Goal: Information Seeking & Learning: Learn about a topic

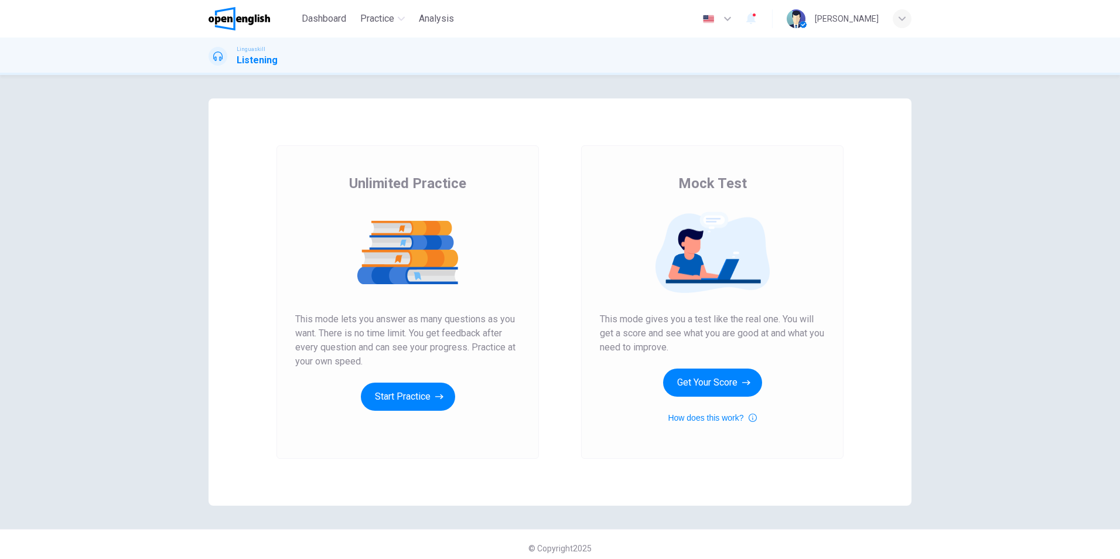
drag, startPoint x: 682, startPoint y: 307, endPoint x: 805, endPoint y: 326, distance: 124.4
click at [805, 326] on div "Mock Test This mode gives you a test like the real one. You will get a score an…" at bounding box center [712, 299] width 225 height 251
click at [692, 389] on button "Get Your Score" at bounding box center [712, 382] width 99 height 28
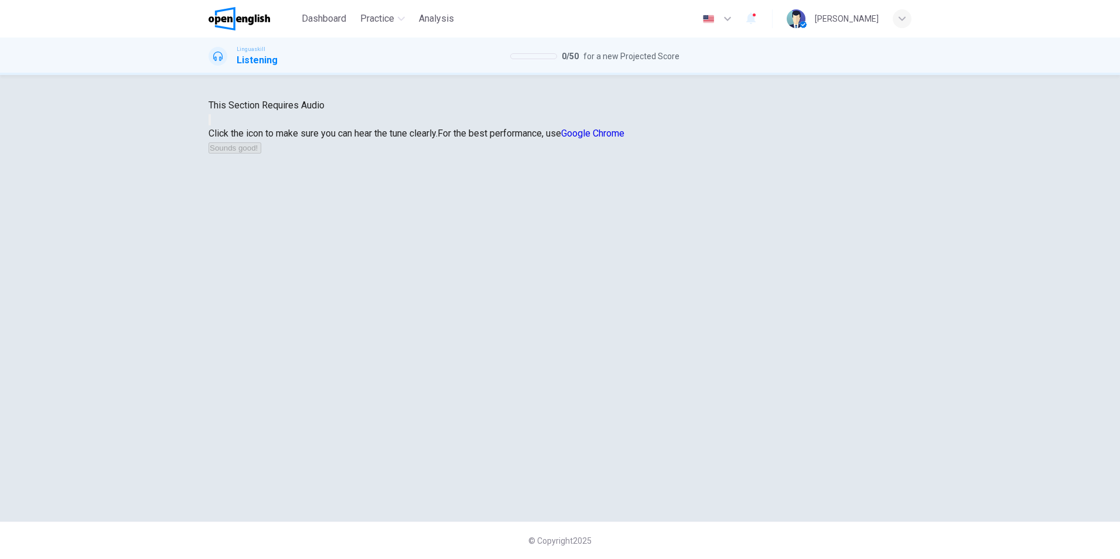
click at [210, 122] on icon "button" at bounding box center [210, 122] width 0 height 0
click at [261, 153] on button "Sounds good!" at bounding box center [234, 147] width 53 height 11
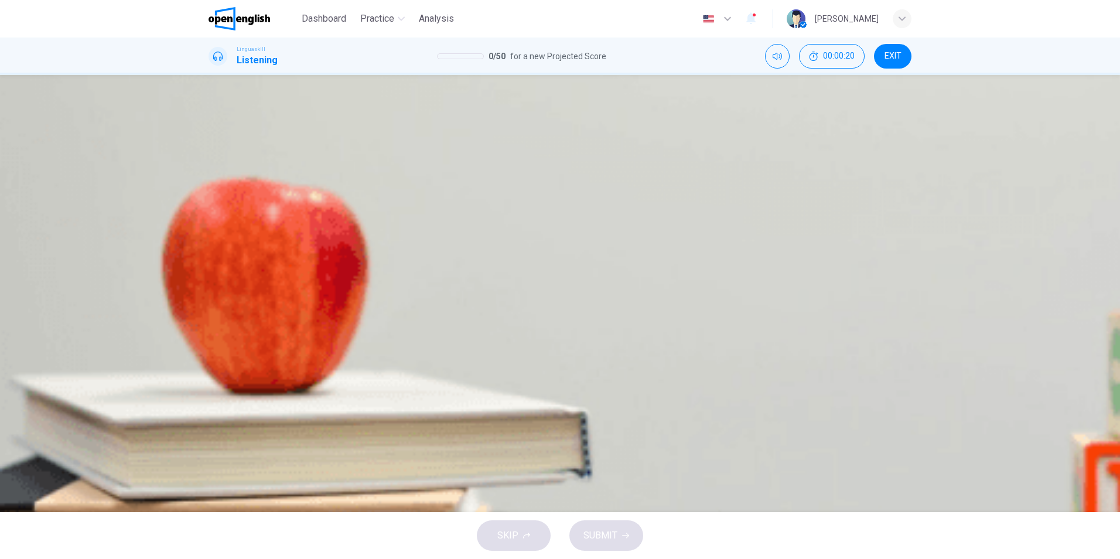
scroll to position [505, 0]
click at [211, 337] on button "button" at bounding box center [209, 342] width 2 height 11
click at [320, 179] on div "B" at bounding box center [311, 169] width 19 height 19
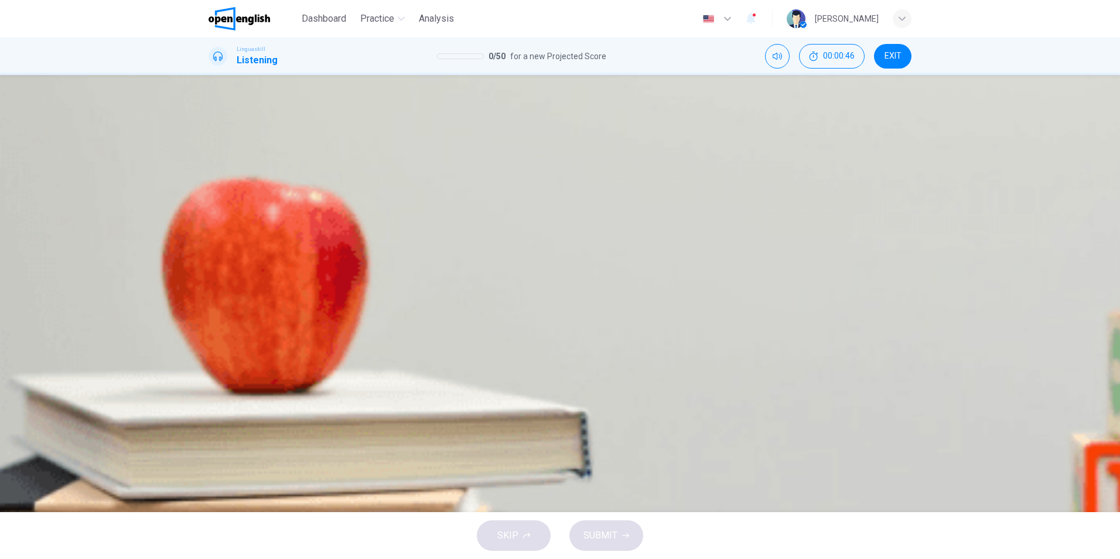
click at [228, 196] on div "A" at bounding box center [219, 205] width 19 height 19
click at [408, 231] on div "C" at bounding box center [398, 240] width 19 height 19
click at [477, 320] on div "B" at bounding box center [467, 310] width 19 height 19
click at [228, 266] on div "A" at bounding box center [219, 275] width 19 height 19
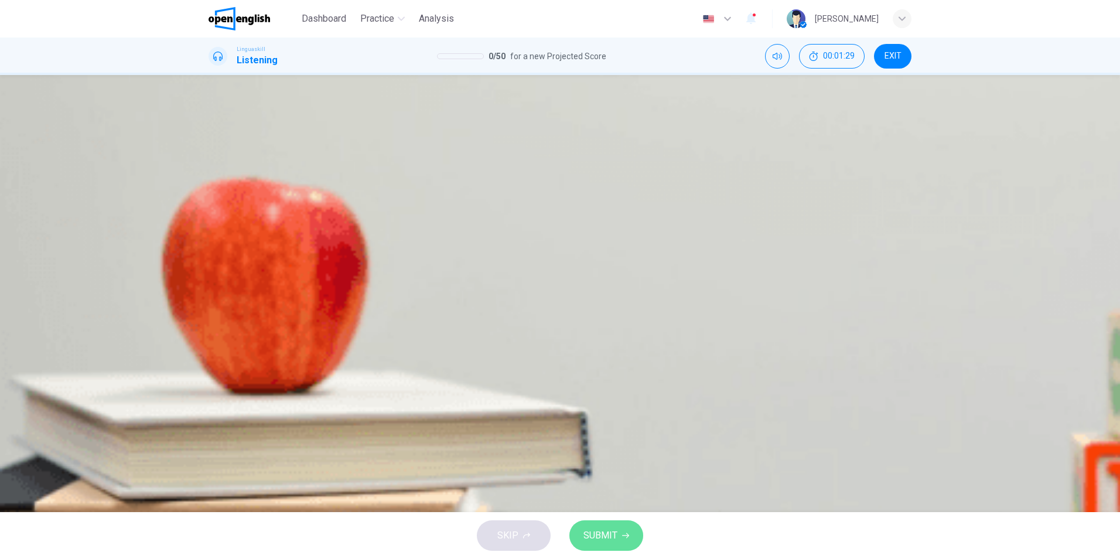
click at [608, 532] on span "SUBMIT" at bounding box center [600, 535] width 34 height 16
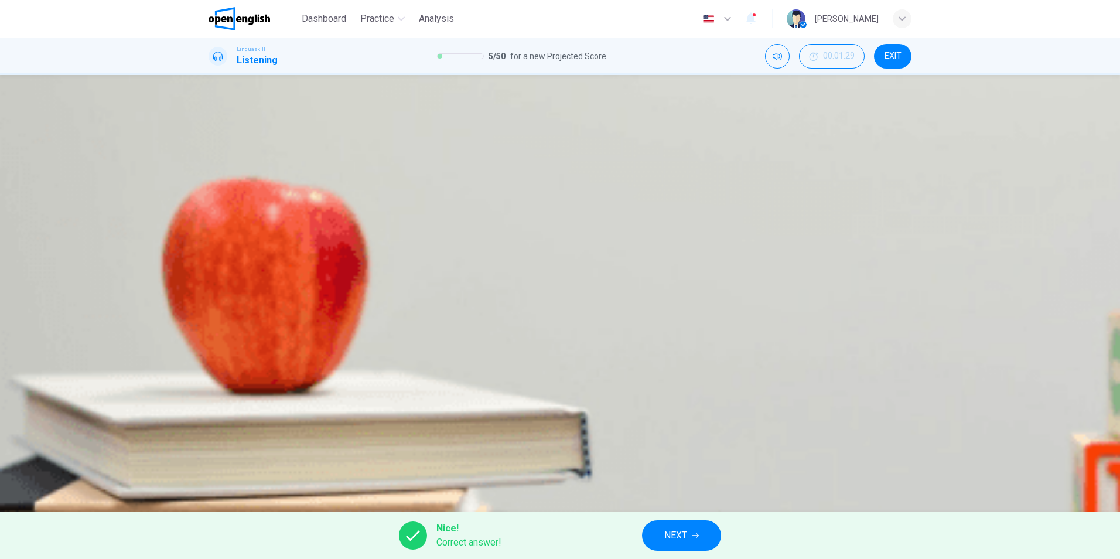
type input "*"
click at [672, 533] on span "NEXT" at bounding box center [675, 535] width 23 height 16
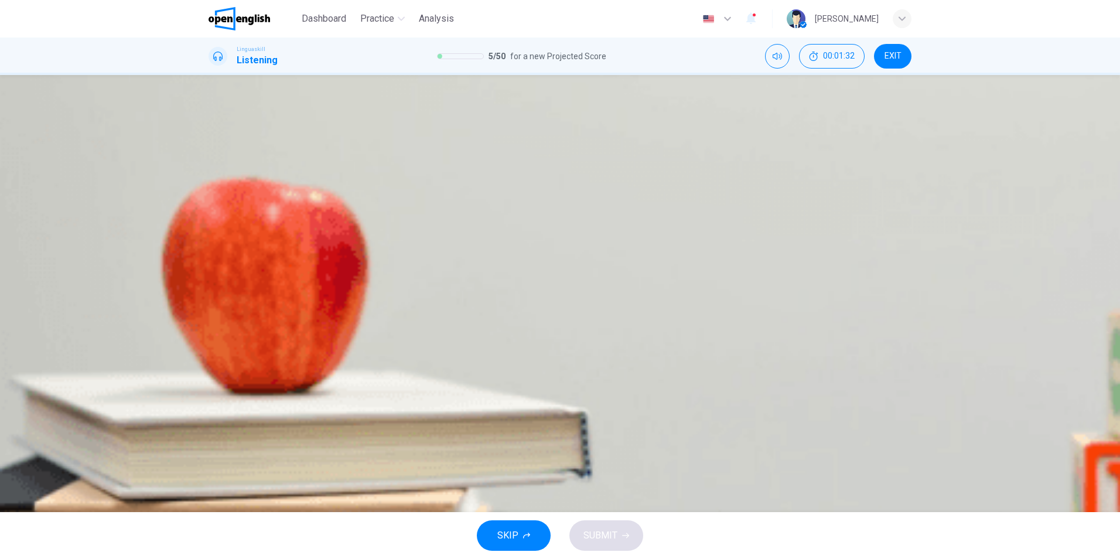
click at [210, 204] on icon "button" at bounding box center [210, 204] width 0 height 0
type input "*"
click at [352, 179] on div "B" at bounding box center [342, 169] width 19 height 19
click at [595, 535] on span "SUBMIT" at bounding box center [600, 535] width 34 height 16
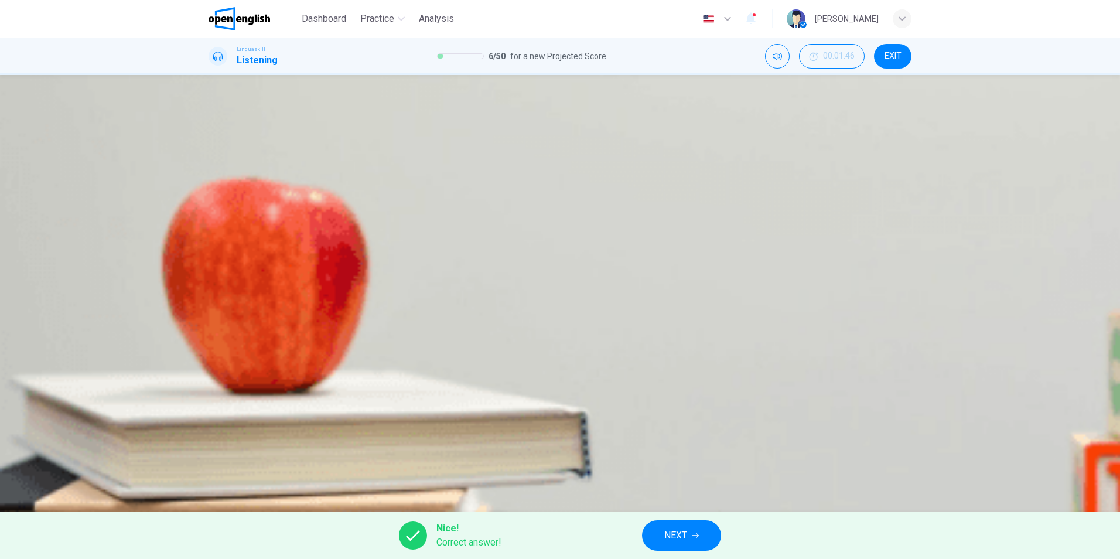
click at [680, 532] on span "NEXT" at bounding box center [675, 535] width 23 height 16
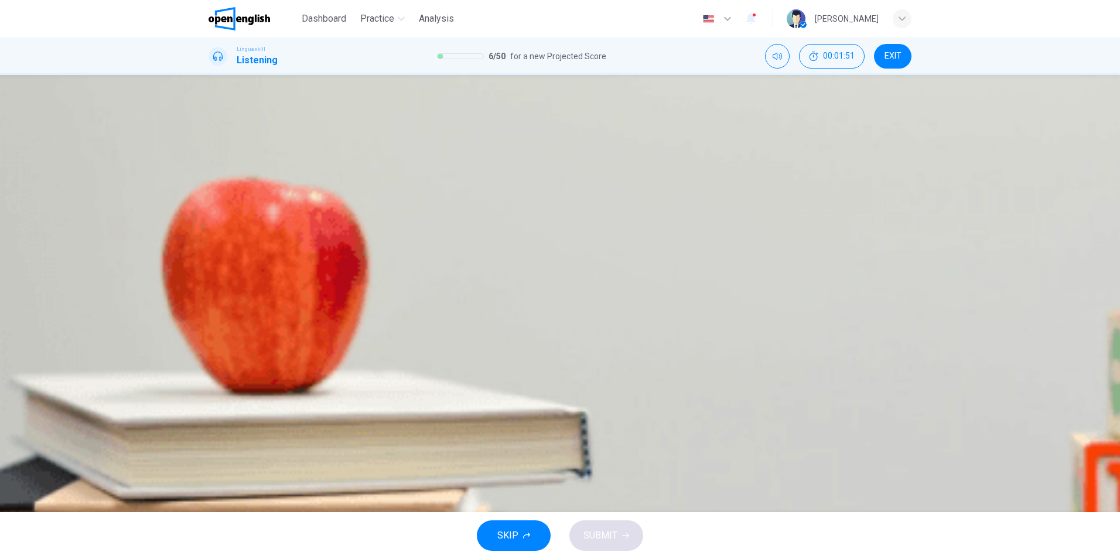
click at [211, 207] on button "button" at bounding box center [209, 201] width 2 height 11
click at [318, 179] on div "B" at bounding box center [308, 169] width 19 height 19
click at [596, 535] on span "SUBMIT" at bounding box center [600, 535] width 34 height 16
type input "*"
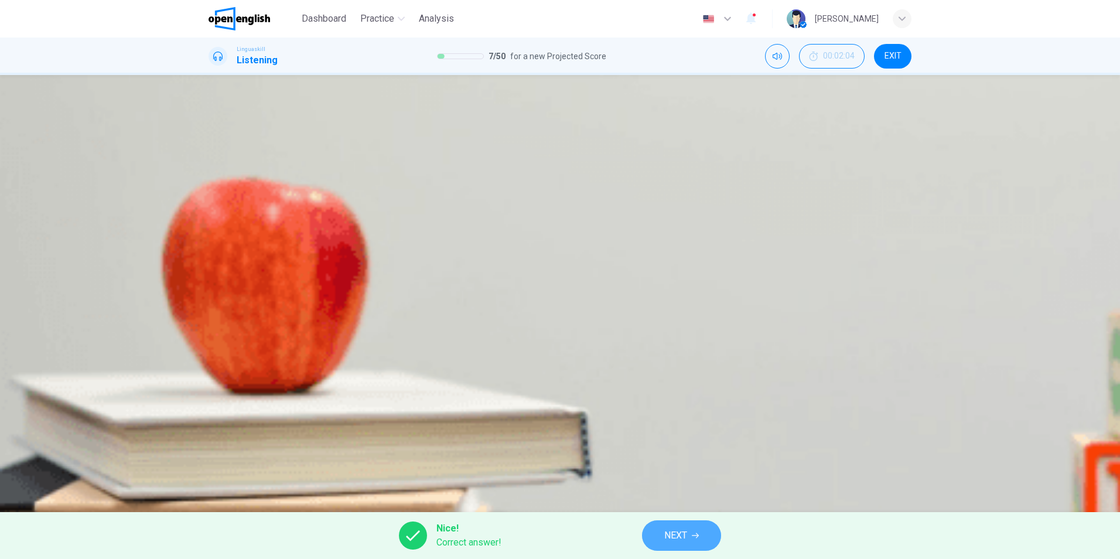
click at [705, 544] on button "NEXT" at bounding box center [681, 535] width 79 height 30
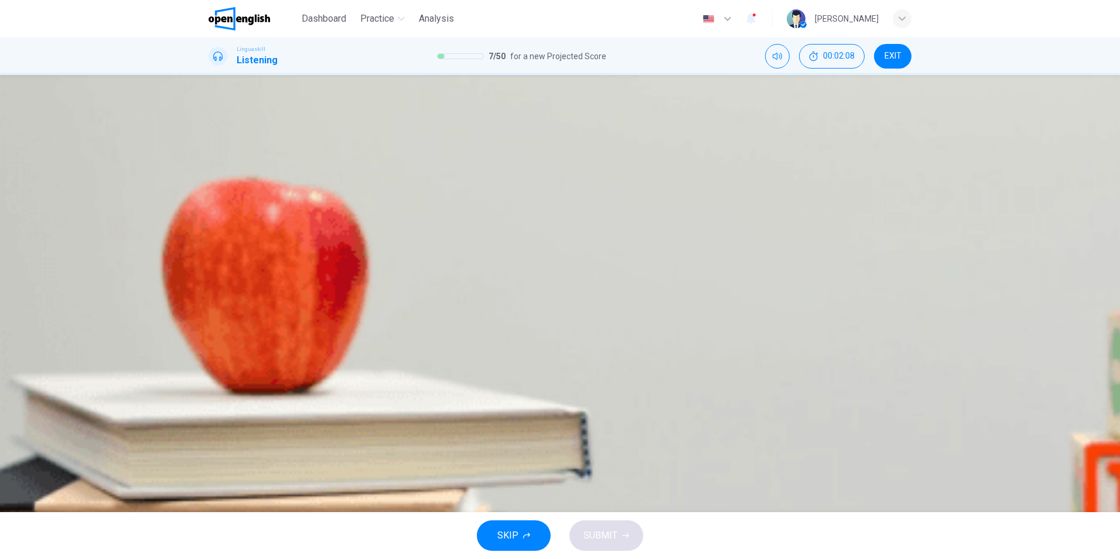
drag, startPoint x: 894, startPoint y: 166, endPoint x: 894, endPoint y: 183, distance: 16.4
click at [895, 183] on div "Question 8 - 12 For these questions, choose the correct answer. On a real test,…" at bounding box center [559, 246] width 703 height 296
click at [579, 231] on div "C" at bounding box center [588, 240] width 19 height 19
click at [499, 278] on span "Lack of research" at bounding box center [464, 273] width 69 height 10
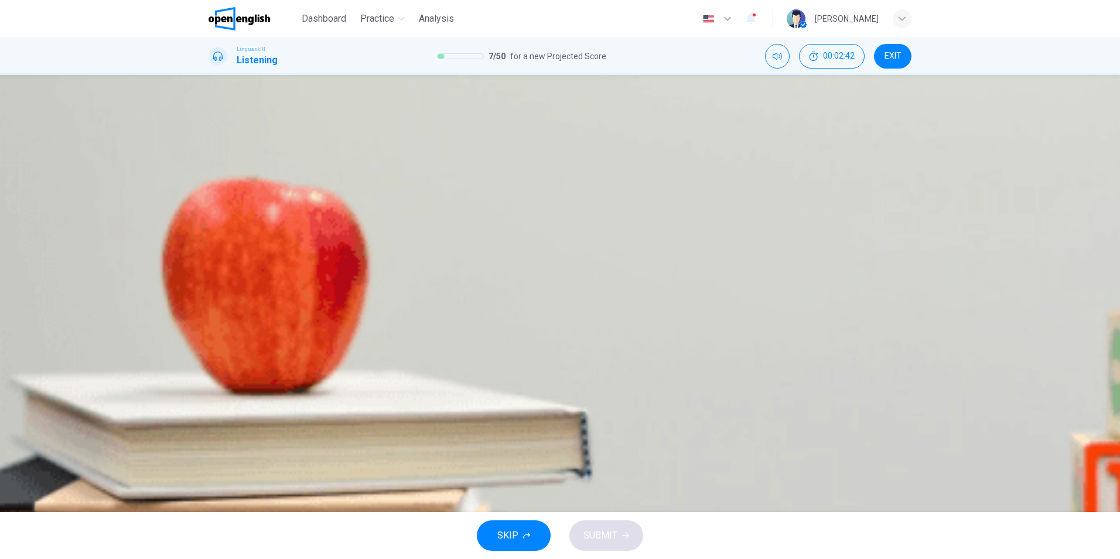
scroll to position [17, 0]
click at [325, 266] on div "B" at bounding box center [315, 275] width 19 height 19
click at [455, 320] on div "C" at bounding box center [445, 310] width 19 height 19
click at [223, 345] on icon "button" at bounding box center [217, 352] width 12 height 14
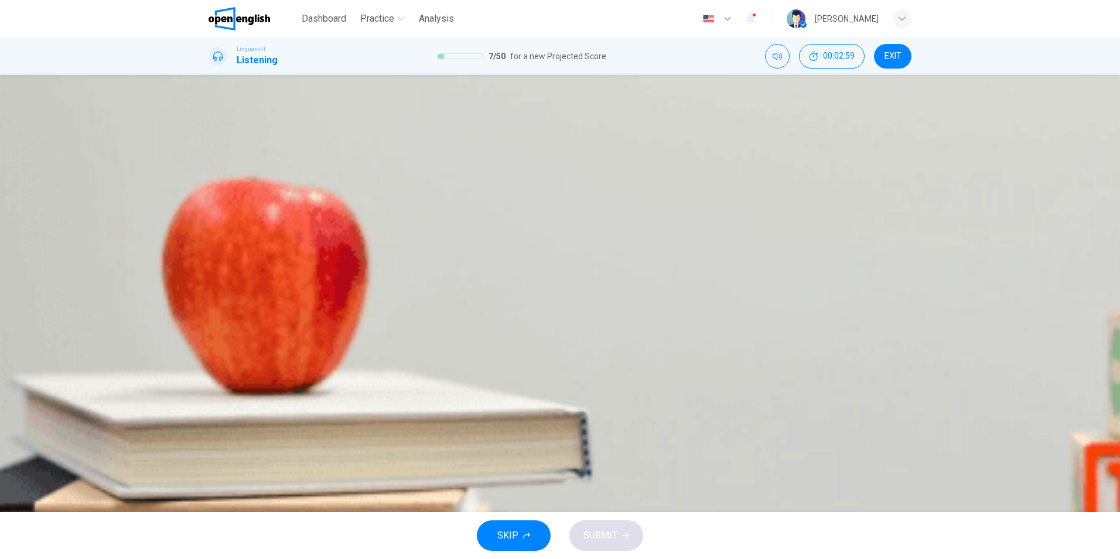
click at [577, 172] on span "Advancements in renewable energy" at bounding box center [534, 167] width 149 height 10
click at [228, 207] on div "A" at bounding box center [219, 205] width 19 height 19
type input "*"
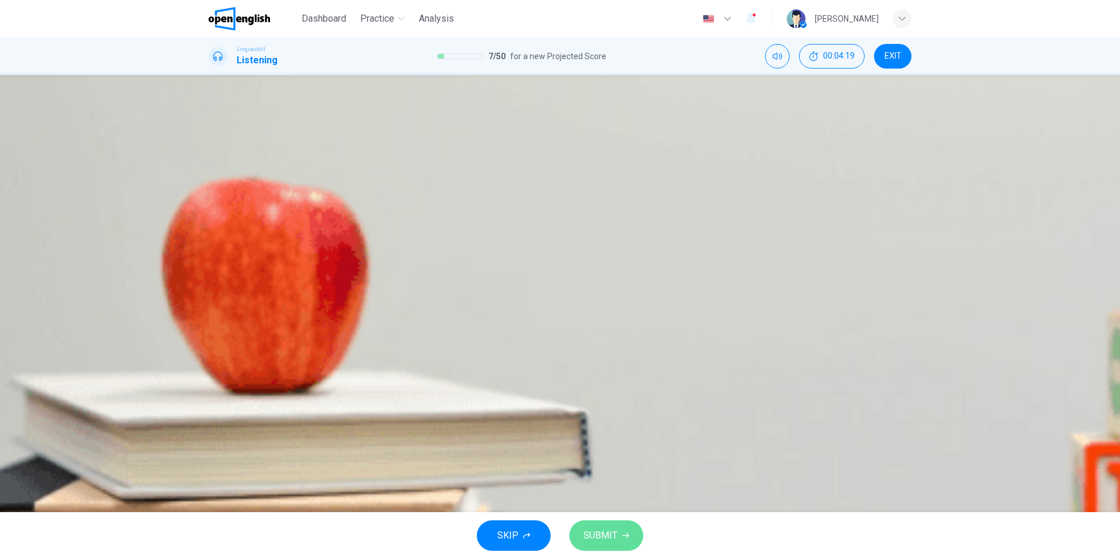
click at [605, 531] on span "SUBMIT" at bounding box center [600, 535] width 34 height 16
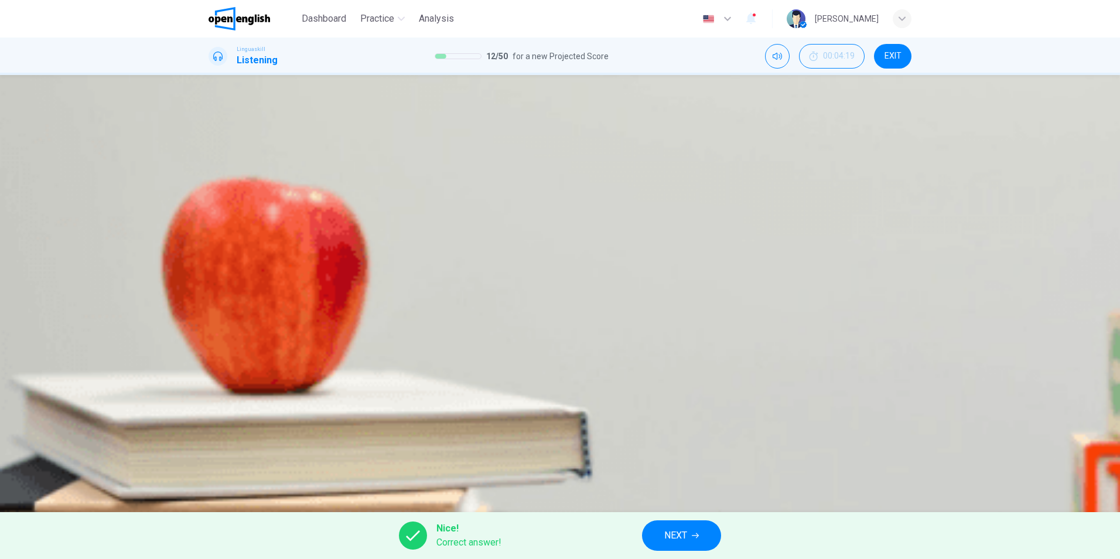
click at [691, 526] on button "NEXT" at bounding box center [681, 535] width 79 height 30
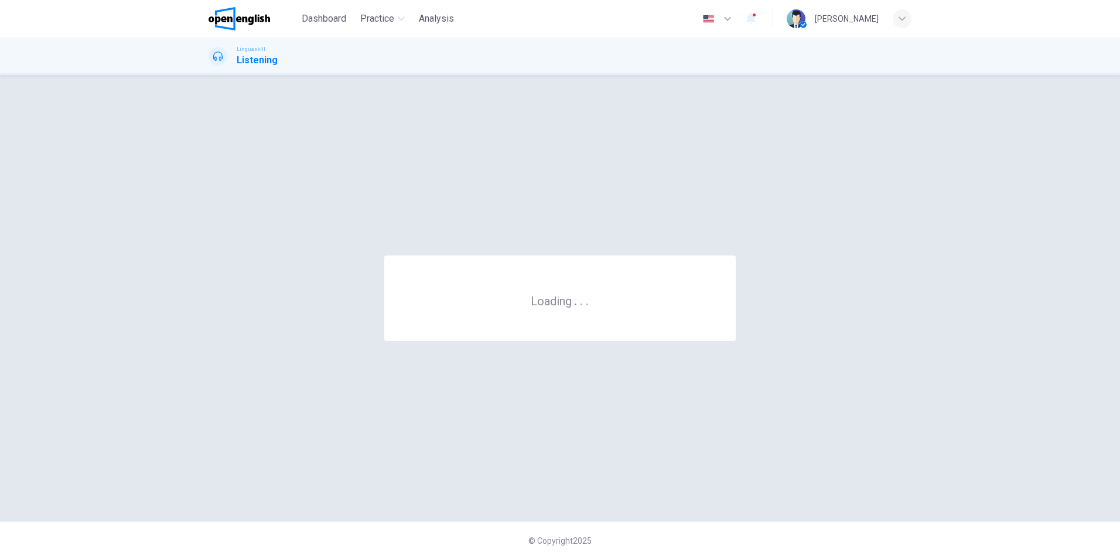
scroll to position [0, 0]
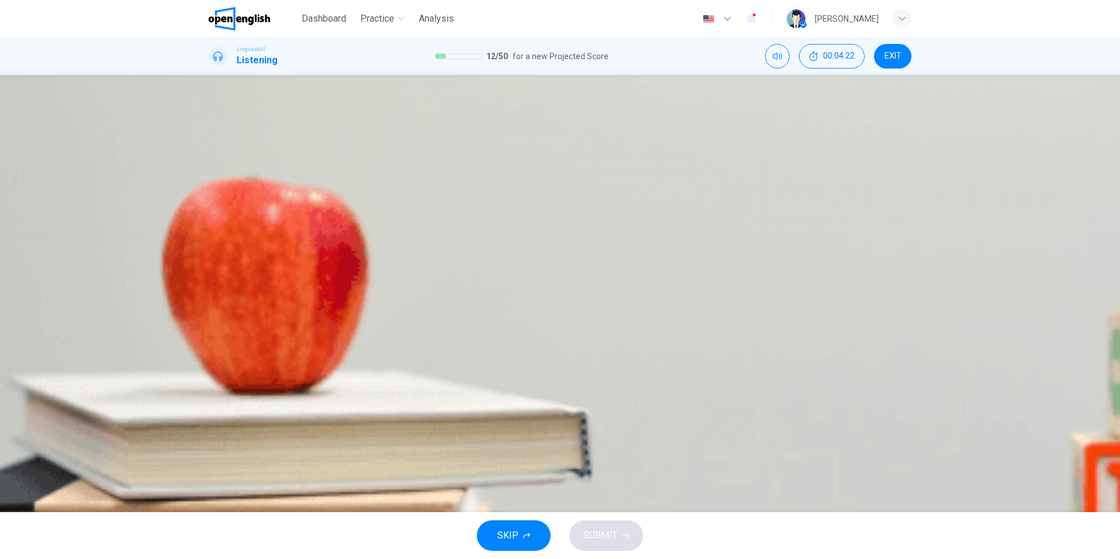
click at [223, 207] on icon "button" at bounding box center [217, 211] width 12 height 14
click at [228, 179] on div "A" at bounding box center [219, 169] width 19 height 19
click at [277, 179] on div "B" at bounding box center [267, 169] width 19 height 19
type input "*"
click at [624, 530] on button "SUBMIT" at bounding box center [606, 535] width 74 height 30
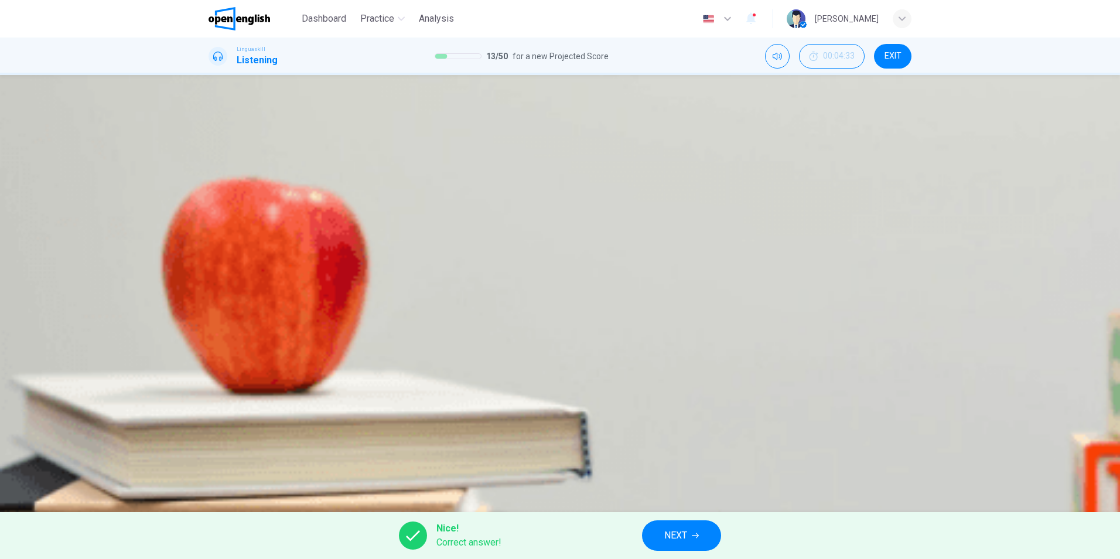
click at [689, 538] on button "NEXT" at bounding box center [681, 535] width 79 height 30
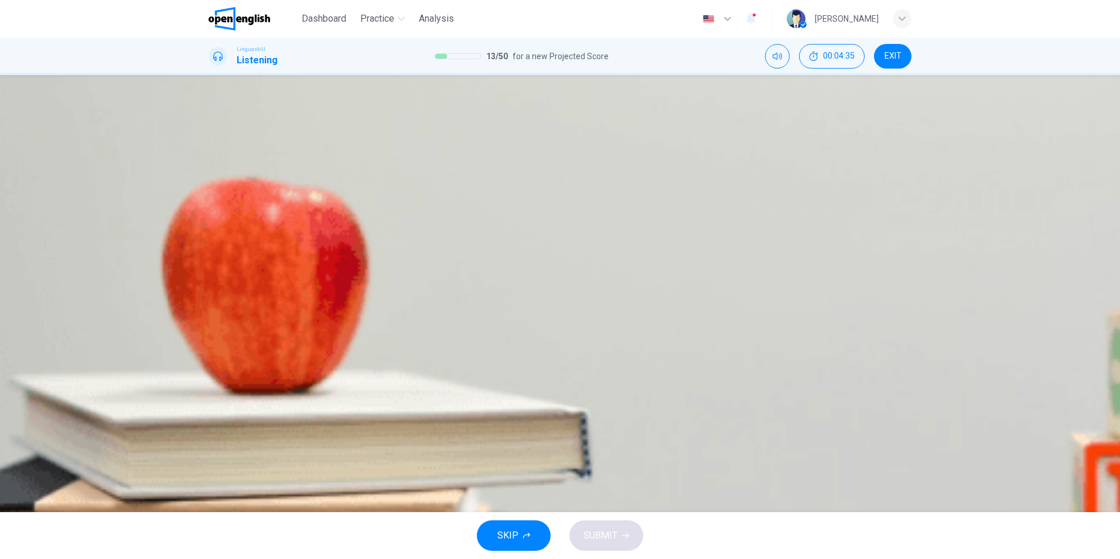
click at [211, 198] on button "button" at bounding box center [209, 201] width 2 height 11
click at [370, 172] on span "Go hiking" at bounding box center [350, 167] width 40 height 10
click at [617, 535] on button "SUBMIT" at bounding box center [606, 535] width 74 height 30
type input "*"
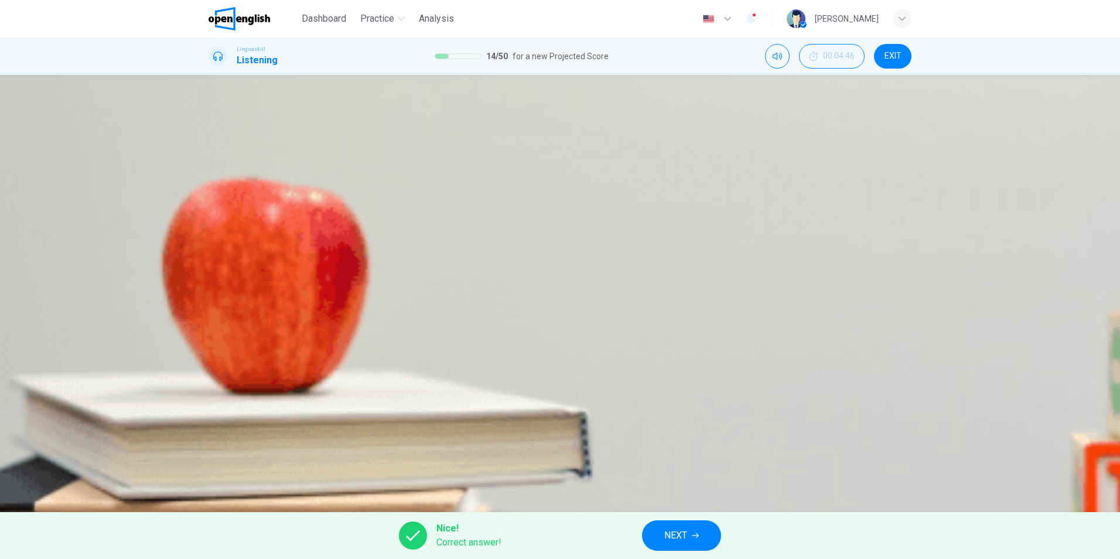
click at [682, 531] on span "NEXT" at bounding box center [675, 535] width 23 height 16
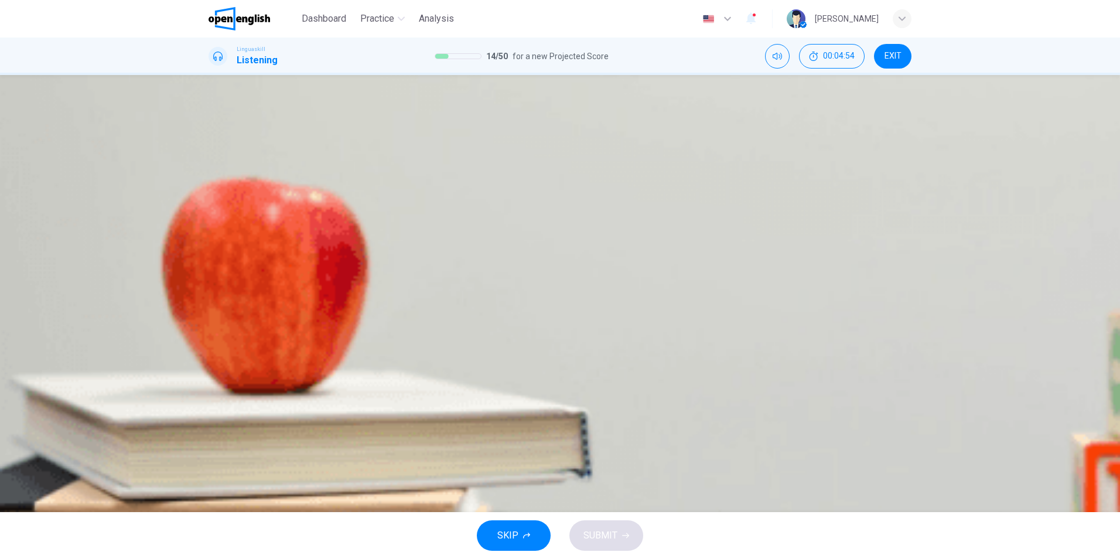
click at [549, 172] on span "It's easy to do at home" at bounding box center [502, 167] width 94 height 10
click at [228, 214] on div "A" at bounding box center [219, 205] width 19 height 19
click at [572, 242] on span "Using reusable bags" at bounding box center [530, 237] width 85 height 10
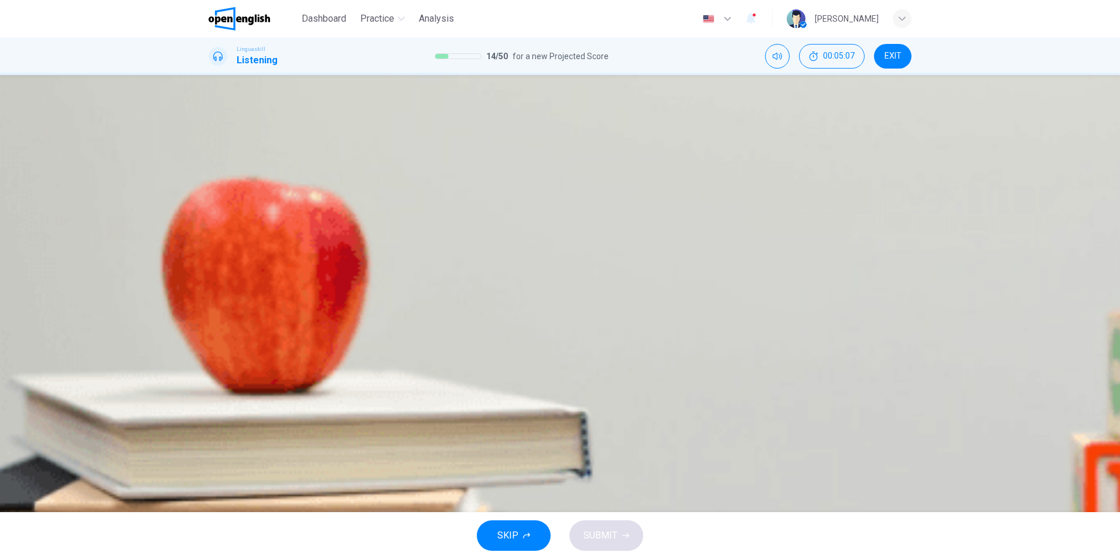
scroll to position [505, 0]
click at [355, 268] on span "It can be used as animal food" at bounding box center [294, 273] width 122 height 10
click at [379, 313] on span "Separating waste into different bins" at bounding box center [306, 308] width 146 height 10
click at [210, 345] on icon "button" at bounding box center [210, 345] width 0 height 0
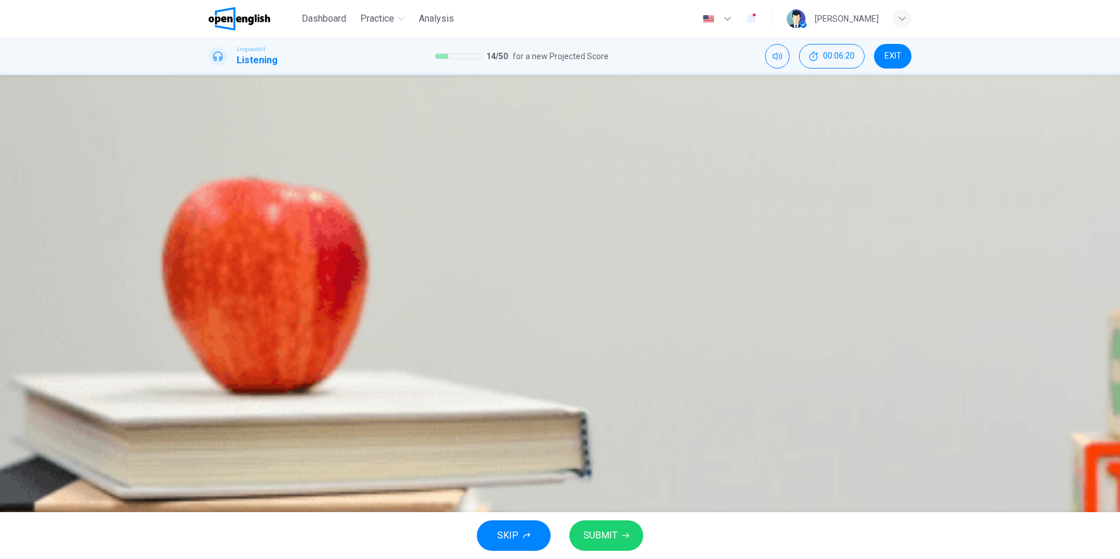
scroll to position [505, 0]
click at [478, 268] on span "It reduces landfill waste" at bounding box center [429, 273] width 97 height 10
click at [210, 345] on icon "button" at bounding box center [210, 345] width 0 height 0
type input "*"
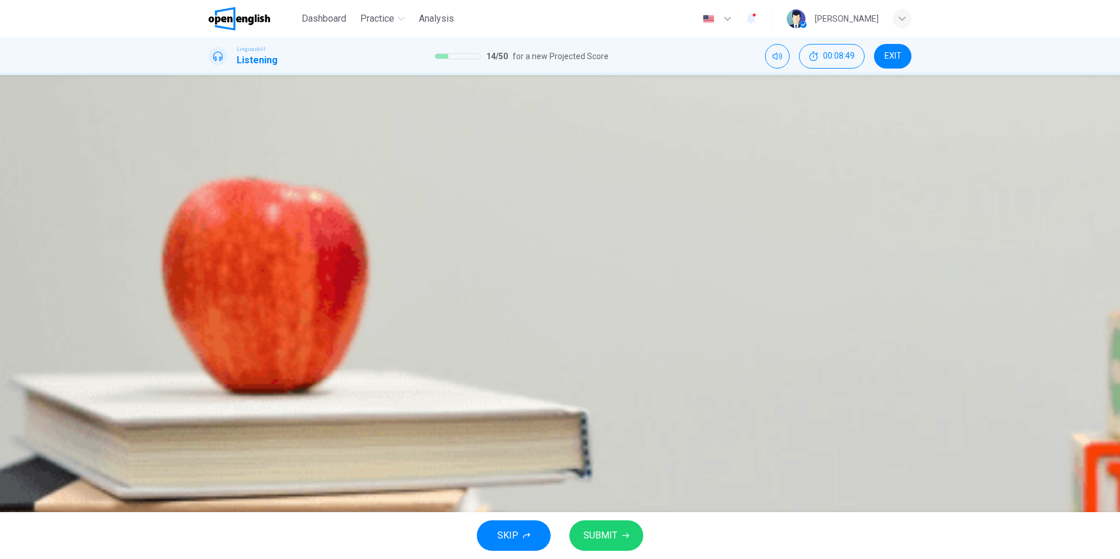
scroll to position [505, 0]
click at [620, 538] on button "SUBMIT" at bounding box center [606, 535] width 74 height 30
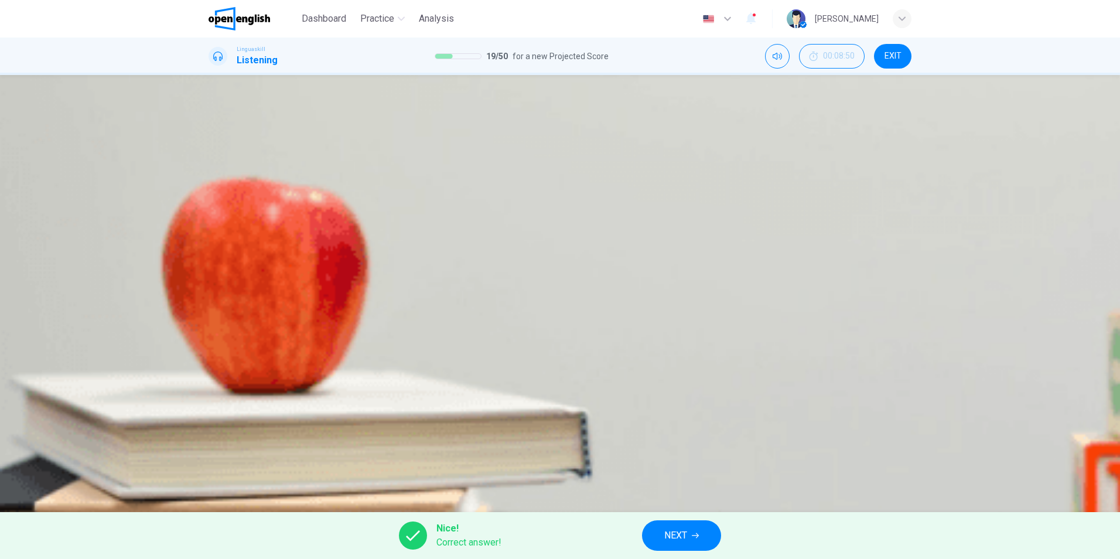
click at [687, 536] on span "NEXT" at bounding box center [675, 535] width 23 height 16
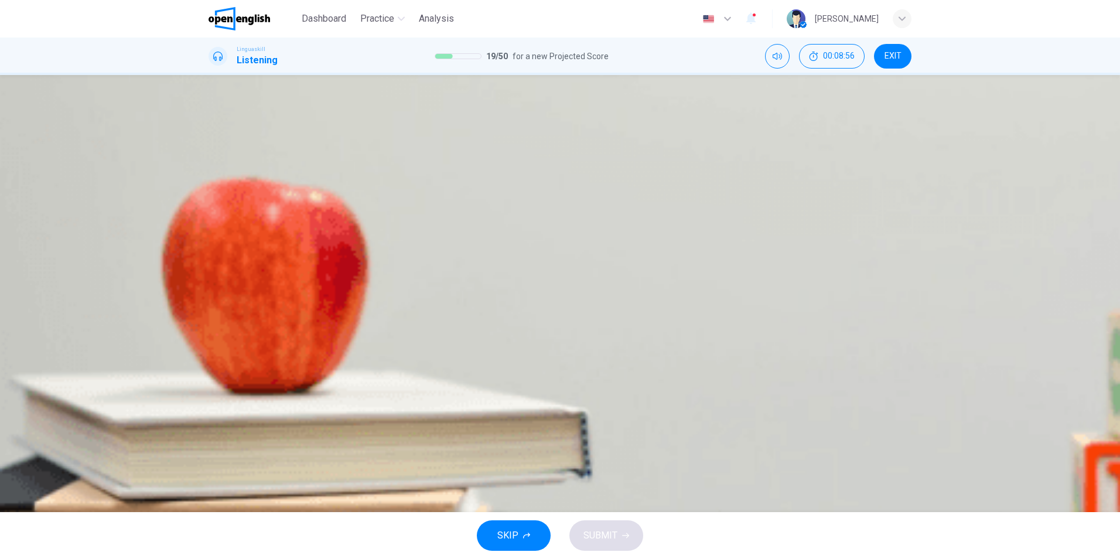
click at [211, 201] on button "button" at bounding box center [209, 201] width 2 height 11
click at [309, 179] on div "B" at bounding box center [299, 169] width 19 height 19
click at [596, 534] on span "SUBMIT" at bounding box center [600, 535] width 34 height 16
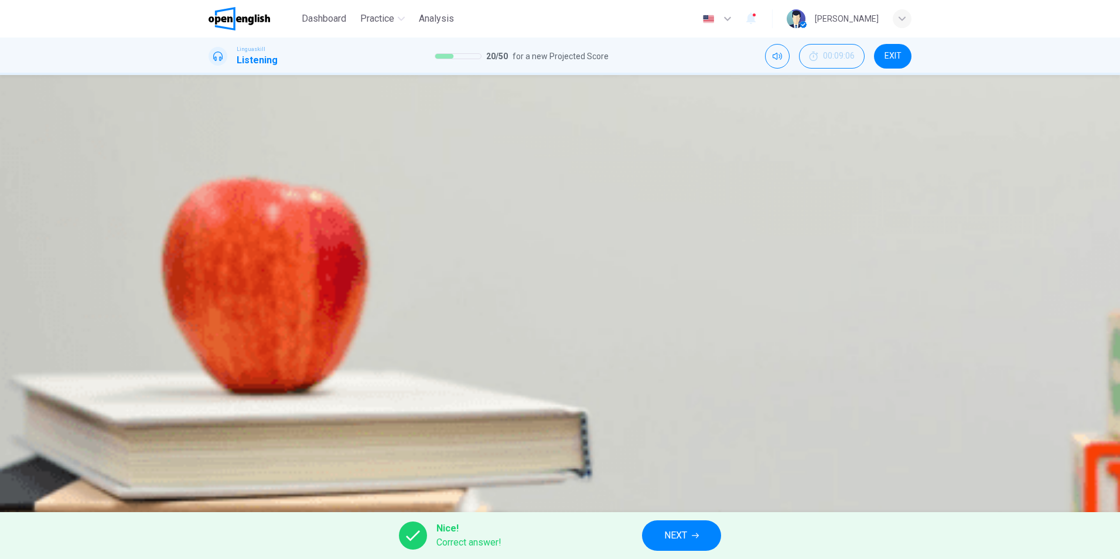
type input "*"
click at [677, 533] on span "NEXT" at bounding box center [675, 535] width 23 height 16
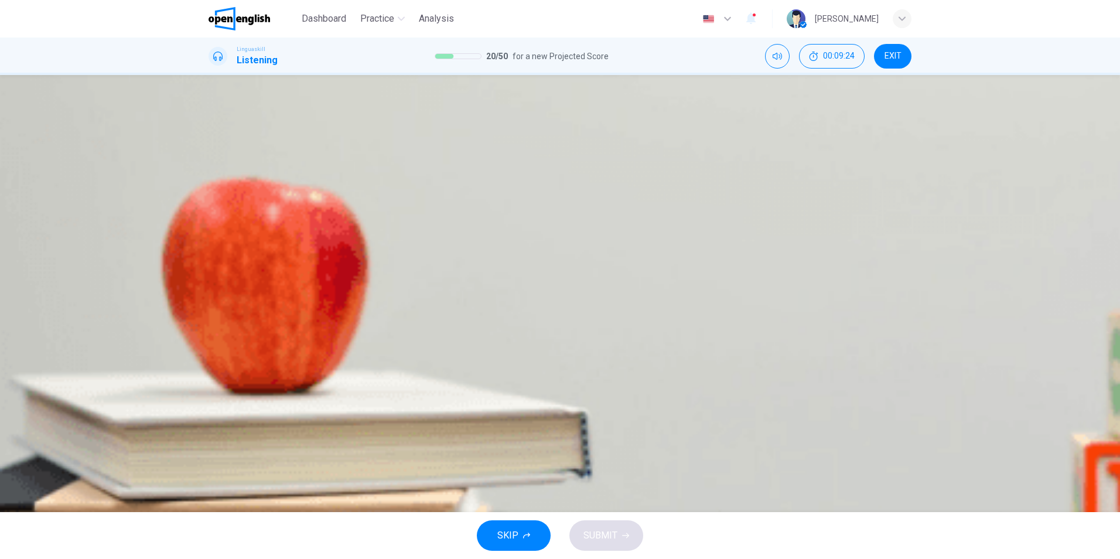
scroll to position [351, 0]
click at [210, 345] on icon "button" at bounding box center [210, 345] width 0 height 0
click at [548, 172] on span "Variety of life and ecological roles" at bounding box center [478, 167] width 139 height 10
click at [581, 207] on span "They act as primary pollinators" at bounding box center [580, 202] width 128 height 10
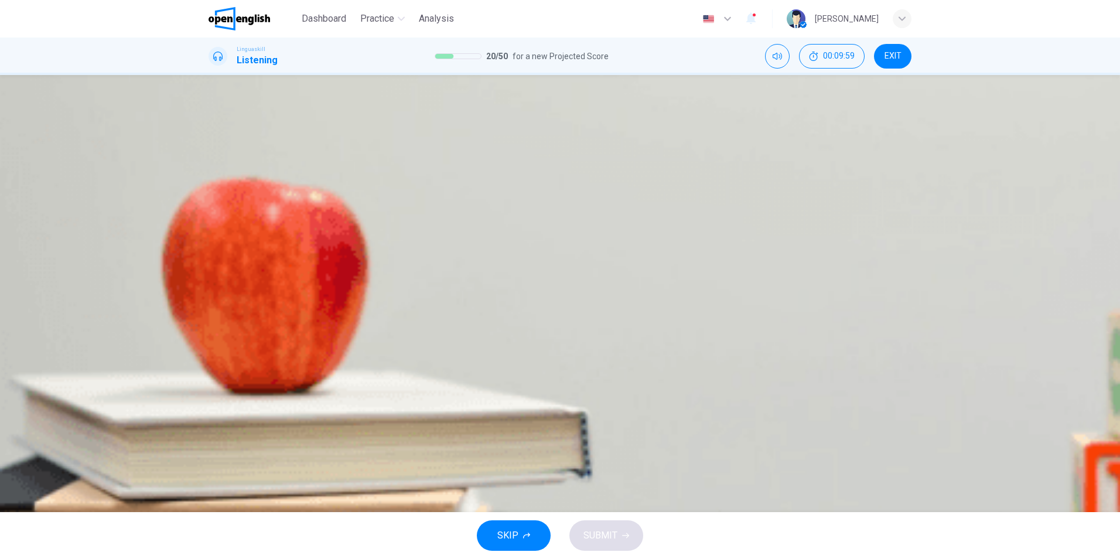
scroll to position [351, 0]
click at [520, 249] on div "C" at bounding box center [514, 240] width 19 height 19
click at [228, 266] on div "A" at bounding box center [219, 275] width 19 height 19
click at [409, 320] on div "B" at bounding box center [399, 310] width 19 height 19
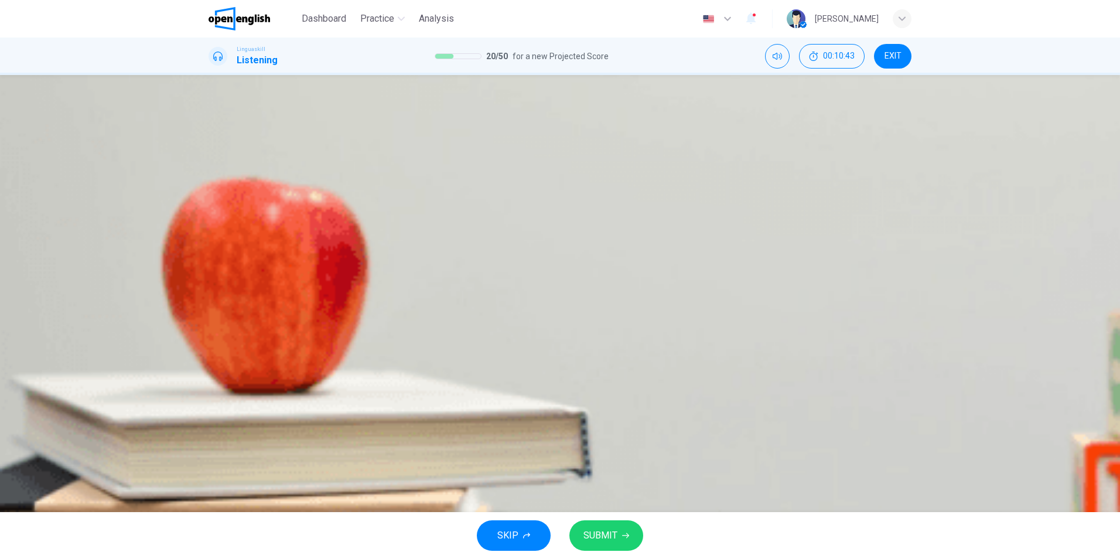
scroll to position [0, 0]
click at [619, 532] on button "SUBMIT" at bounding box center [606, 535] width 74 height 30
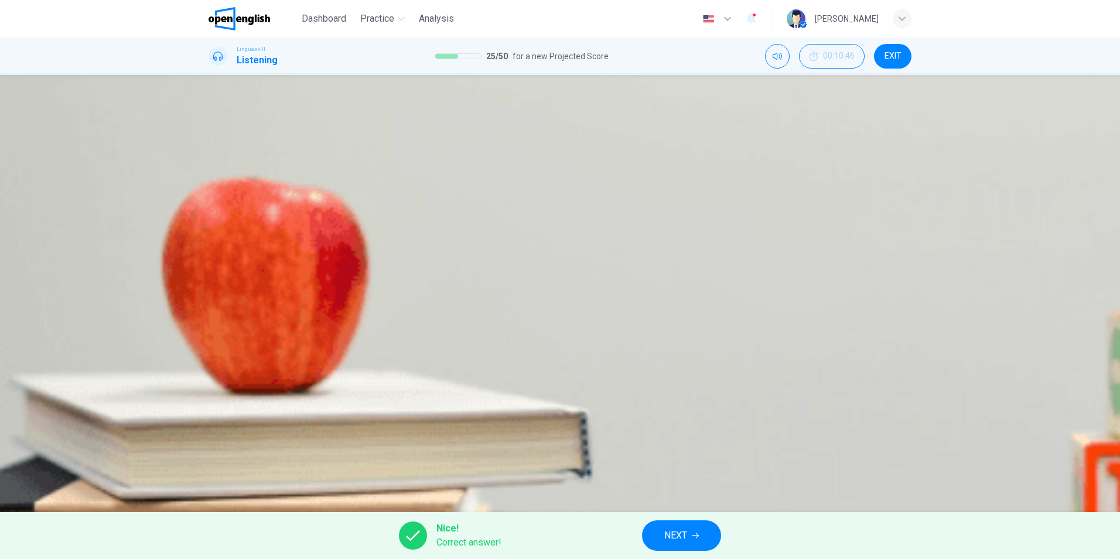
type input "*"
click at [678, 528] on span "NEXT" at bounding box center [675, 535] width 23 height 16
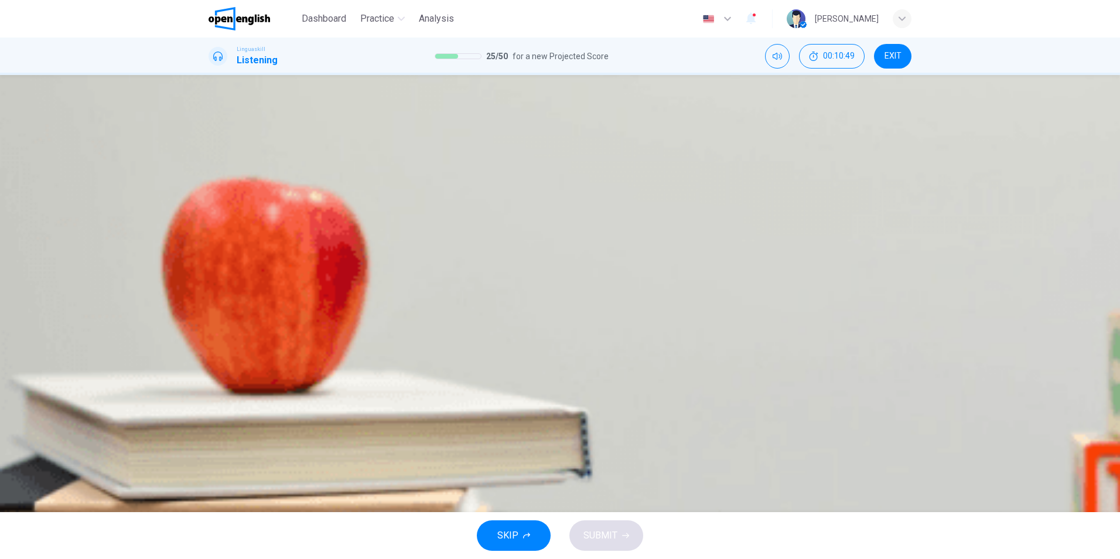
drag, startPoint x: 218, startPoint y: 203, endPoint x: 158, endPoint y: 198, distance: 59.9
click at [204, 199] on div "Question 26 Listen and Select For this question, choose the correct answer. On …" at bounding box center [560, 293] width 740 height 390
click at [211, 200] on button "button" at bounding box center [209, 201] width 2 height 11
type input "*"
click at [367, 179] on div "C" at bounding box center [357, 169] width 19 height 19
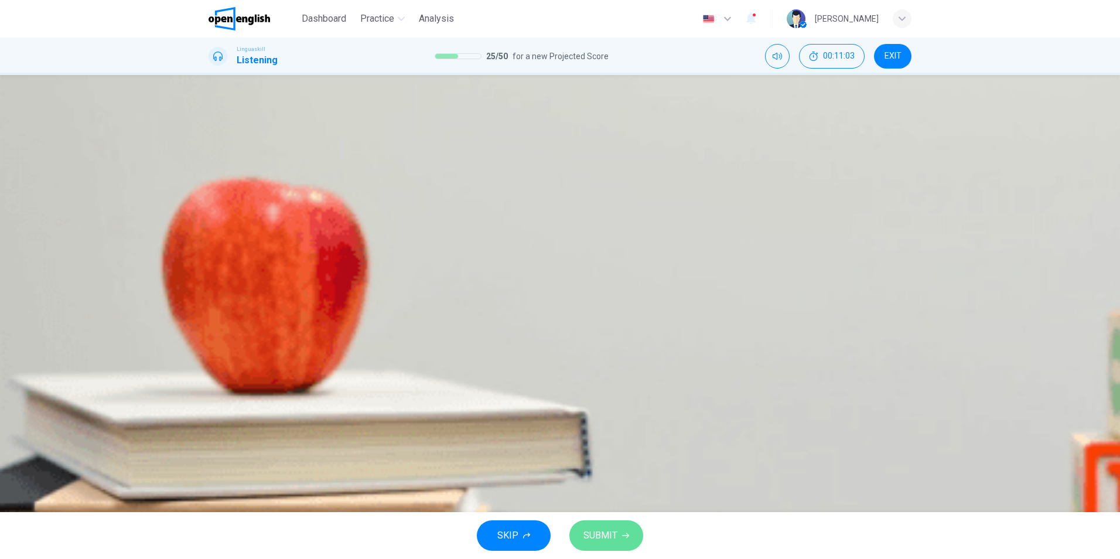
drag, startPoint x: 601, startPoint y: 538, endPoint x: 13, endPoint y: 338, distance: 621.5
click at [600, 536] on span "SUBMIT" at bounding box center [600, 535] width 34 height 16
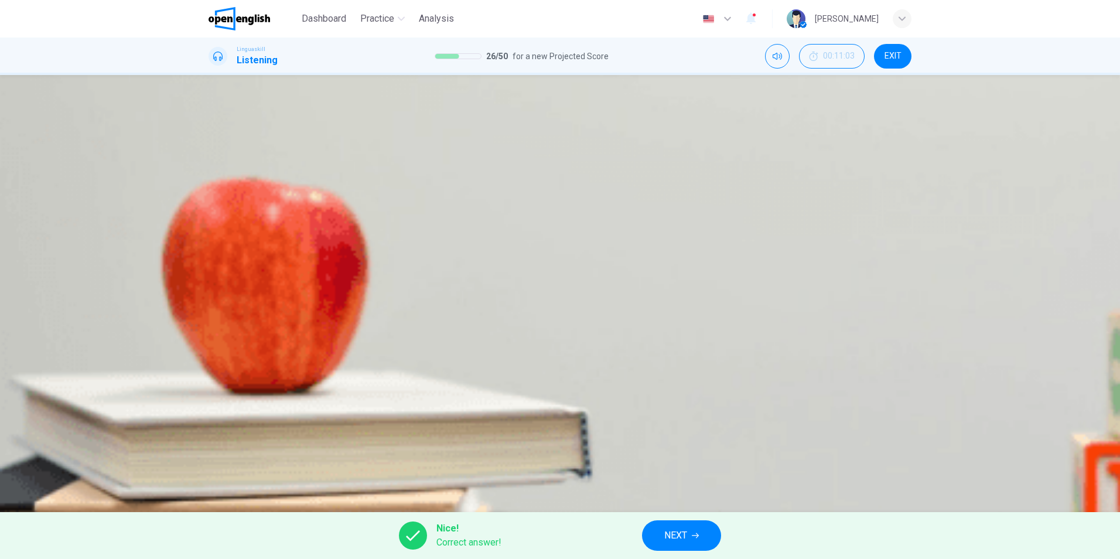
click at [689, 539] on button "NEXT" at bounding box center [681, 535] width 79 height 30
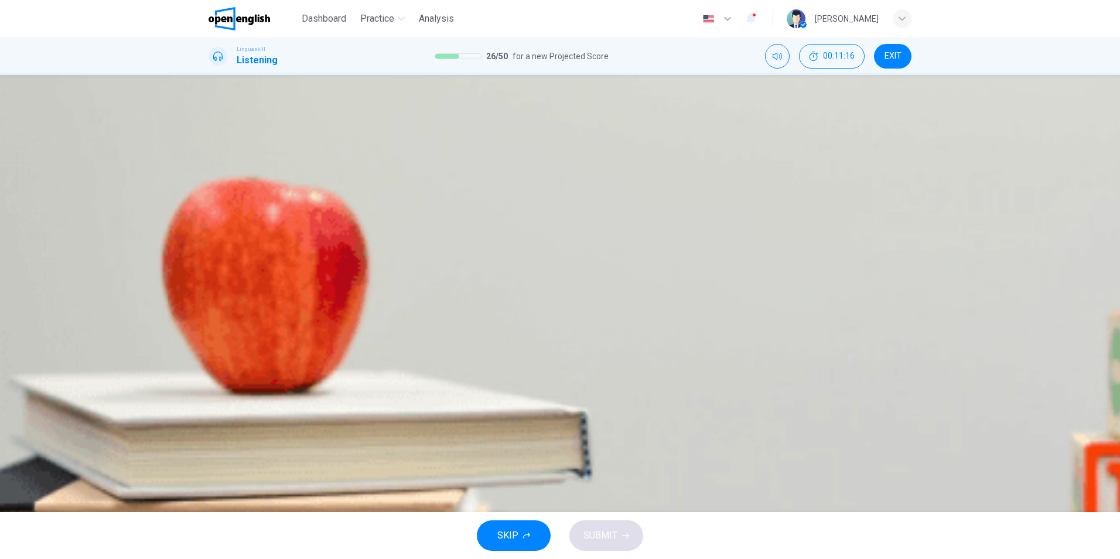
click at [210, 204] on icon "button" at bounding box center [210, 204] width 0 height 0
type input "*"
click at [288, 179] on div "B" at bounding box center [278, 169] width 19 height 19
click at [605, 536] on span "SUBMIT" at bounding box center [600, 535] width 34 height 16
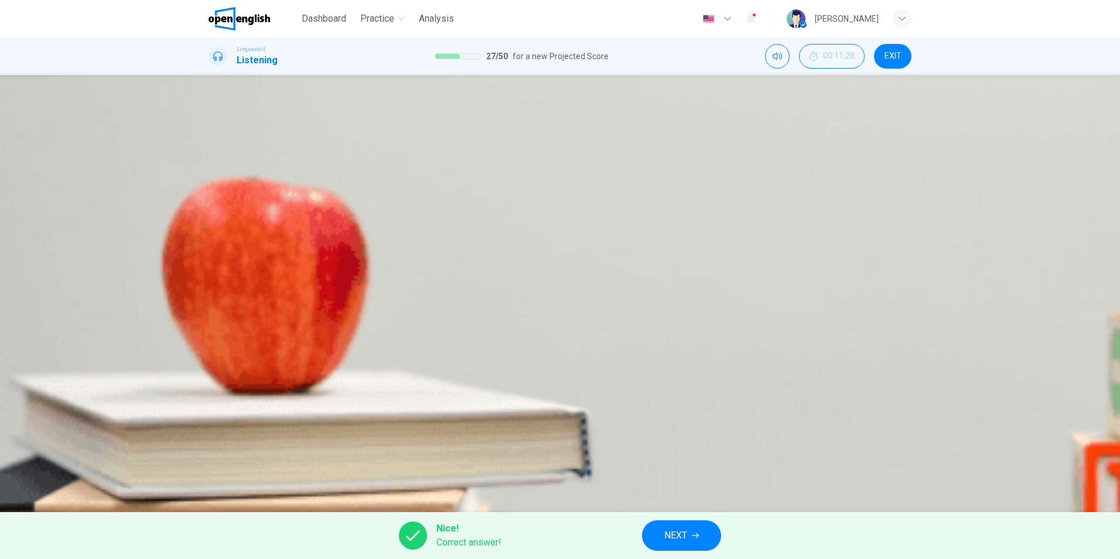
click at [672, 527] on span "NEXT" at bounding box center [675, 535] width 23 height 16
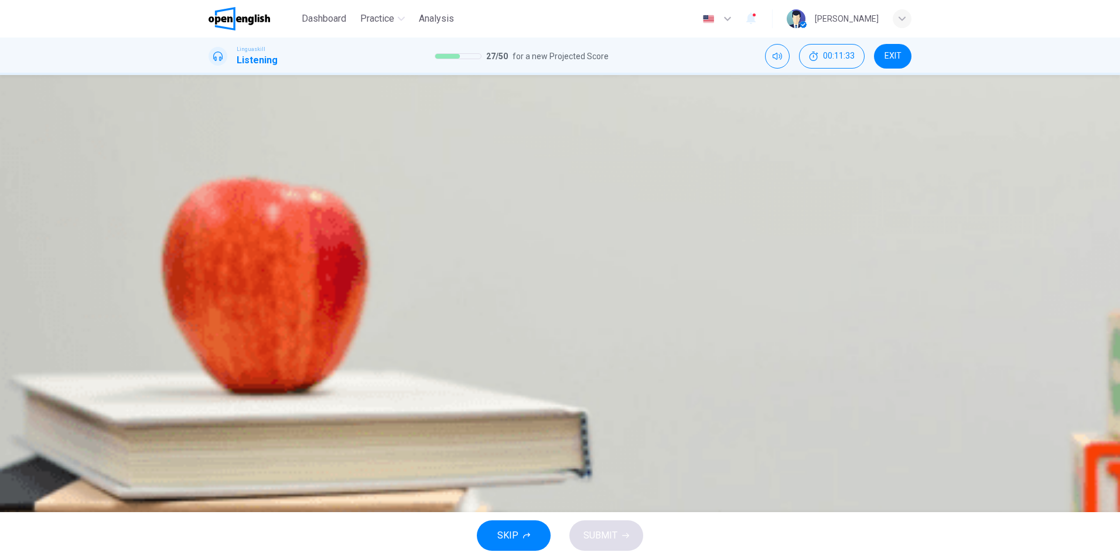
click at [211, 203] on button "button" at bounding box center [209, 201] width 2 height 11
click at [210, 204] on icon "button" at bounding box center [210, 204] width 0 height 0
click at [336, 179] on div "B" at bounding box center [326, 169] width 19 height 19
click at [638, 539] on button "SUBMIT" at bounding box center [606, 535] width 74 height 30
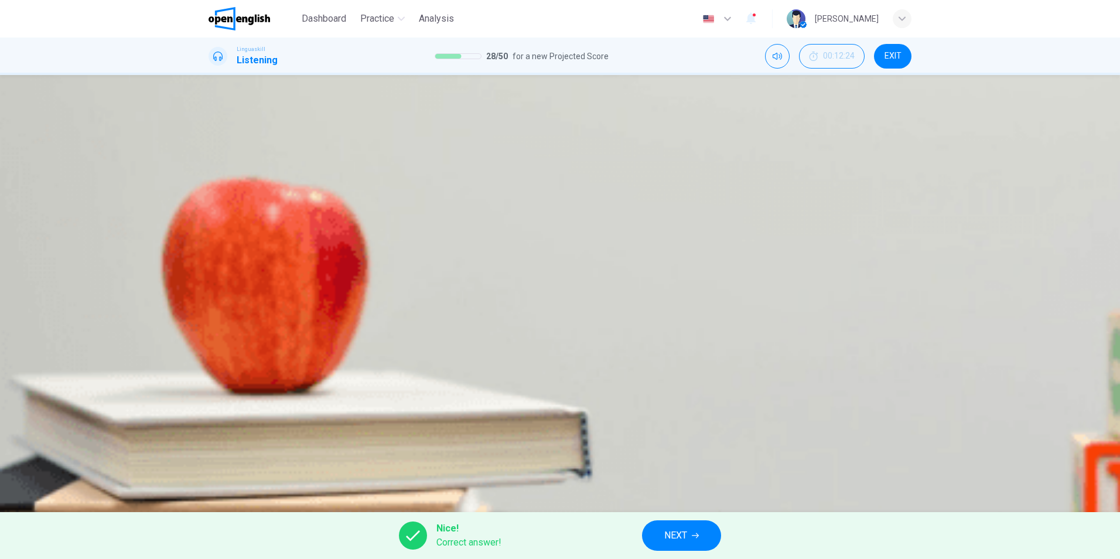
type input "*"
click at [689, 535] on button "NEXT" at bounding box center [681, 535] width 79 height 30
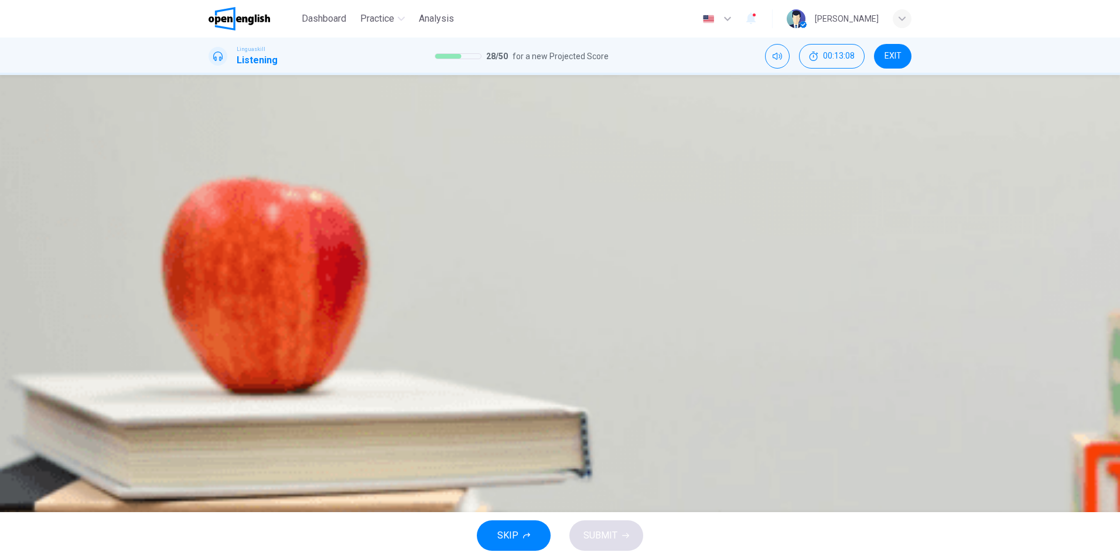
drag, startPoint x: 214, startPoint y: 187, endPoint x: 43, endPoint y: 205, distance: 172.5
click at [211, 337] on button "button" at bounding box center [209, 342] width 2 height 11
click at [476, 172] on span "It’s the residence of the [DEMOGRAPHIC_DATA] monarch" at bounding box center [354, 167] width 243 height 10
click at [604, 207] on span "It offers panoramic views of the city" at bounding box center [531, 202] width 146 height 10
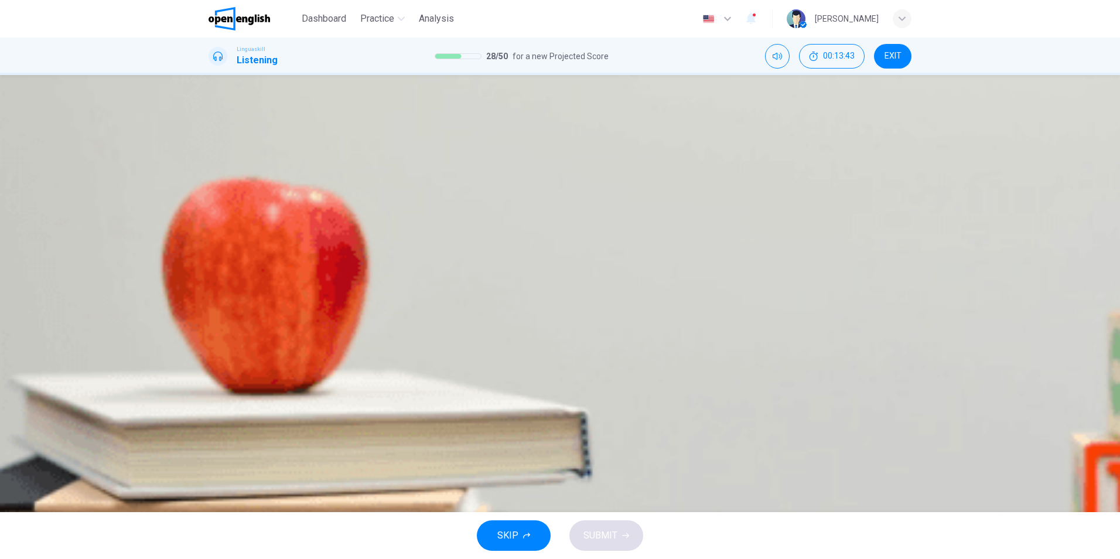
scroll to position [410, 0]
click at [228, 231] on div "A" at bounding box center [219, 240] width 19 height 19
click at [544, 265] on button "B It's a suspension bridge" at bounding box center [482, 275] width 124 height 21
click at [634, 313] on span "They offer new experiences even for frequent visitors" at bounding box center [744, 308] width 220 height 10
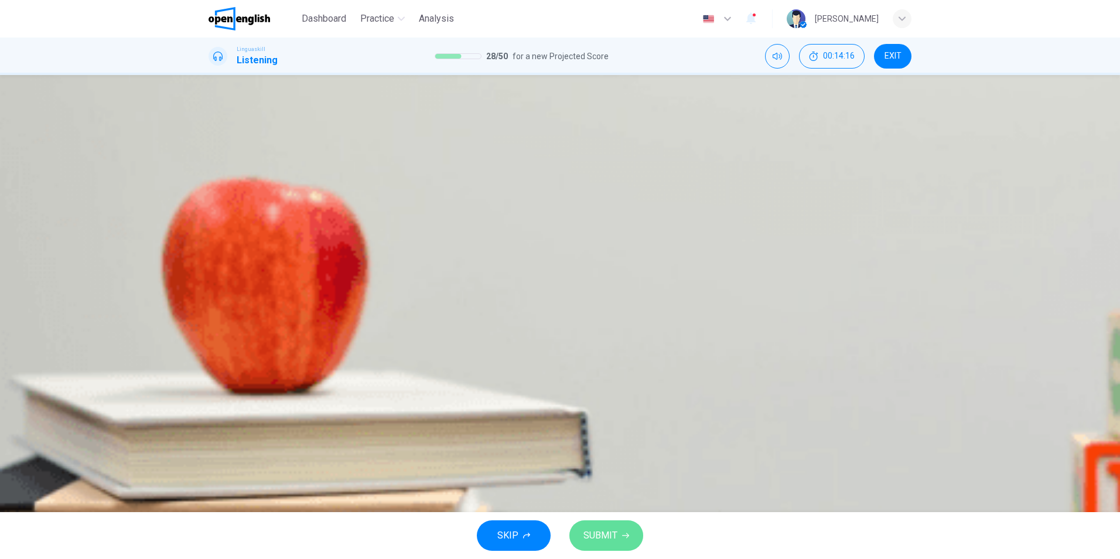
click at [608, 538] on span "SUBMIT" at bounding box center [600, 535] width 34 height 16
type input "*"
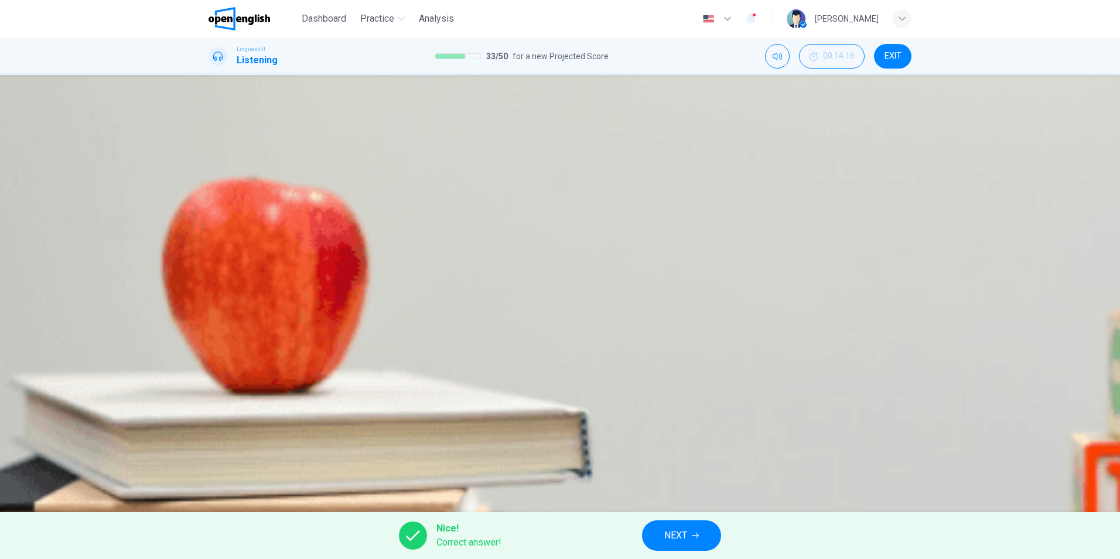
click at [683, 531] on span "NEXT" at bounding box center [675, 535] width 23 height 16
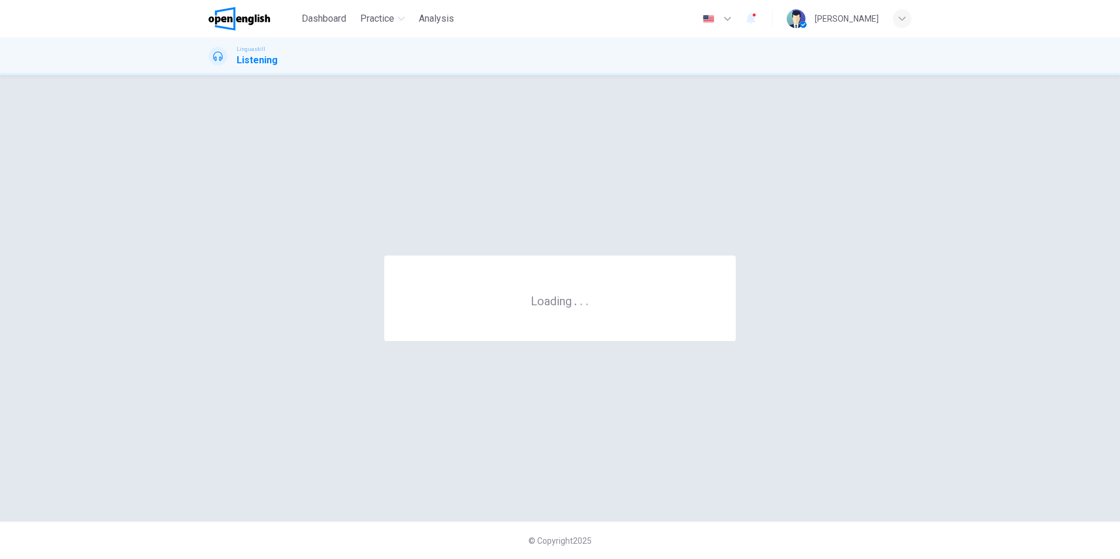
scroll to position [0, 0]
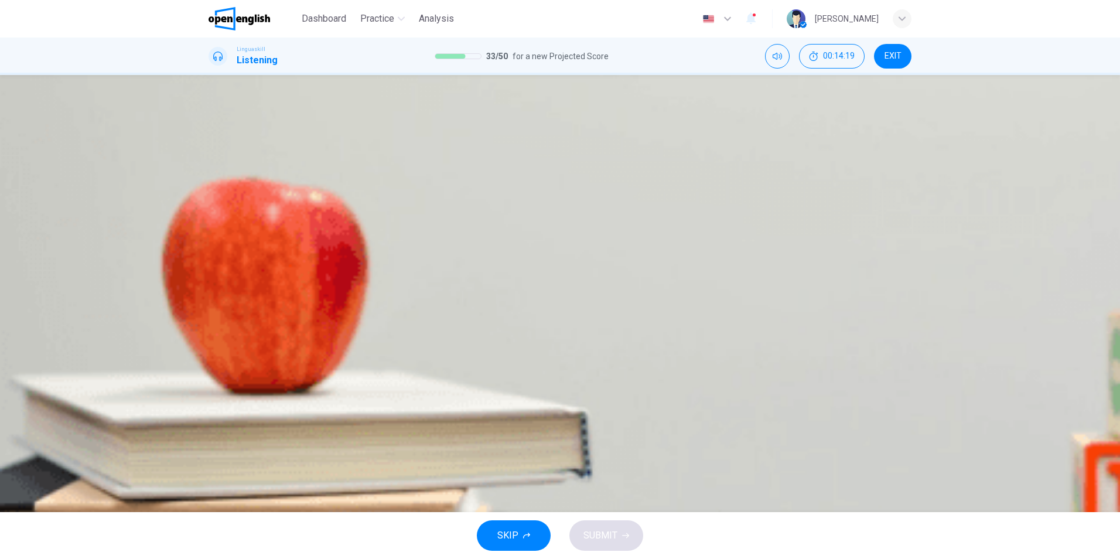
click at [217, 278] on icon "button" at bounding box center [217, 285] width 12 height 14
click at [552, 249] on img "button" at bounding box center [507, 204] width 89 height 89
click at [607, 532] on span "SUBMIT" at bounding box center [600, 535] width 34 height 16
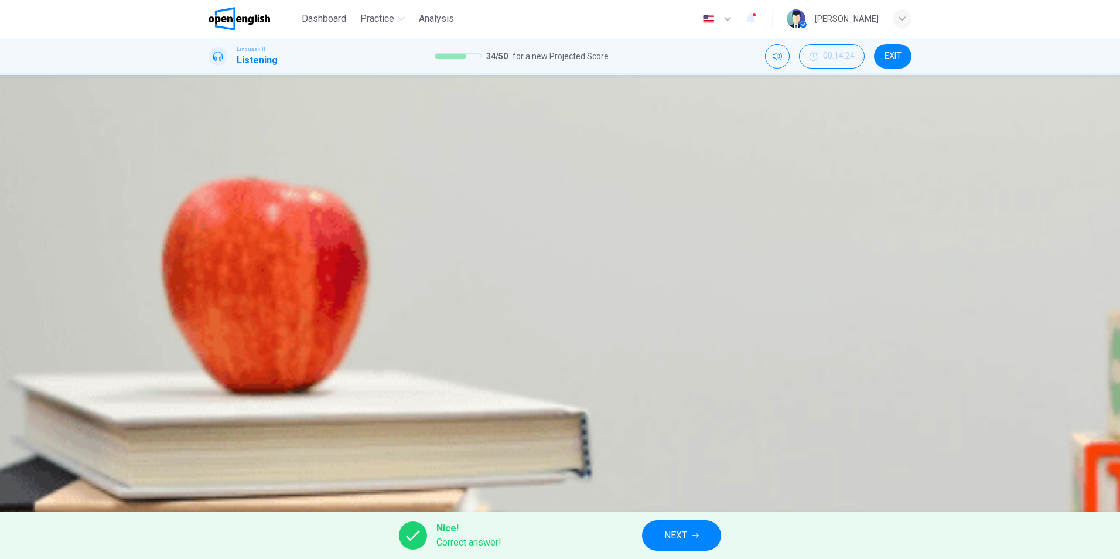
type input "**"
click at [693, 531] on button "NEXT" at bounding box center [681, 535] width 79 height 30
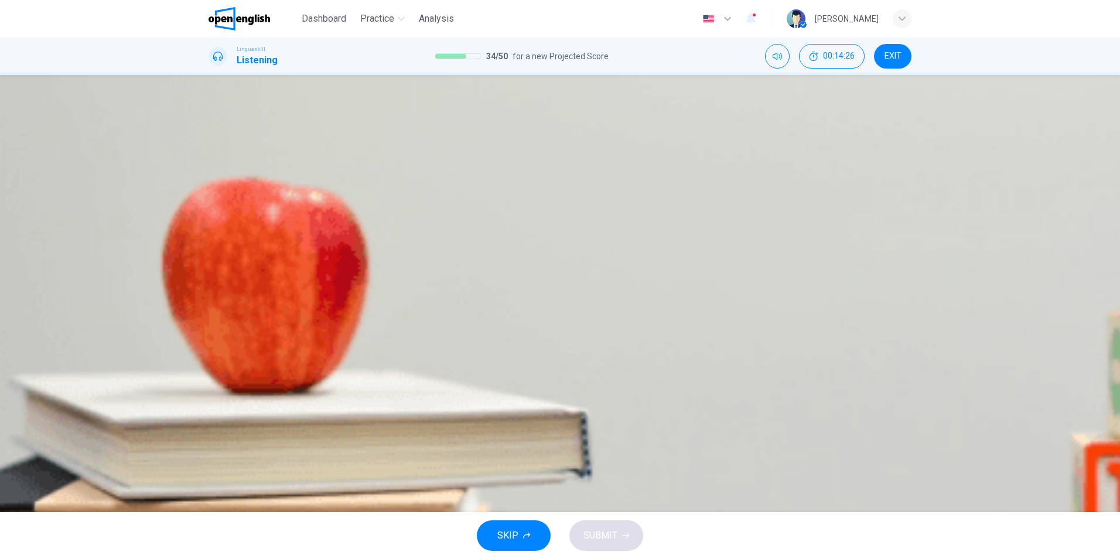
click at [211, 207] on button "button" at bounding box center [209, 201] width 2 height 11
click at [316, 179] on div "C" at bounding box center [306, 169] width 19 height 19
click at [603, 528] on span "SUBMIT" at bounding box center [600, 535] width 34 height 16
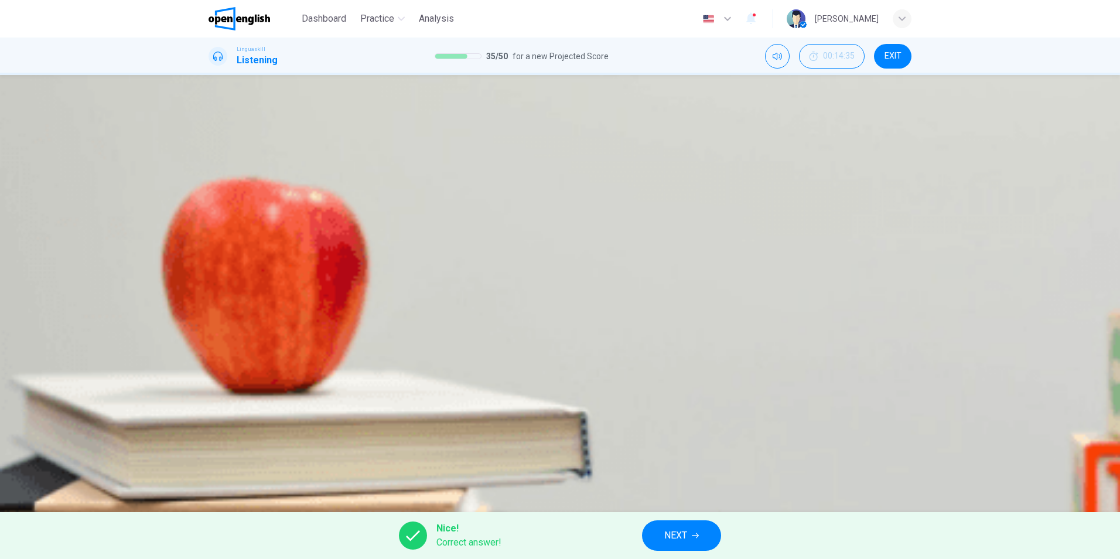
click at [663, 524] on button "NEXT" at bounding box center [681, 535] width 79 height 30
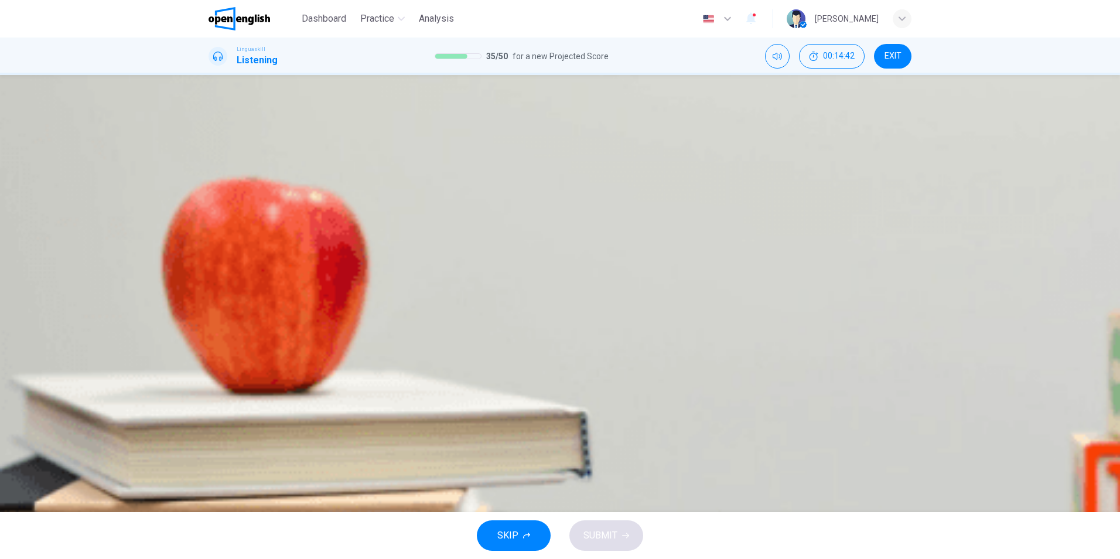
click at [210, 204] on icon "button" at bounding box center [210, 204] width 0 height 0
click at [228, 179] on div "A" at bounding box center [219, 169] width 19 height 19
click at [614, 529] on span "SUBMIT" at bounding box center [600, 535] width 34 height 16
type input "*"
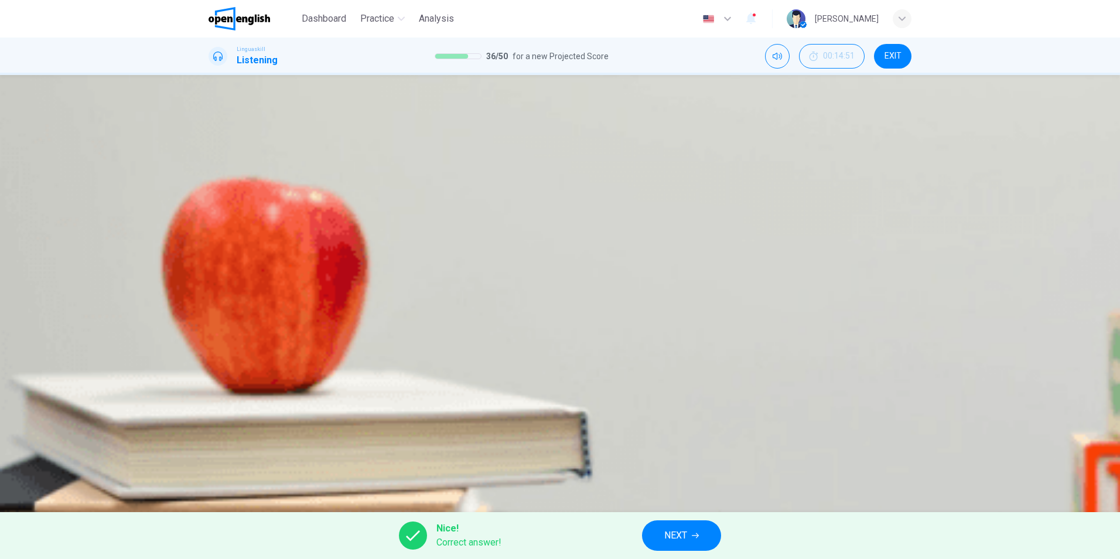
click at [614, 529] on div "Nice! Correct answer! NEXT" at bounding box center [560, 535] width 1120 height 47
drag, startPoint x: 723, startPoint y: 532, endPoint x: 693, endPoint y: 528, distance: 29.7
click at [716, 532] on div "Nice! Correct answer! NEXT" at bounding box center [560, 535] width 1120 height 47
click at [693, 528] on button "NEXT" at bounding box center [681, 535] width 79 height 30
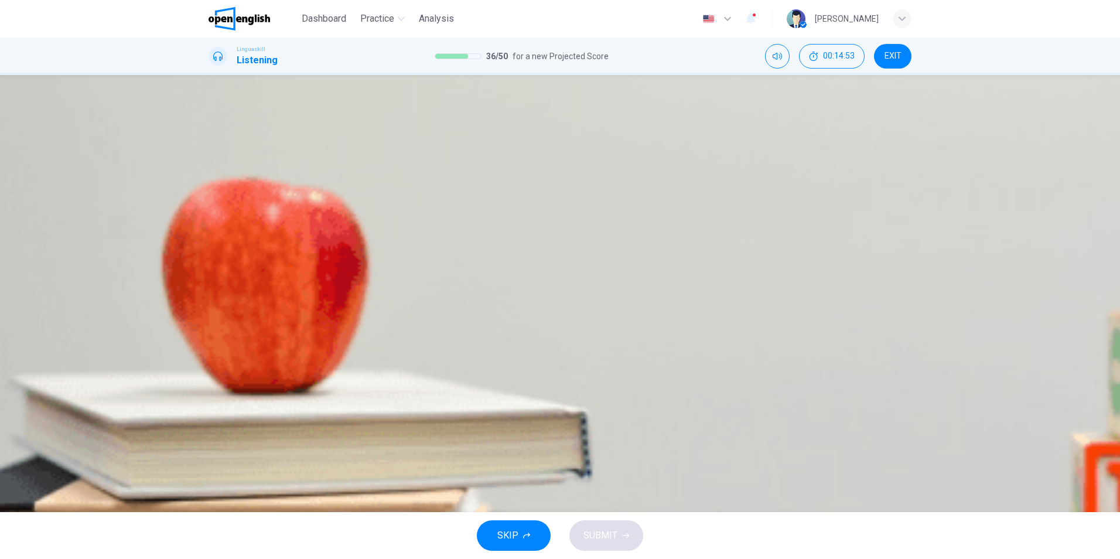
click at [218, 204] on icon "button" at bounding box center [217, 211] width 12 height 14
click at [262, 172] on span "A book" at bounding box center [247, 167] width 29 height 10
click at [586, 527] on span "SUBMIT" at bounding box center [600, 535] width 34 height 16
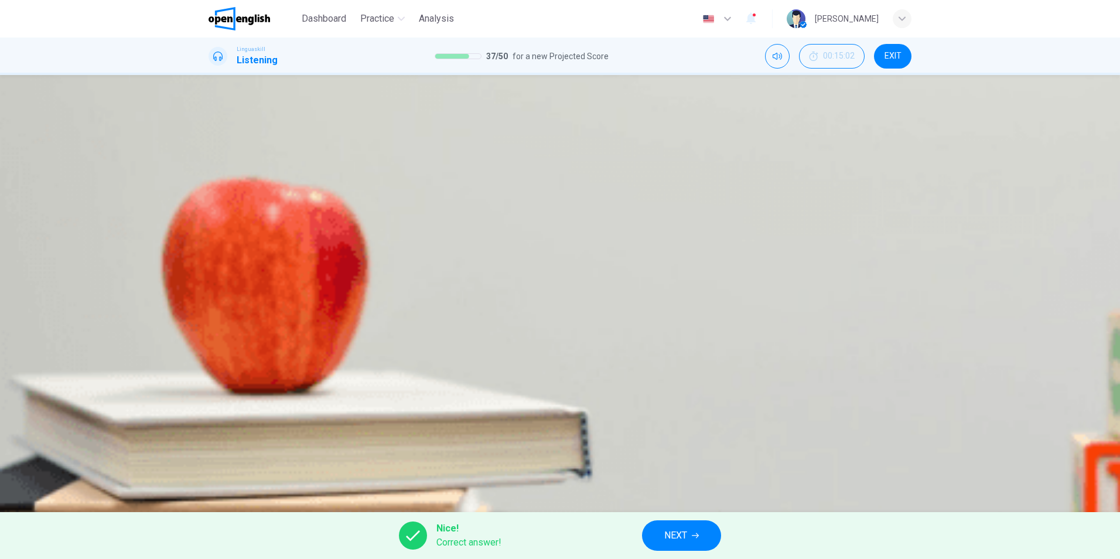
type input "*"
click at [689, 528] on button "NEXT" at bounding box center [681, 535] width 79 height 30
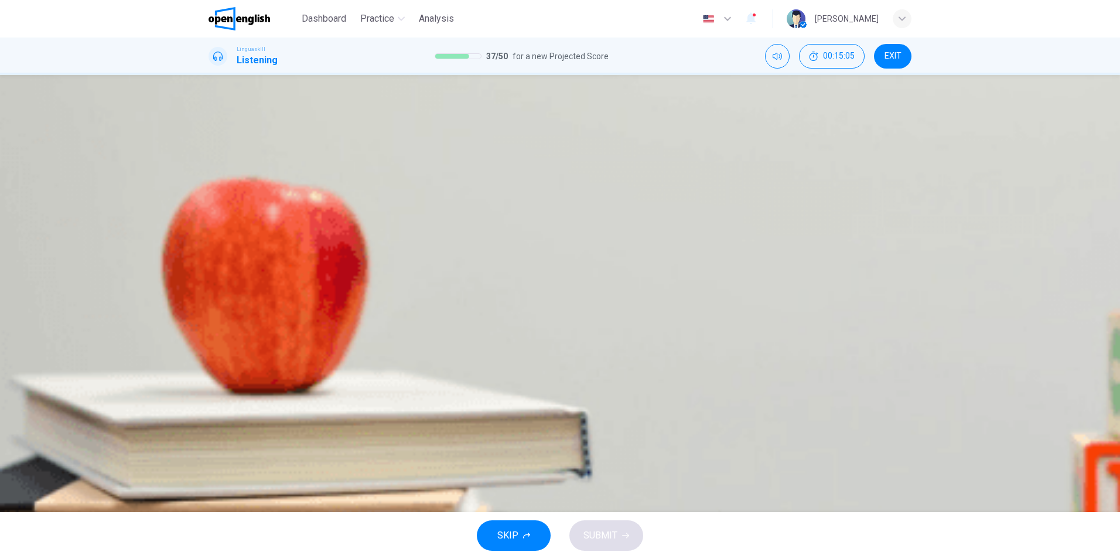
click at [223, 205] on icon "button" at bounding box center [217, 211] width 12 height 14
click at [420, 172] on span "Watercolors" at bounding box center [395, 167] width 50 height 10
click at [604, 542] on span "SUBMIT" at bounding box center [600, 535] width 34 height 16
type input "*"
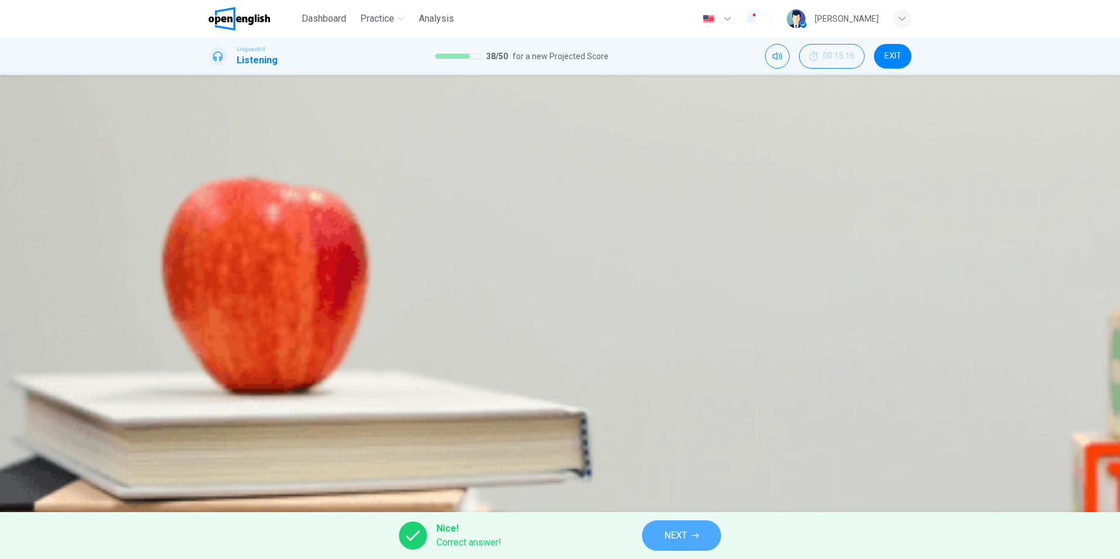
click at [679, 526] on button "NEXT" at bounding box center [681, 535] width 79 height 30
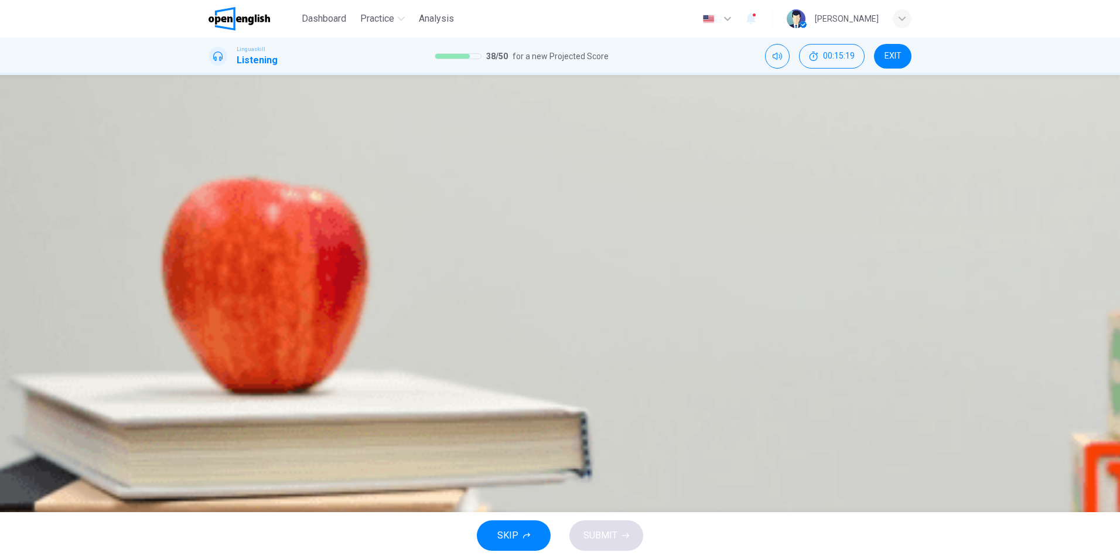
scroll to position [176, 0]
drag, startPoint x: 581, startPoint y: 242, endPoint x: 776, endPoint y: 247, distance: 195.1
click at [650, 193] on span "Which area does not benefit directly from knowing a second language, according …" at bounding box center [453, 187] width 394 height 11
click at [519, 207] on span "Physical health" at bounding box center [487, 202] width 63 height 10
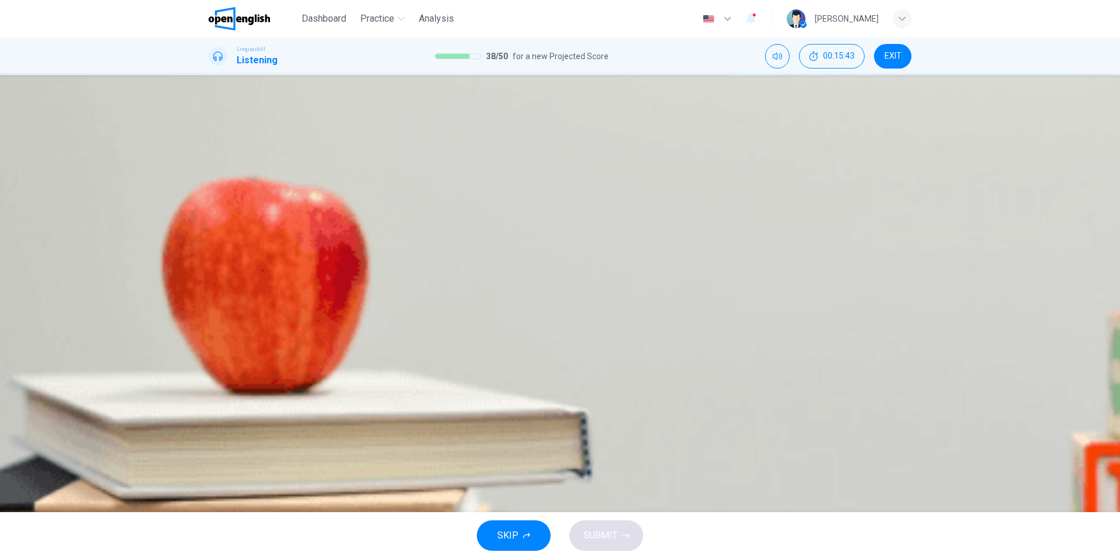
click at [210, 345] on icon "button" at bounding box center [210, 345] width 0 height 0
click at [564, 172] on span "The benefits of being bilingual" at bounding box center [501, 167] width 125 height 10
click at [406, 242] on span "More job opportunities" at bounding box center [360, 237] width 93 height 10
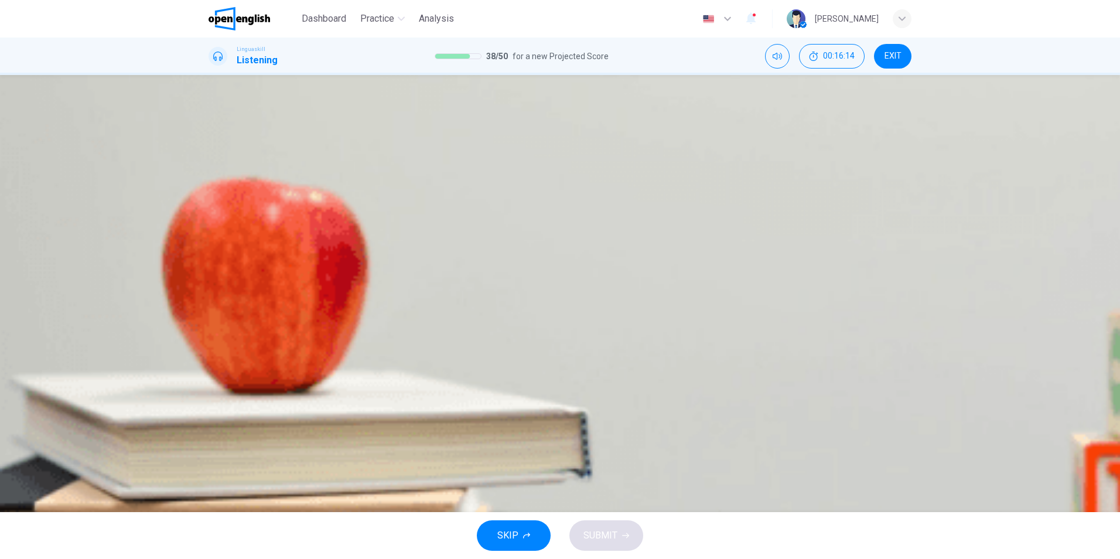
scroll to position [527, 0]
click at [228, 266] on div "A" at bounding box center [219, 275] width 19 height 19
click at [571, 313] on span "It delays the onset of dementia" at bounding box center [601, 308] width 128 height 10
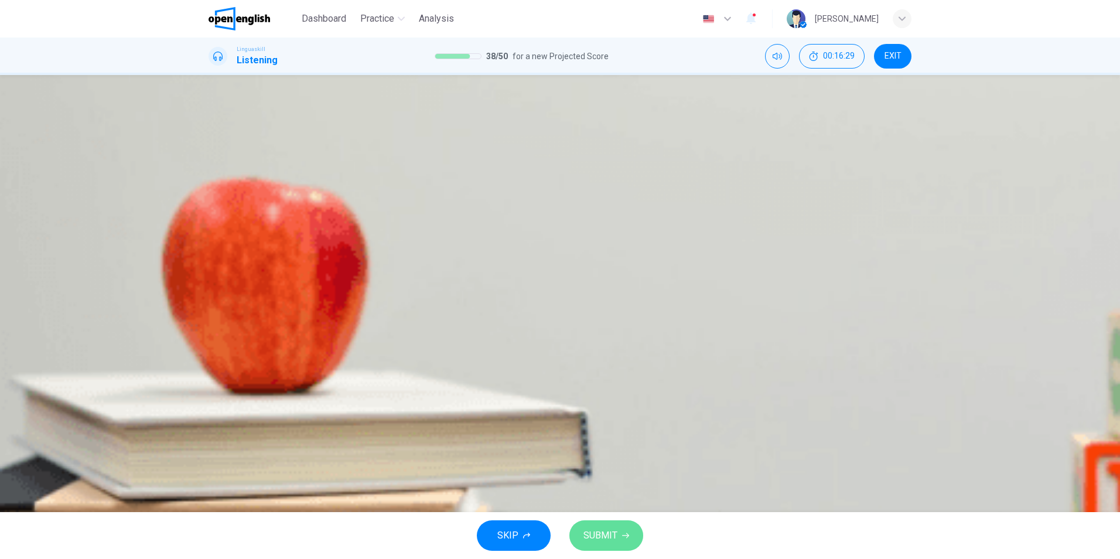
click at [619, 525] on button "SUBMIT" at bounding box center [606, 535] width 74 height 30
type input "*"
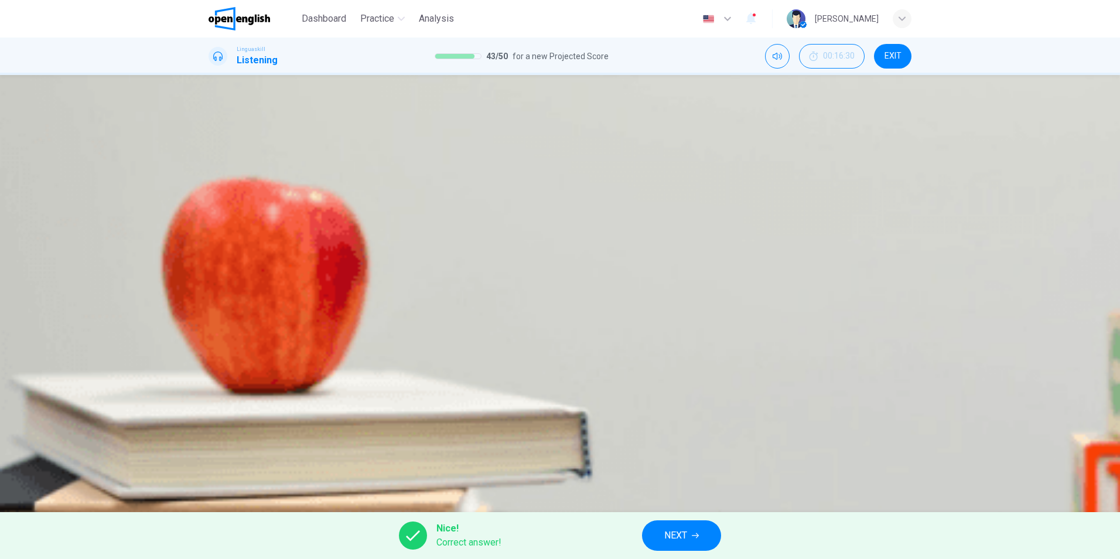
click at [690, 528] on button "NEXT" at bounding box center [681, 535] width 79 height 30
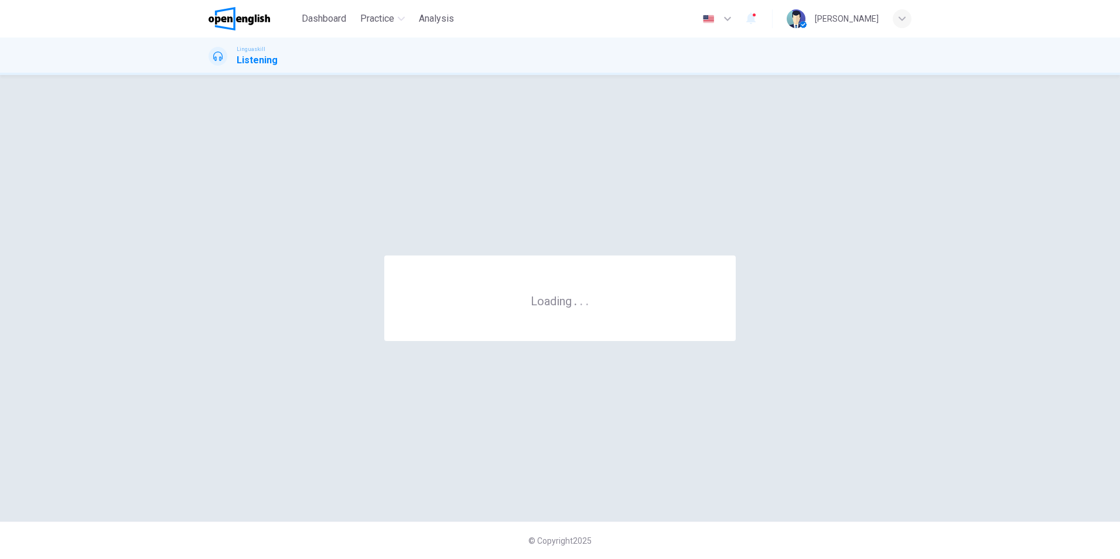
scroll to position [0, 0]
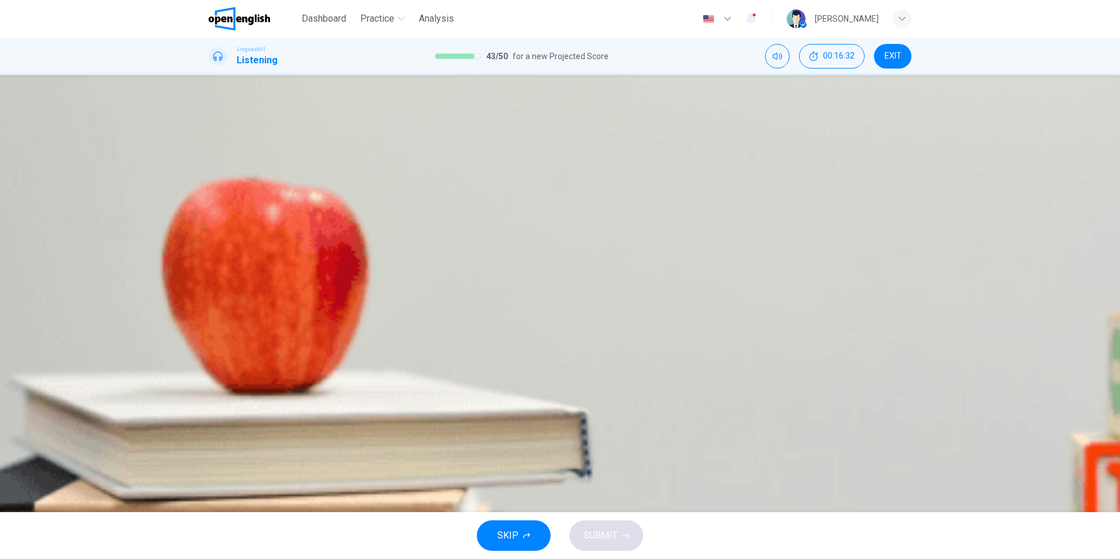
click at [210, 204] on icon "button" at bounding box center [210, 204] width 0 height 0
click at [355, 179] on div "C" at bounding box center [345, 169] width 19 height 19
click at [630, 535] on button "SUBMIT" at bounding box center [606, 535] width 74 height 30
type input "*"
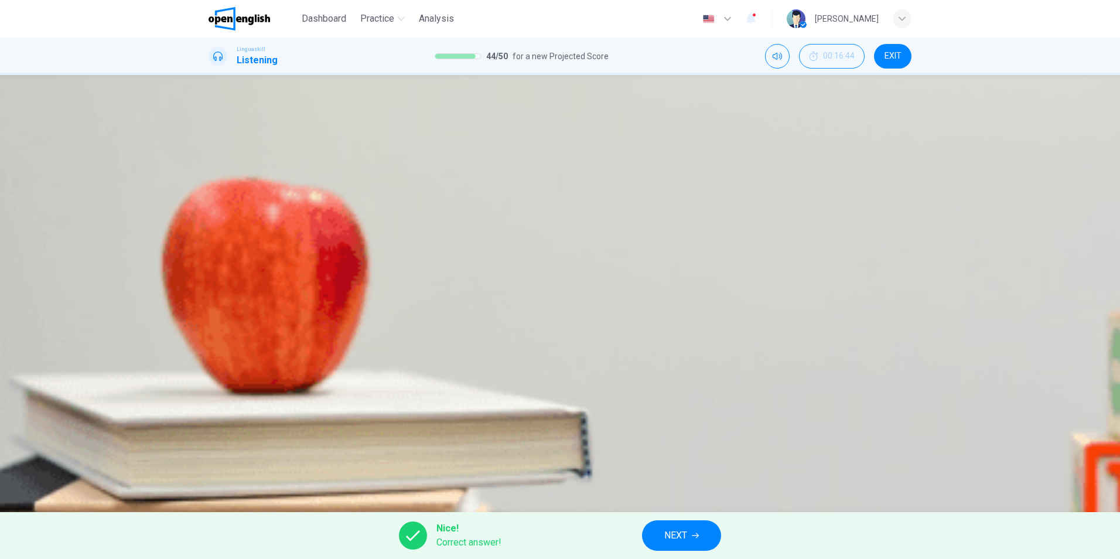
click at [706, 526] on button "NEXT" at bounding box center [681, 535] width 79 height 30
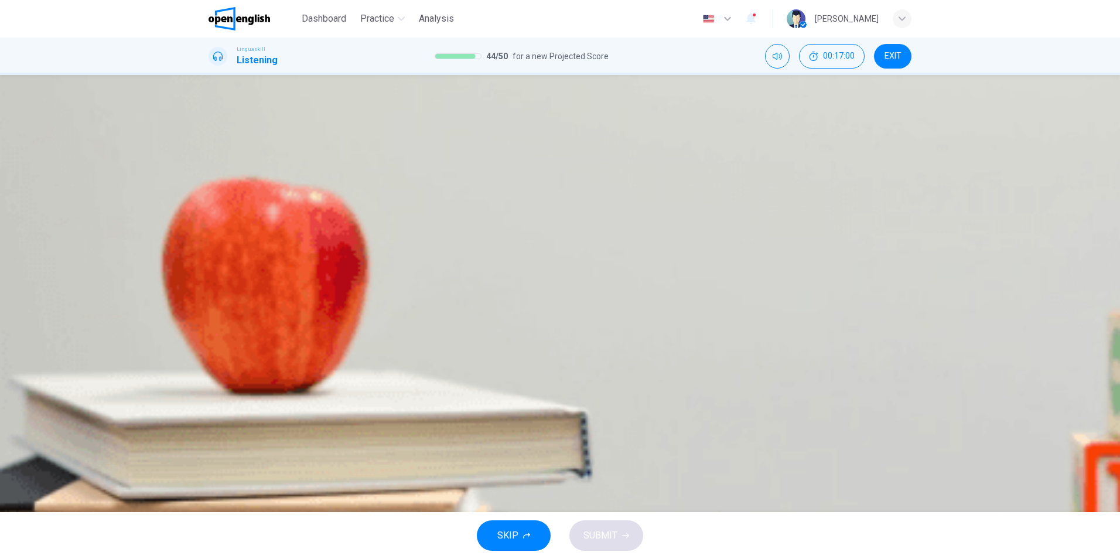
scroll to position [410, 0]
click at [211, 337] on button "button" at bounding box center [209, 342] width 2 height 11
click at [368, 160] on div "B" at bounding box center [358, 169] width 19 height 19
click at [538, 214] on div "C" at bounding box center [547, 205] width 19 height 19
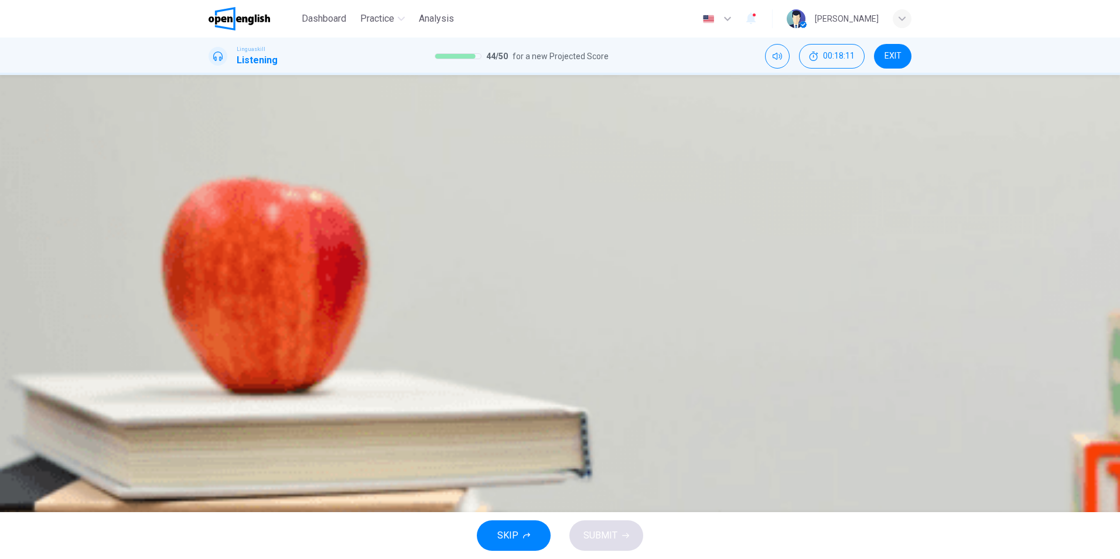
scroll to position [388, 0]
click at [228, 285] on div "A" at bounding box center [219, 275] width 19 height 19
click at [352, 243] on div "B" at bounding box center [342, 240] width 19 height 19
click at [409, 313] on span "To balance development and sustainability" at bounding box center [321, 308] width 176 height 10
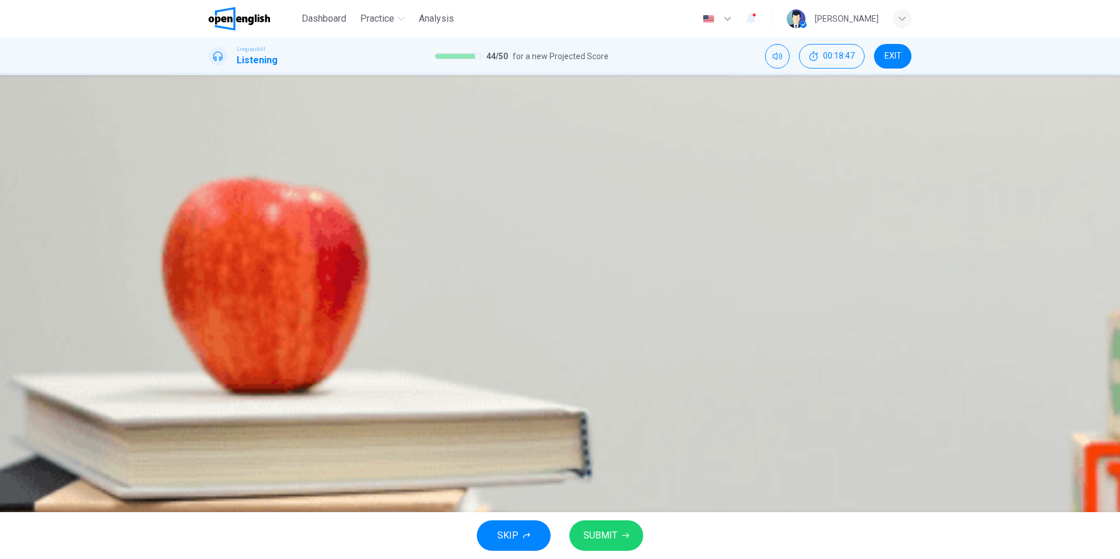
scroll to position [0, 0]
click at [235, 350] on div at bounding box center [559, 350] width 703 height 0
click at [210, 345] on icon "button" at bounding box center [210, 345] width 0 height 0
drag, startPoint x: 211, startPoint y: 204, endPoint x: 219, endPoint y: 210, distance: 9.3
click at [211, 337] on button "button" at bounding box center [209, 342] width 2 height 11
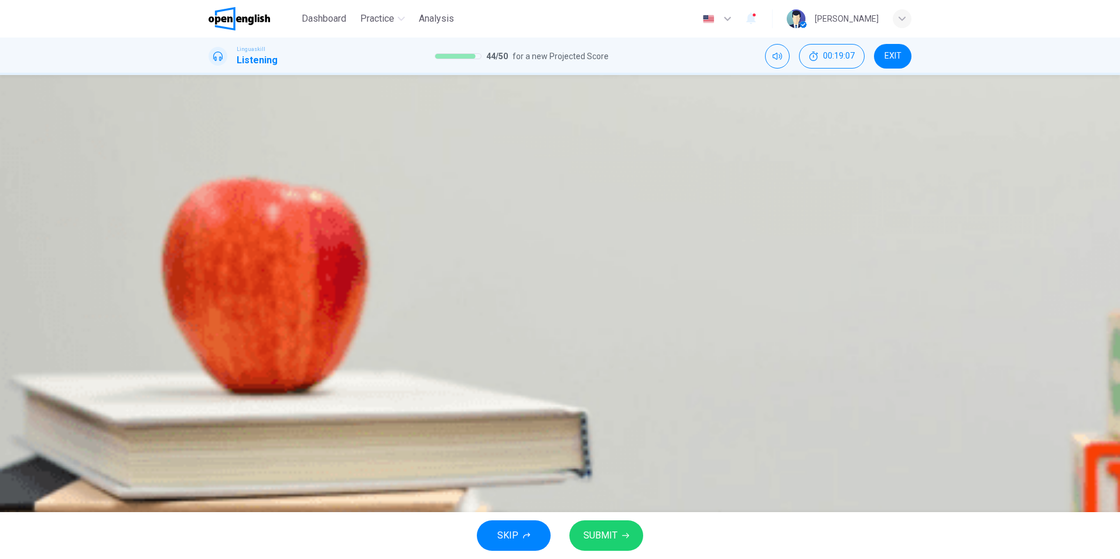
scroll to position [351, 0]
click at [211, 337] on button "button" at bounding box center [209, 342] width 2 height 11
click at [427, 285] on div "C" at bounding box center [417, 275] width 19 height 19
click at [600, 530] on span "SUBMIT" at bounding box center [600, 535] width 34 height 16
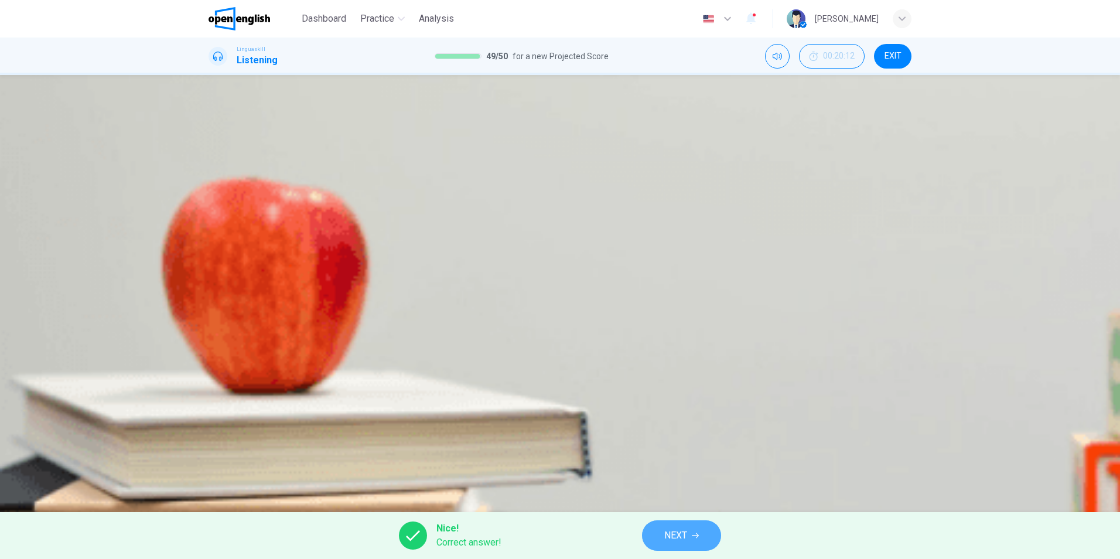
type input "**"
click at [666, 529] on span "NEXT" at bounding box center [675, 535] width 23 height 16
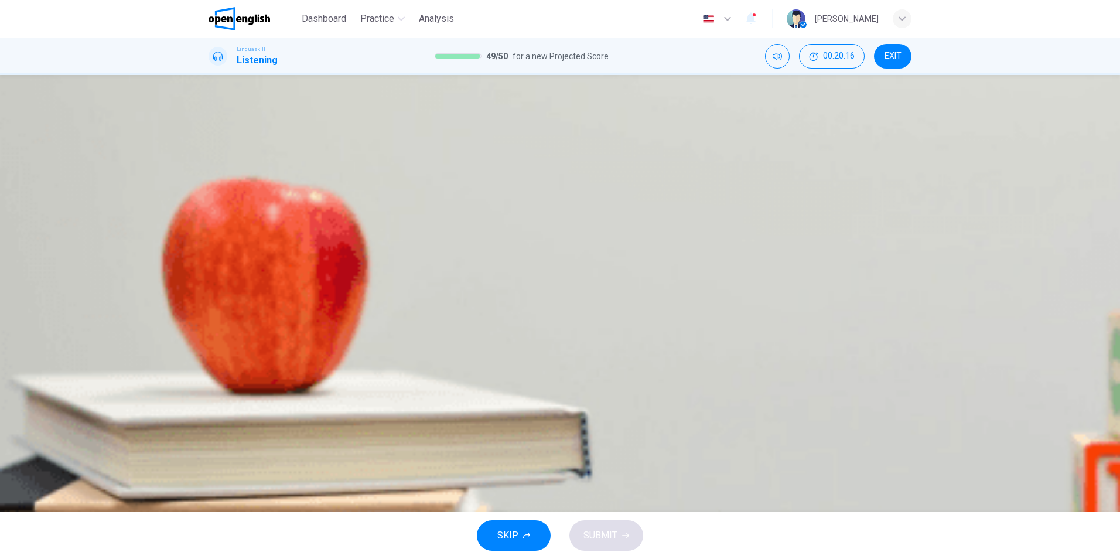
click at [210, 204] on icon "button" at bounding box center [210, 204] width 0 height 0
click at [418, 172] on span "In her bag" at bounding box center [396, 167] width 42 height 10
click at [603, 532] on span "SUBMIT" at bounding box center [600, 535] width 34 height 16
type input "*"
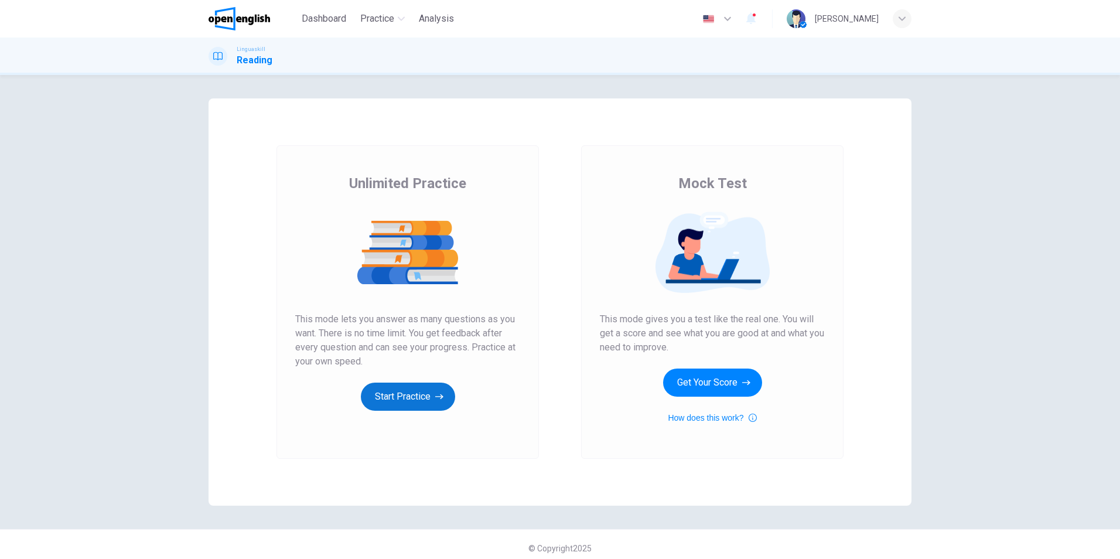
click at [398, 396] on button "Start Practice" at bounding box center [408, 396] width 94 height 28
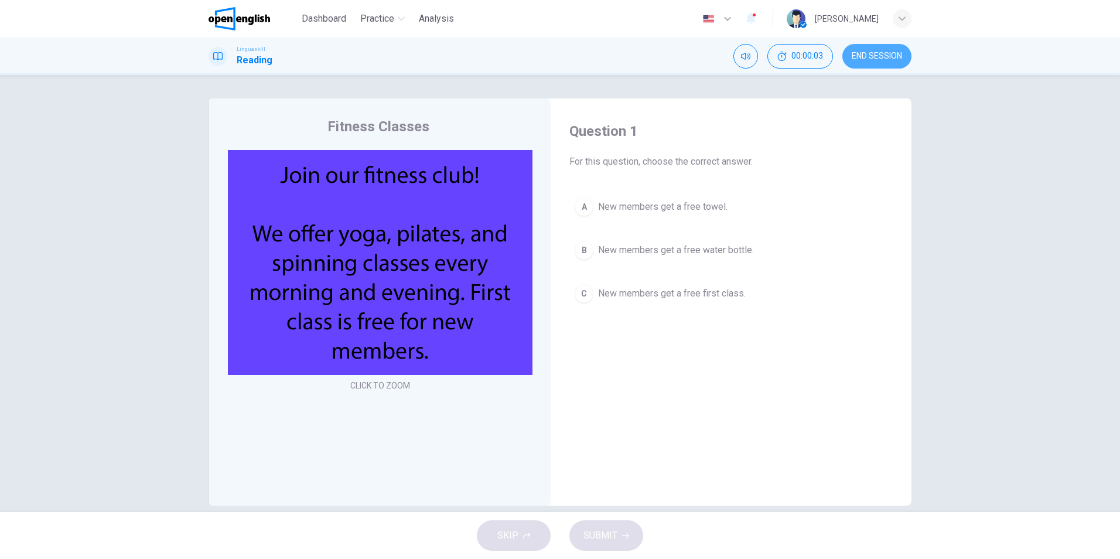
click at [882, 54] on span "END SESSION" at bounding box center [876, 56] width 50 height 9
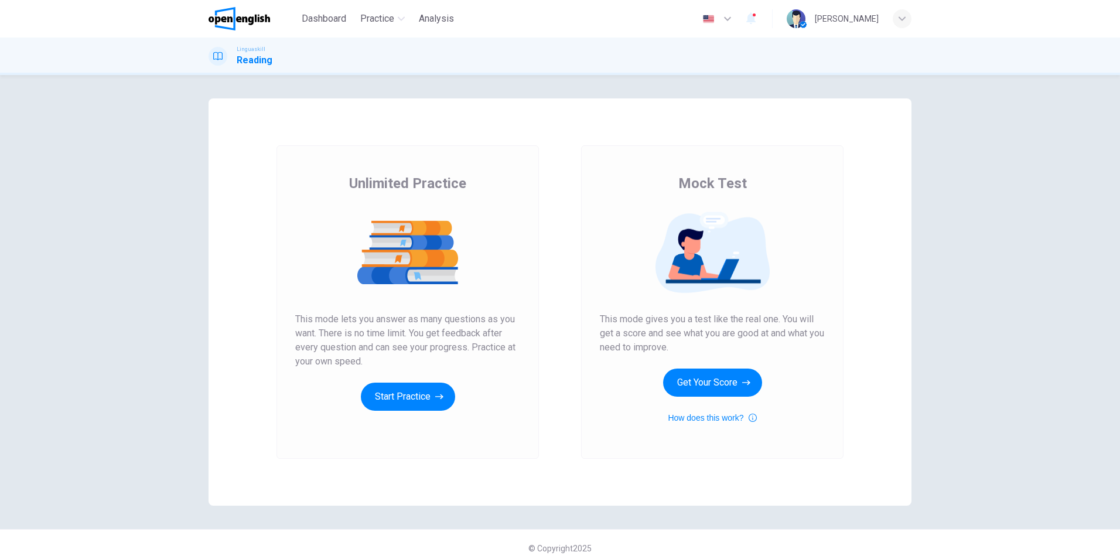
drag, startPoint x: 696, startPoint y: 321, endPoint x: 767, endPoint y: 323, distance: 71.5
click at [767, 323] on span "This mode gives you a test like the real one. You will get a score and see what…" at bounding box center [712, 333] width 225 height 42
click at [418, 385] on button "Start Practice" at bounding box center [408, 396] width 94 height 28
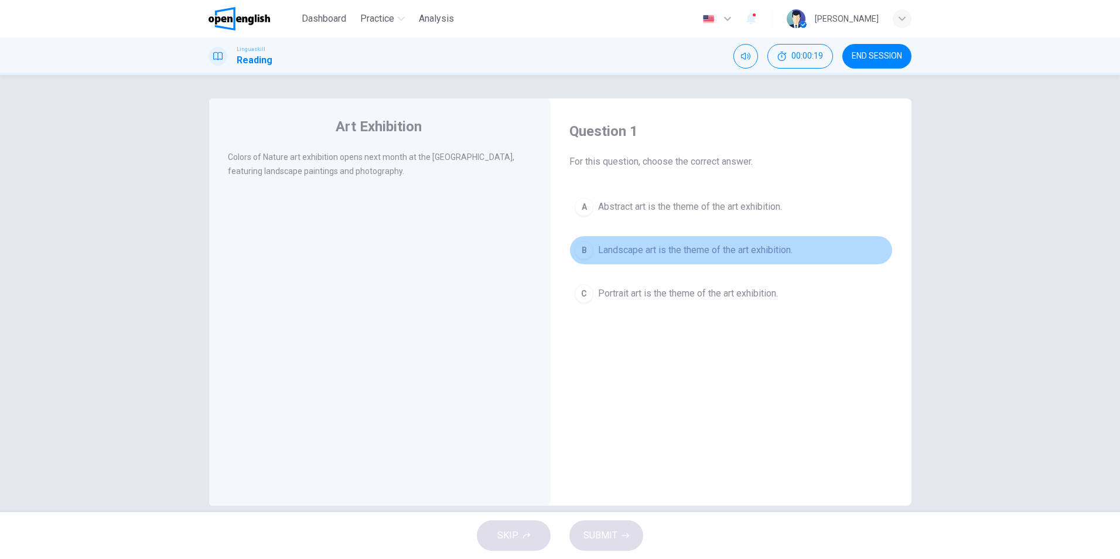
click at [581, 246] on div "B" at bounding box center [583, 250] width 19 height 19
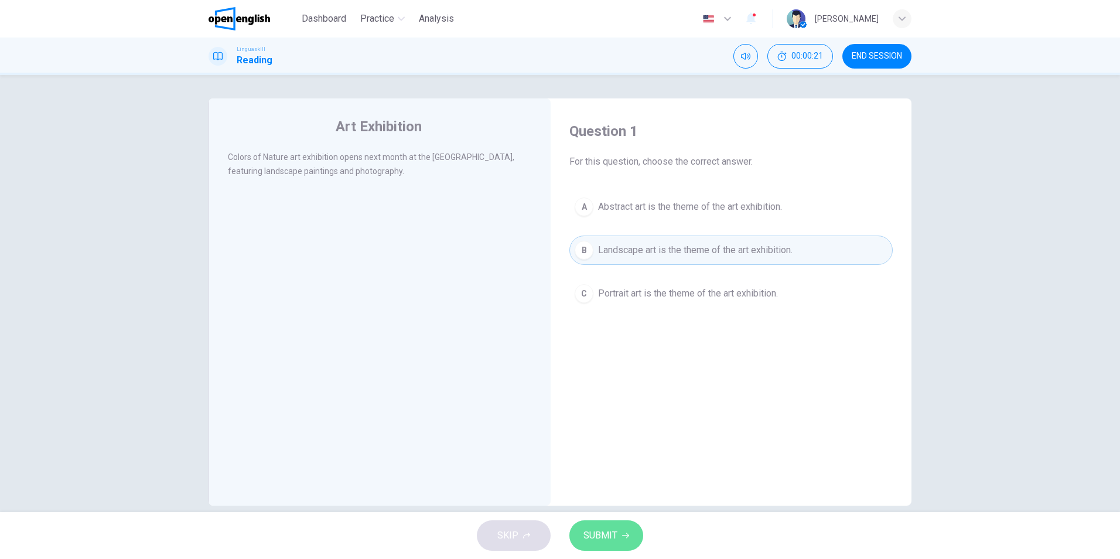
click at [614, 533] on span "SUBMIT" at bounding box center [600, 535] width 34 height 16
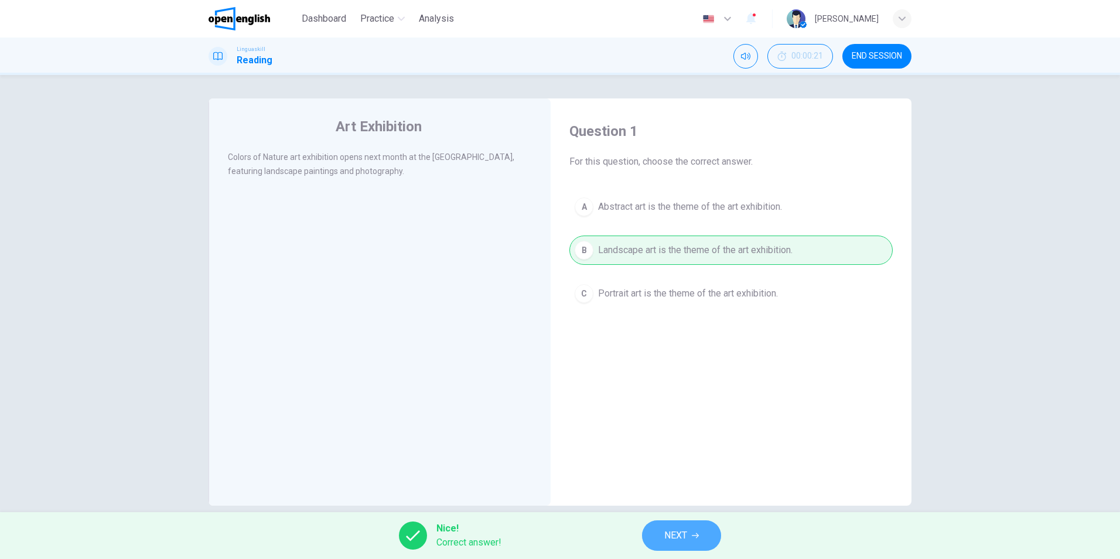
click at [691, 548] on button "NEXT" at bounding box center [681, 535] width 79 height 30
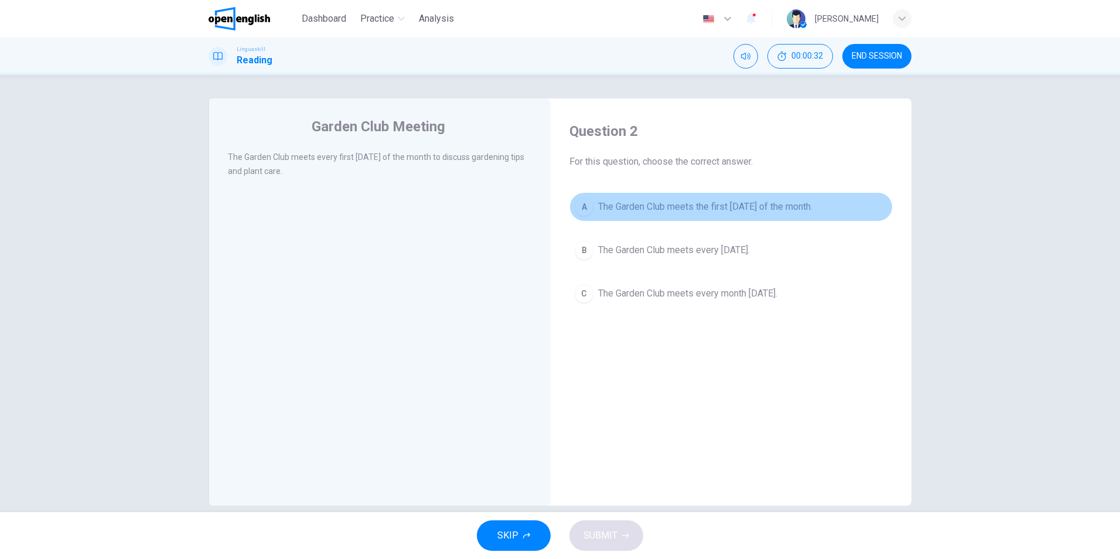
click at [582, 214] on div "A" at bounding box center [583, 206] width 19 height 19
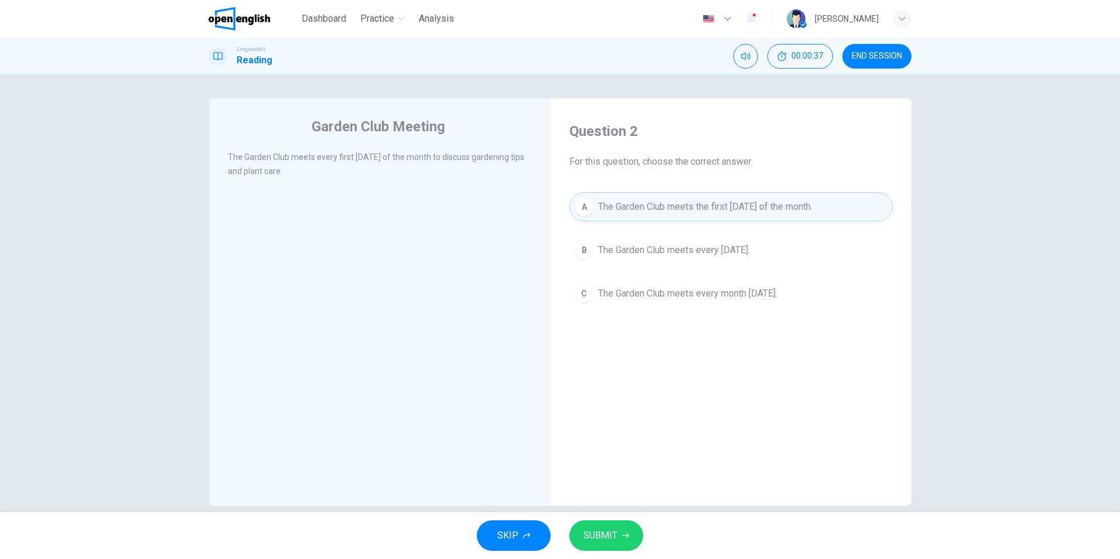
click at [616, 538] on span "SUBMIT" at bounding box center [600, 535] width 34 height 16
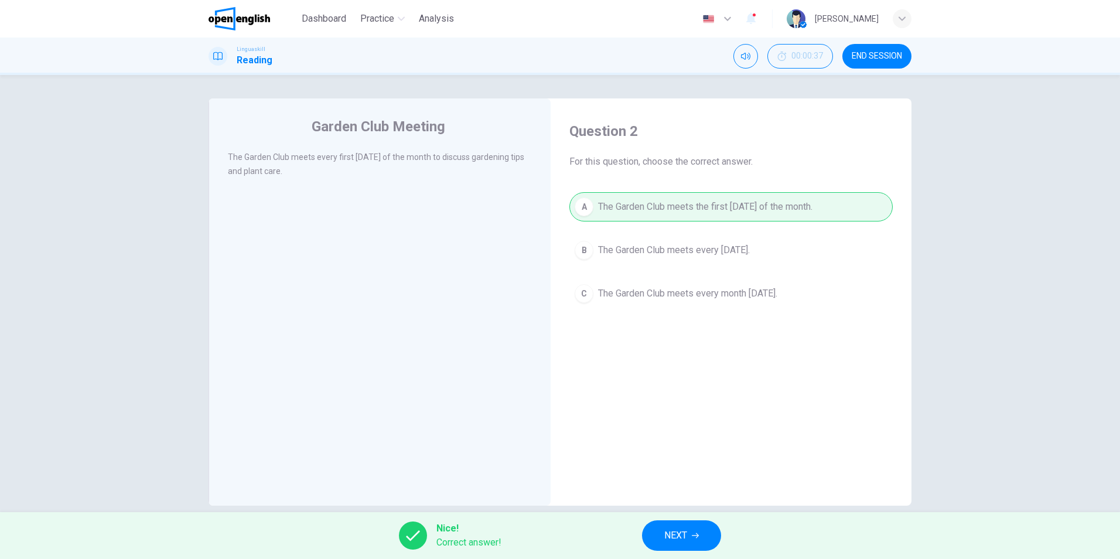
click at [710, 528] on button "NEXT" at bounding box center [681, 535] width 79 height 30
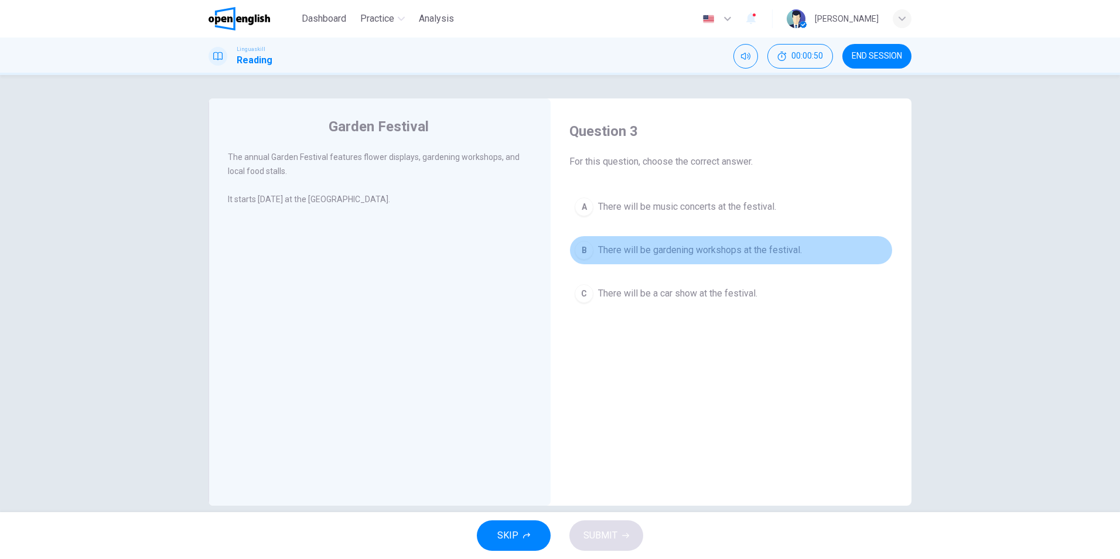
click at [690, 251] on span "There will be gardening workshops at the festival." at bounding box center [700, 250] width 204 height 14
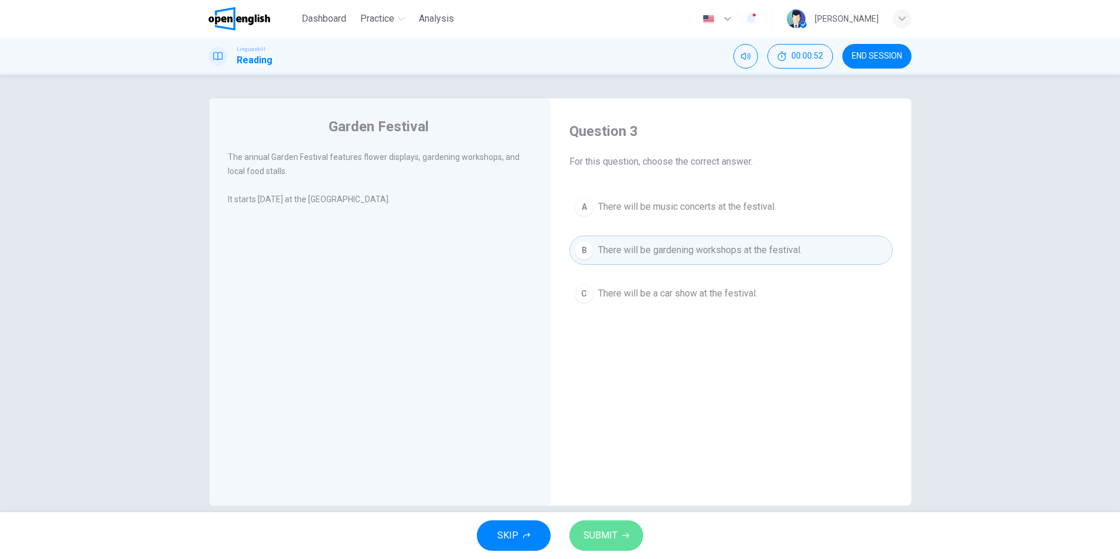
click at [620, 542] on button "SUBMIT" at bounding box center [606, 535] width 74 height 30
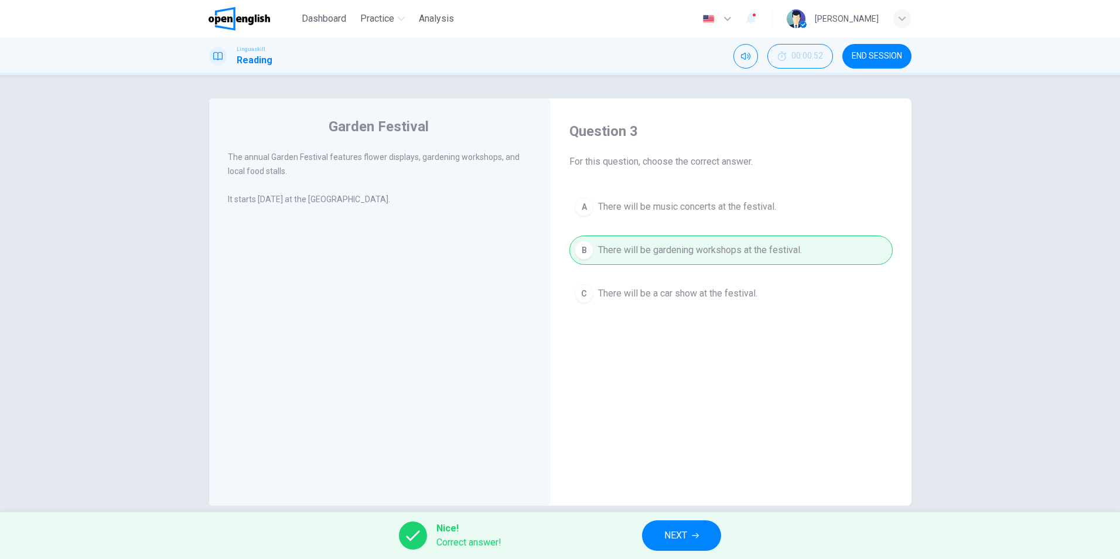
drag, startPoint x: 659, startPoint y: 530, endPoint x: 686, endPoint y: 527, distance: 27.1
click at [686, 527] on button "NEXT" at bounding box center [681, 535] width 79 height 30
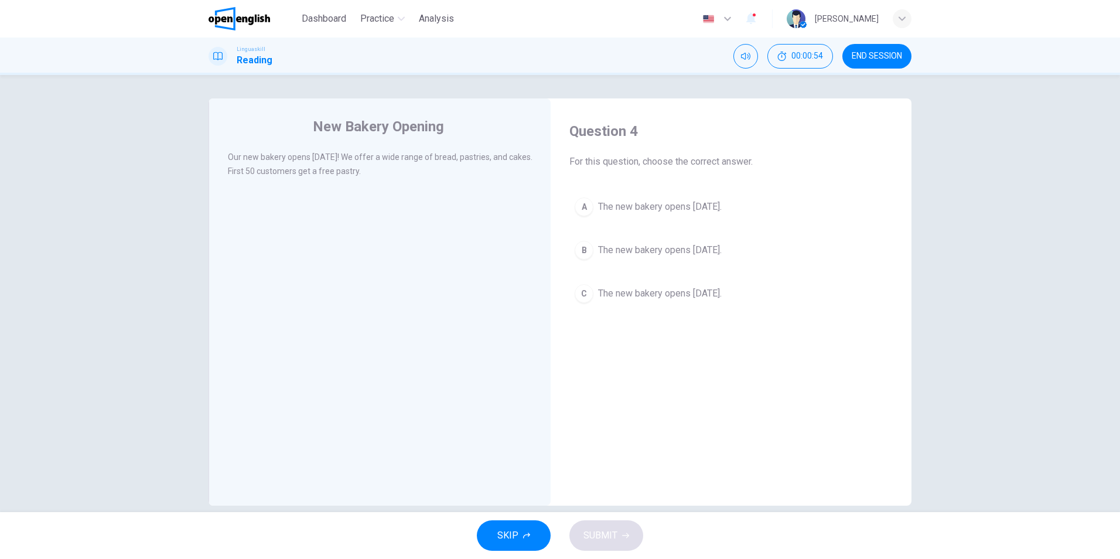
drag, startPoint x: 274, startPoint y: 158, endPoint x: 370, endPoint y: 172, distance: 97.0
click at [370, 172] on span "Our new bakery opens next Monday! We offer a wide range of bread, pastries, and…" at bounding box center [380, 163] width 305 height 23
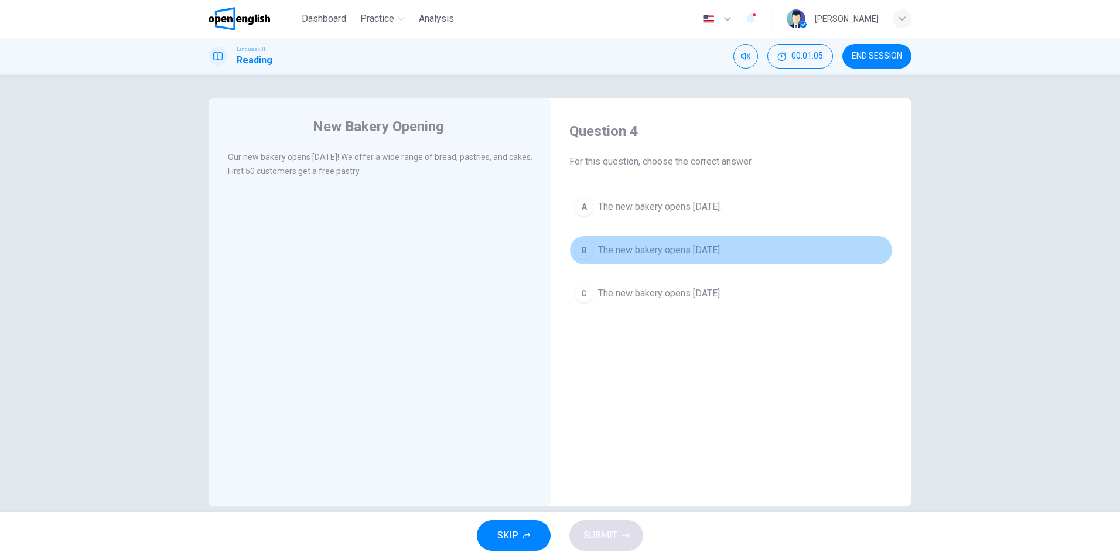
click at [635, 249] on span "The new bakery opens next Monday." at bounding box center [660, 250] width 124 height 14
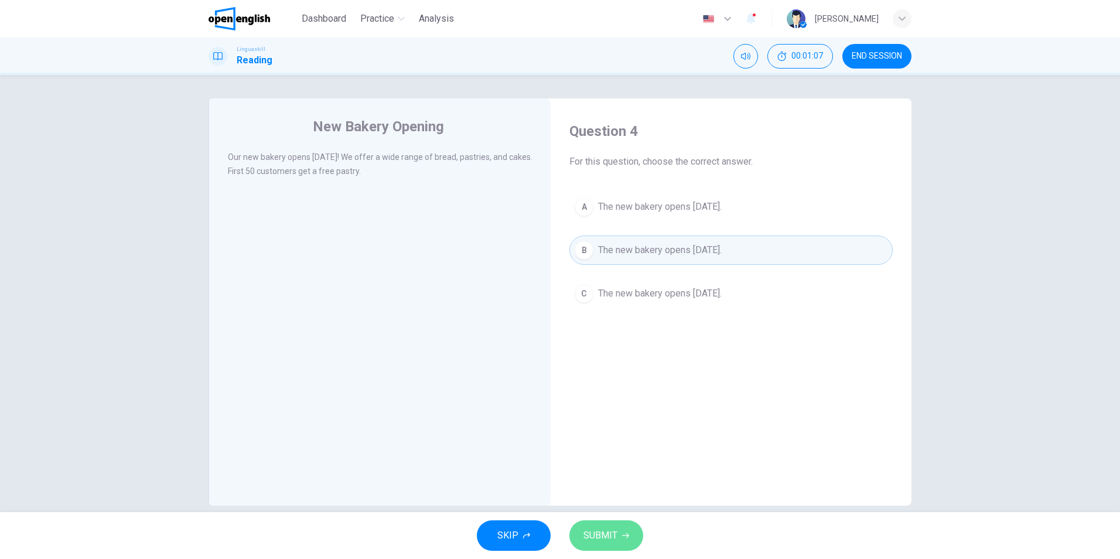
click at [615, 524] on button "SUBMIT" at bounding box center [606, 535] width 74 height 30
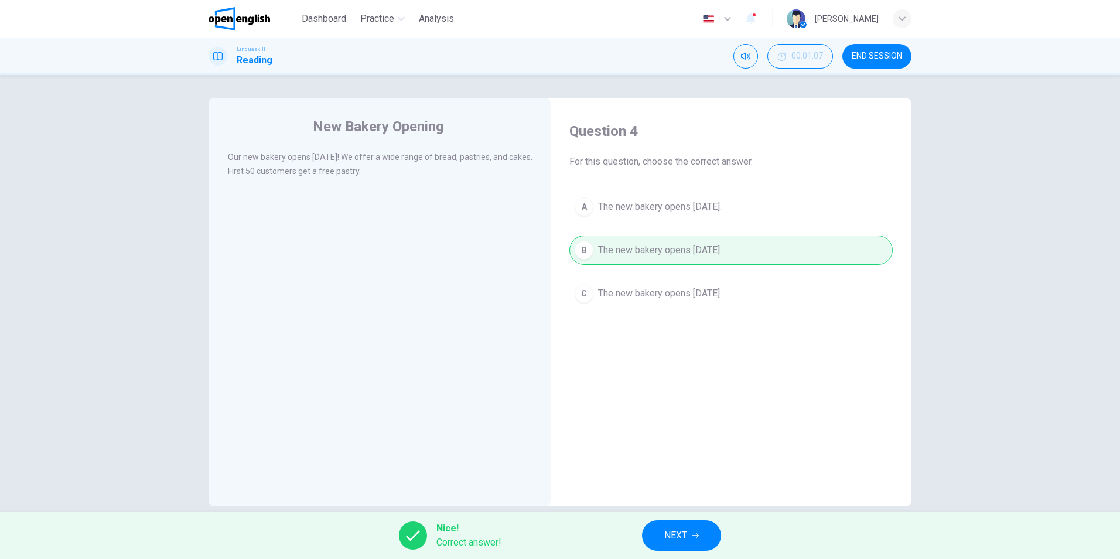
click at [687, 533] on span "NEXT" at bounding box center [675, 535] width 23 height 16
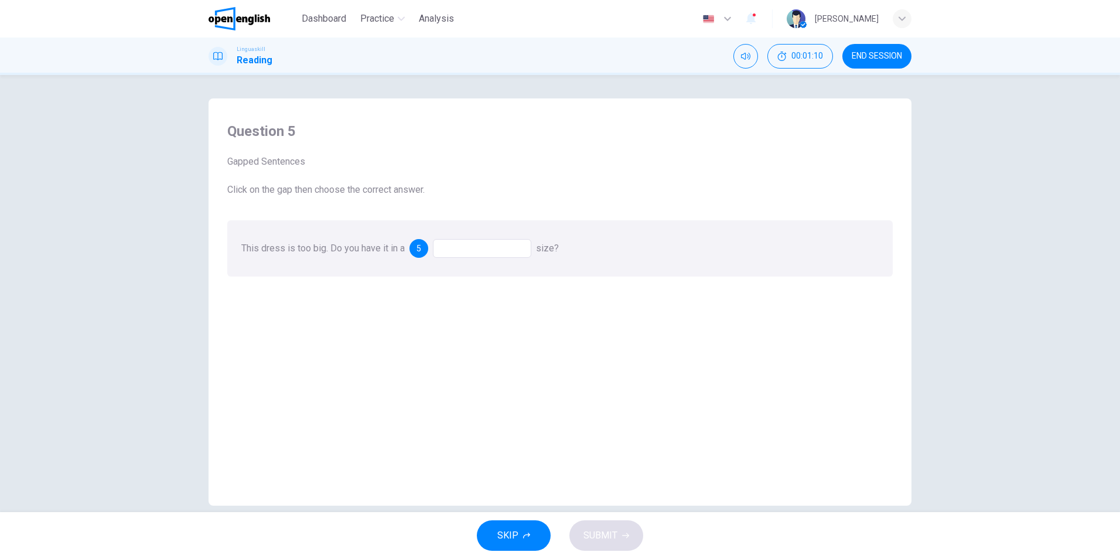
click at [471, 250] on div at bounding box center [482, 248] width 98 height 19
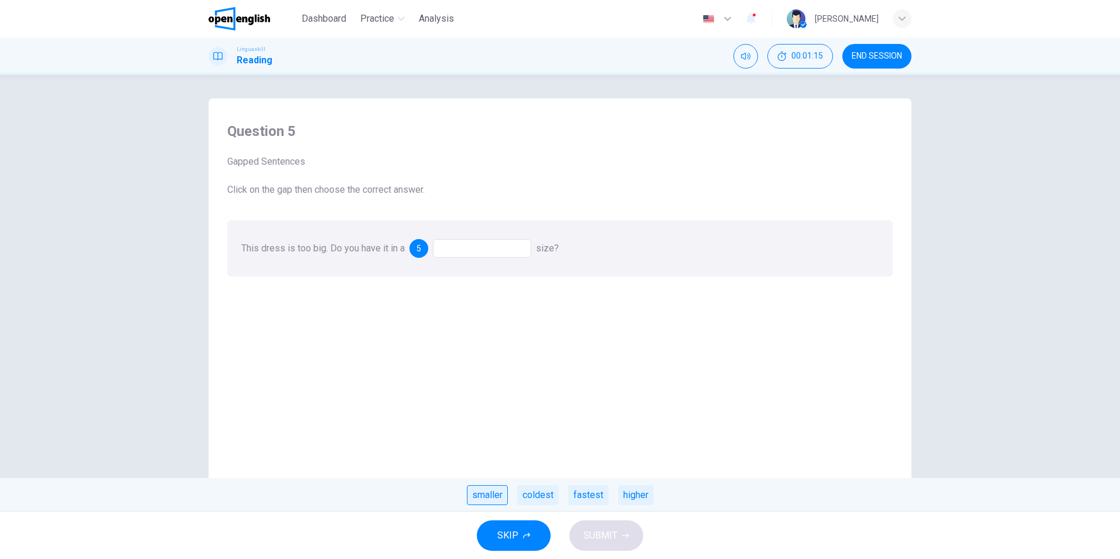
click at [484, 492] on div "smaller" at bounding box center [487, 495] width 41 height 20
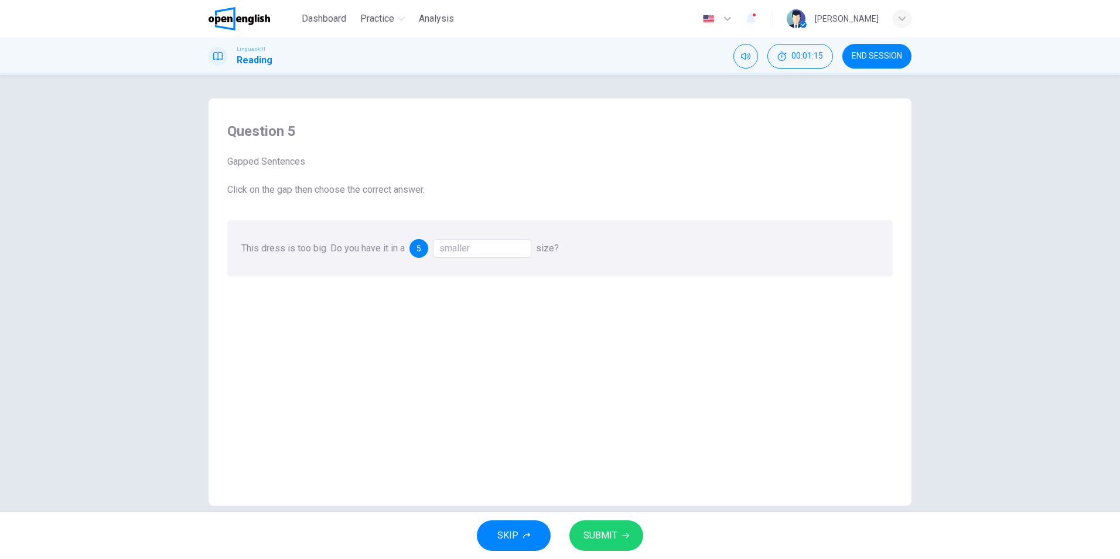
click at [604, 530] on span "SUBMIT" at bounding box center [600, 535] width 34 height 16
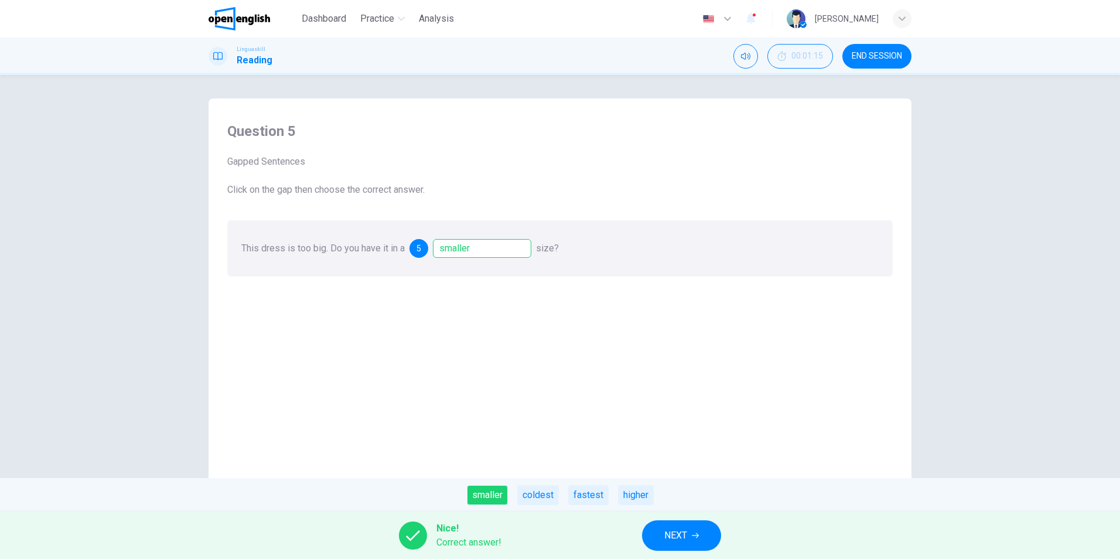
click at [694, 533] on icon "button" at bounding box center [695, 535] width 7 height 7
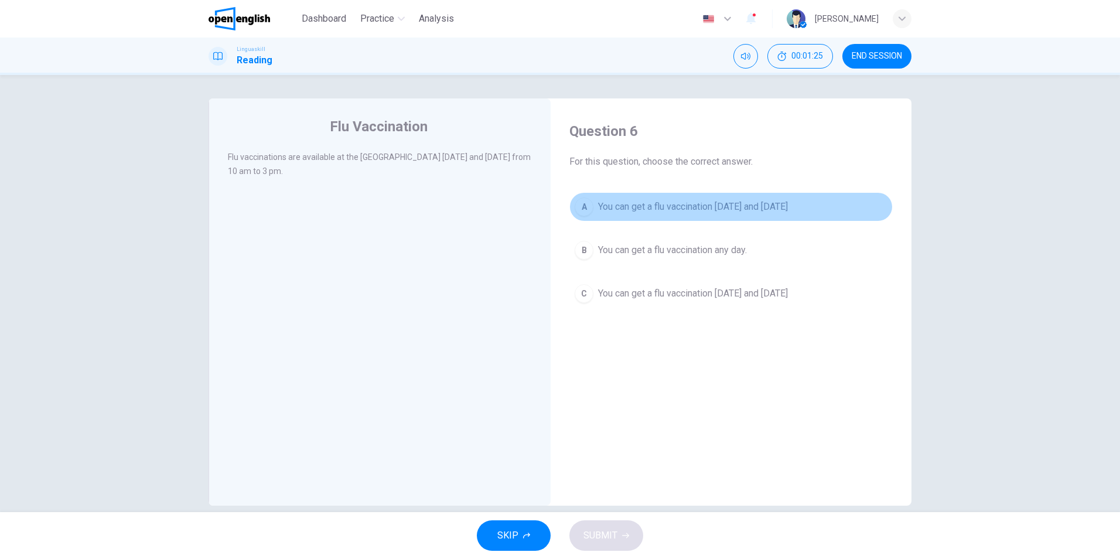
click at [699, 206] on span "You can get a flu vaccination on Monday and Thursday" at bounding box center [693, 207] width 190 height 14
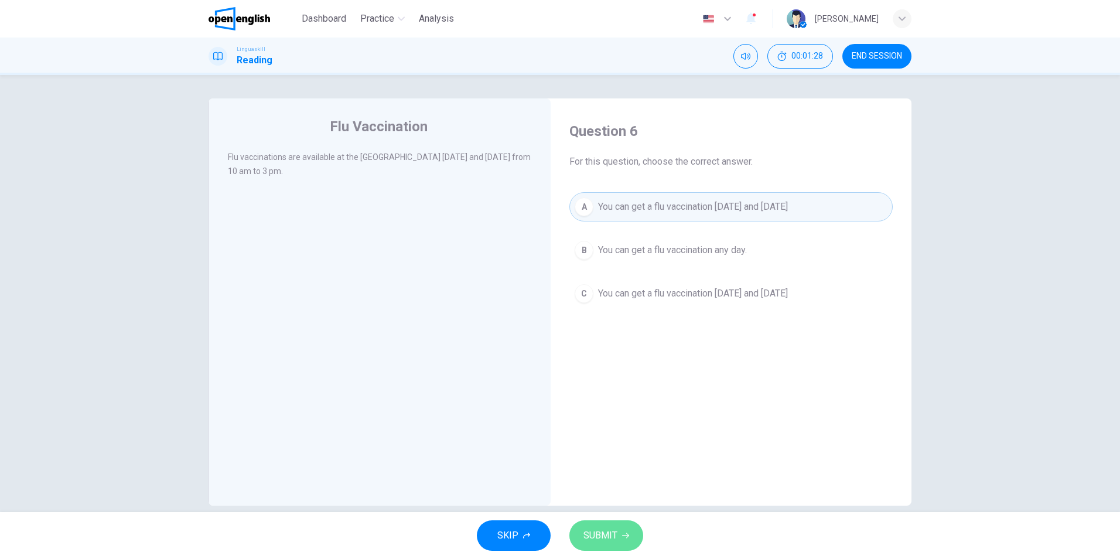
click at [606, 529] on span "SUBMIT" at bounding box center [600, 535] width 34 height 16
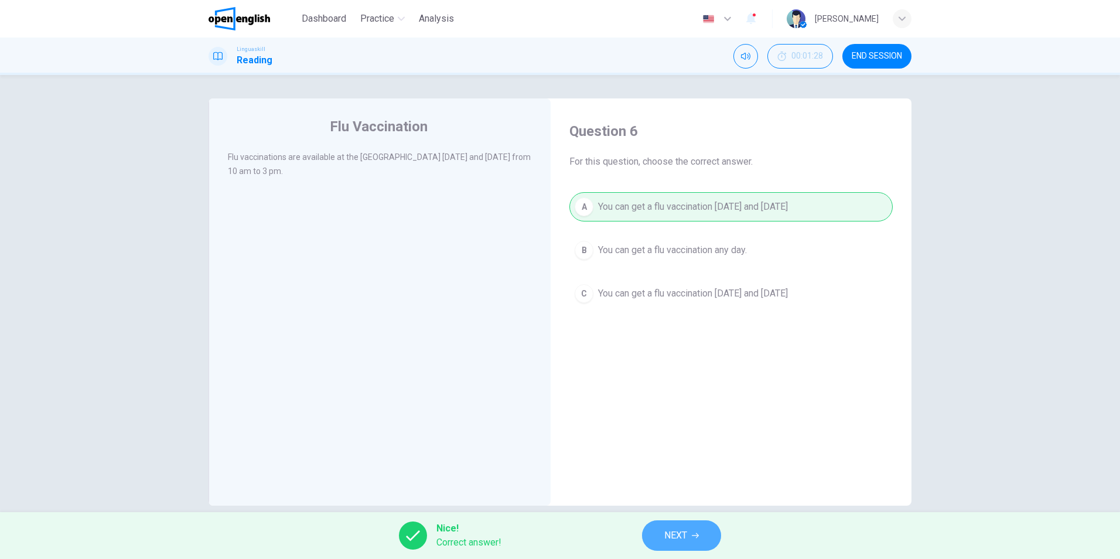
click at [656, 532] on button "NEXT" at bounding box center [681, 535] width 79 height 30
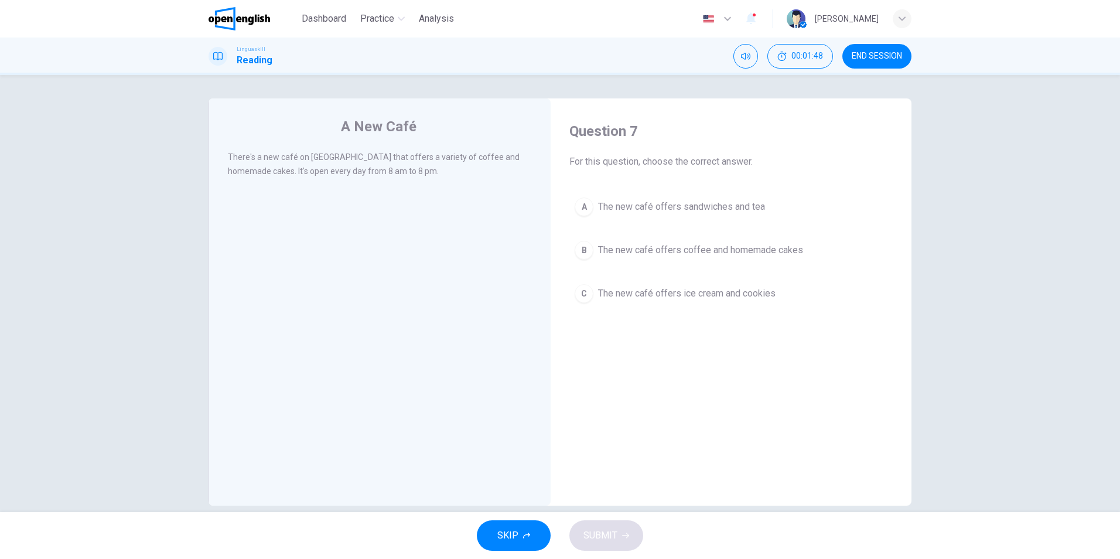
click at [649, 253] on span "The new café offers coffee and homemade cakes" at bounding box center [700, 250] width 205 height 14
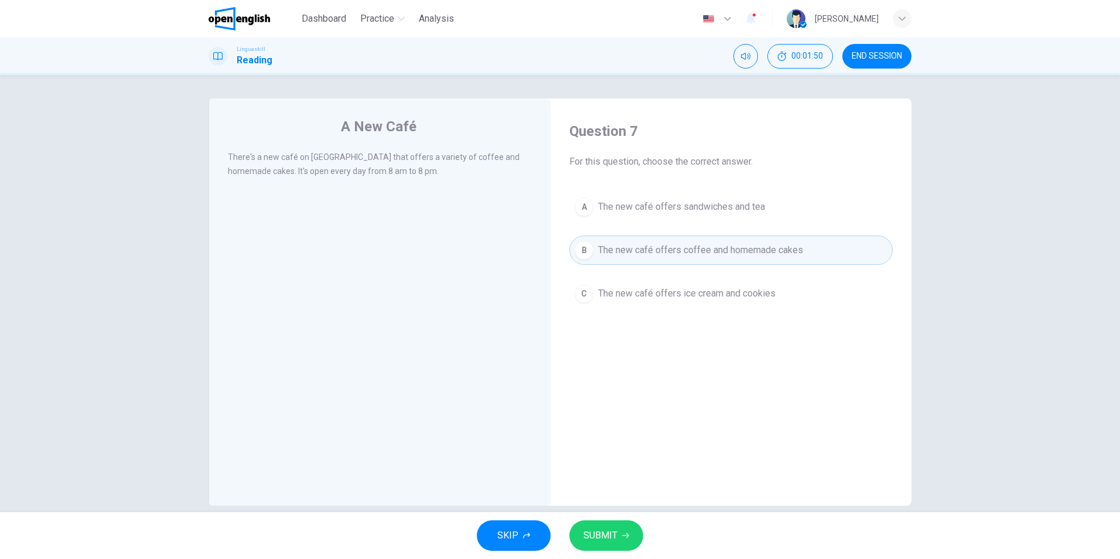
click at [595, 539] on span "SUBMIT" at bounding box center [600, 535] width 34 height 16
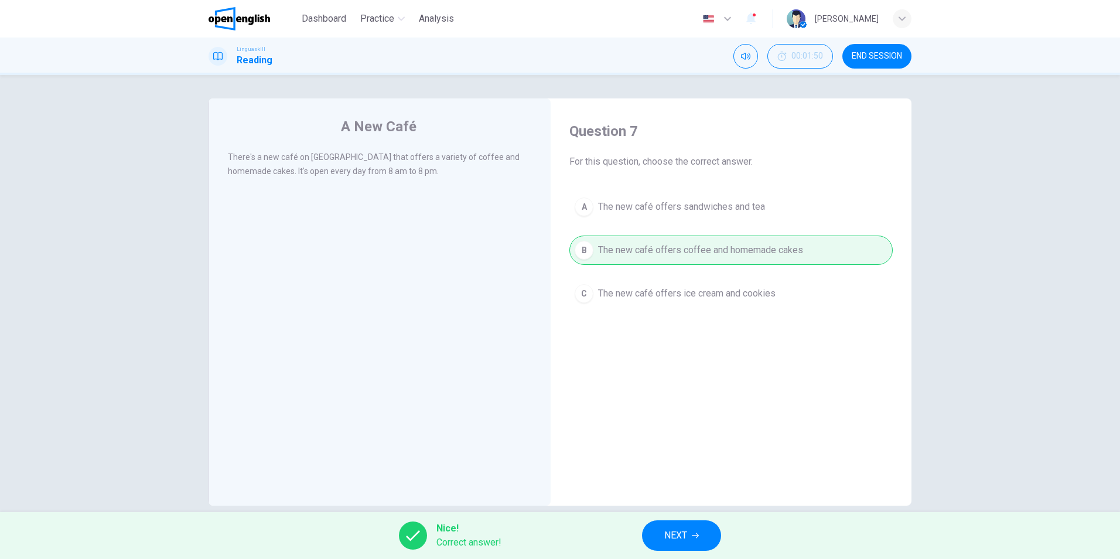
click at [676, 524] on button "NEXT" at bounding box center [681, 535] width 79 height 30
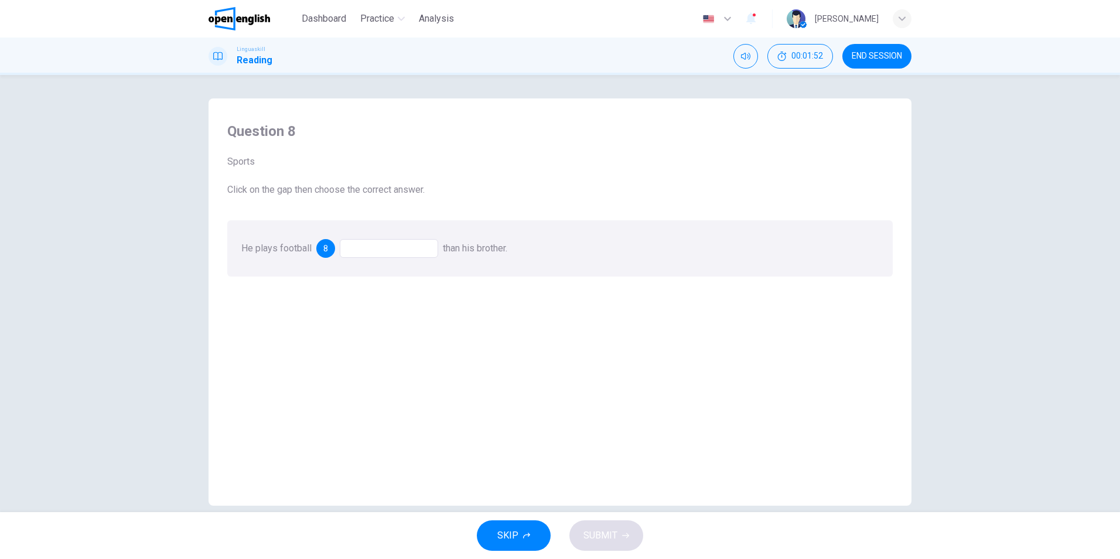
click at [354, 250] on div at bounding box center [389, 248] width 98 height 19
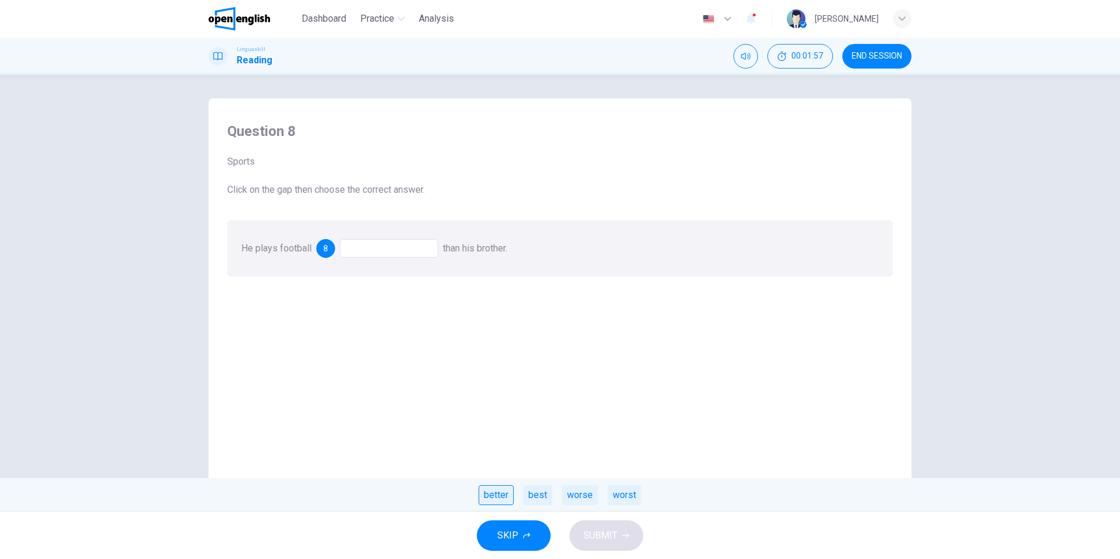
click at [492, 497] on div "better" at bounding box center [495, 495] width 35 height 20
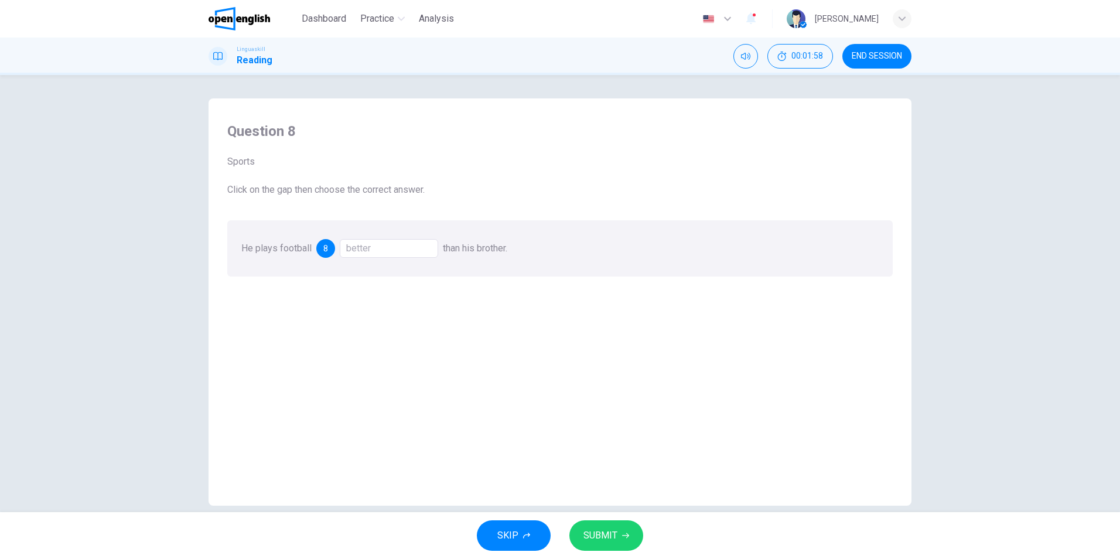
click at [600, 528] on span "SUBMIT" at bounding box center [600, 535] width 34 height 16
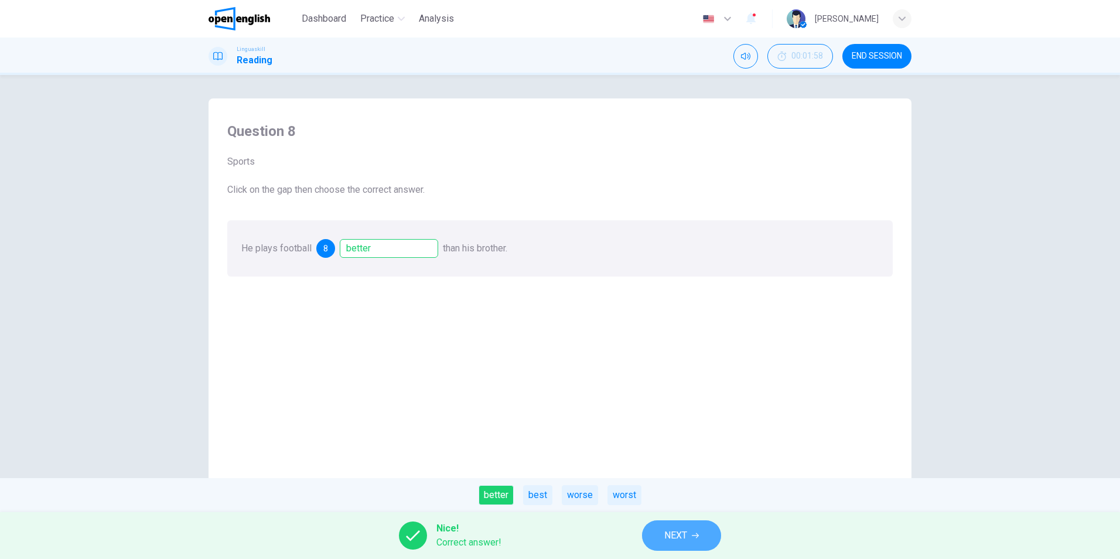
click at [673, 535] on span "NEXT" at bounding box center [675, 535] width 23 height 16
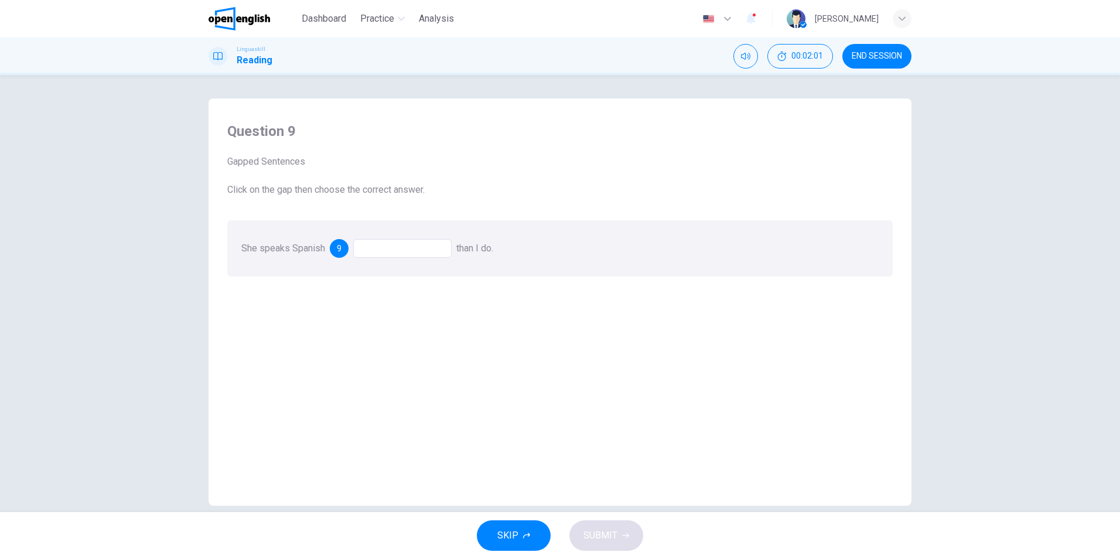
click at [372, 255] on div at bounding box center [402, 248] width 98 height 19
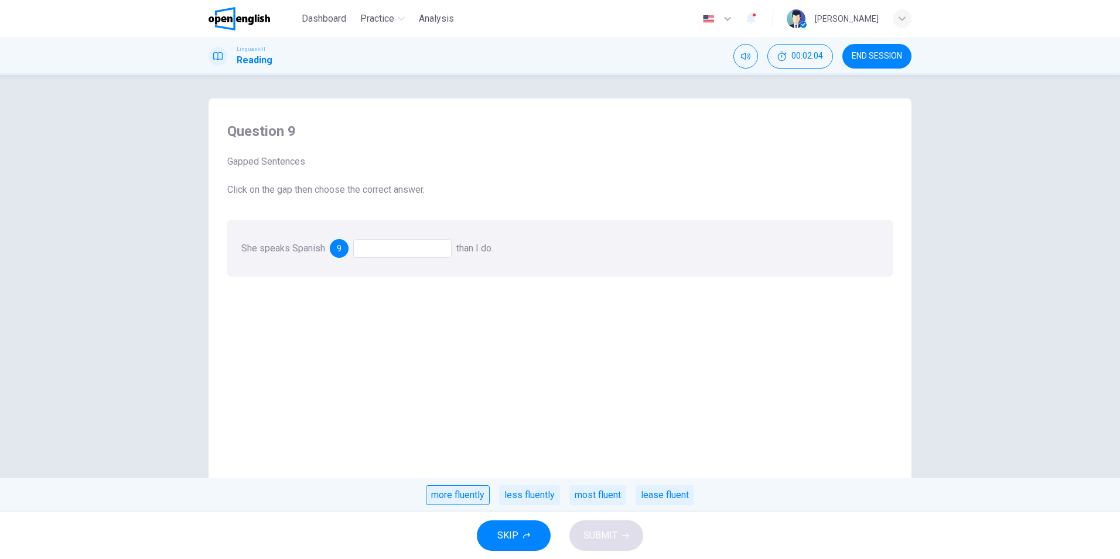
click at [472, 498] on div "more fluently" at bounding box center [458, 495] width 64 height 20
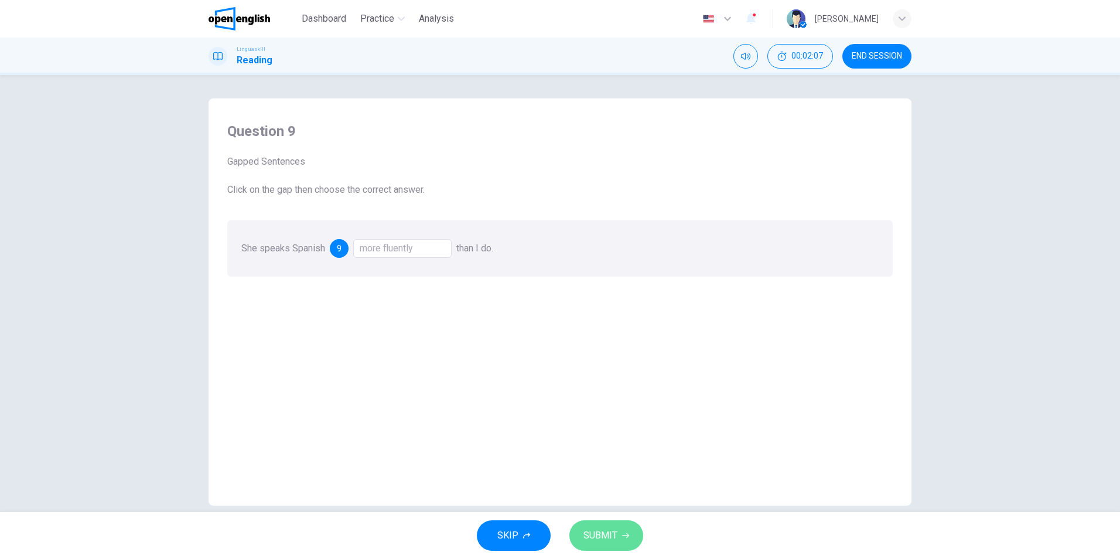
click at [628, 540] on button "SUBMIT" at bounding box center [606, 535] width 74 height 30
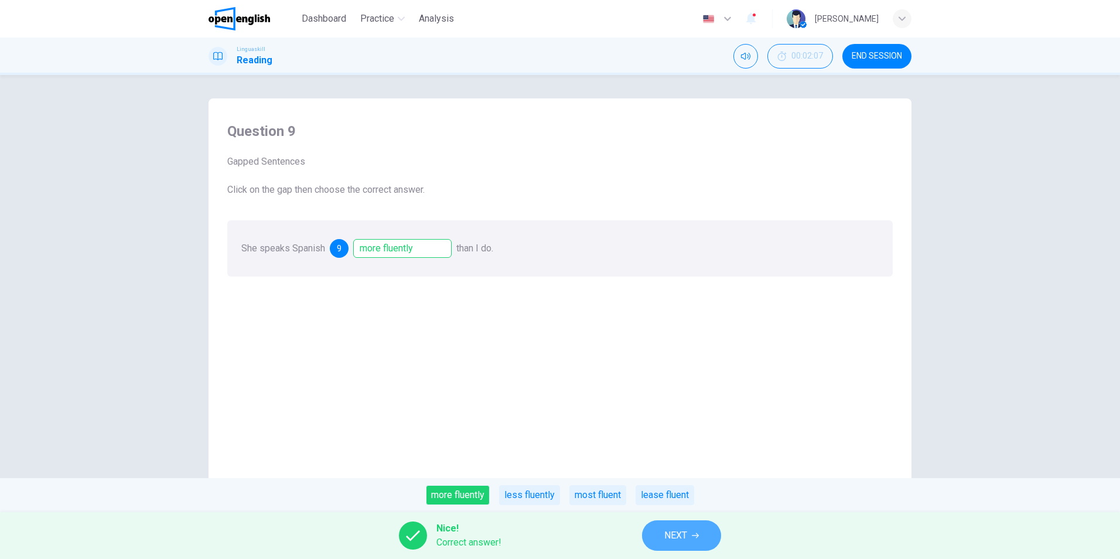
click at [668, 522] on button "NEXT" at bounding box center [681, 535] width 79 height 30
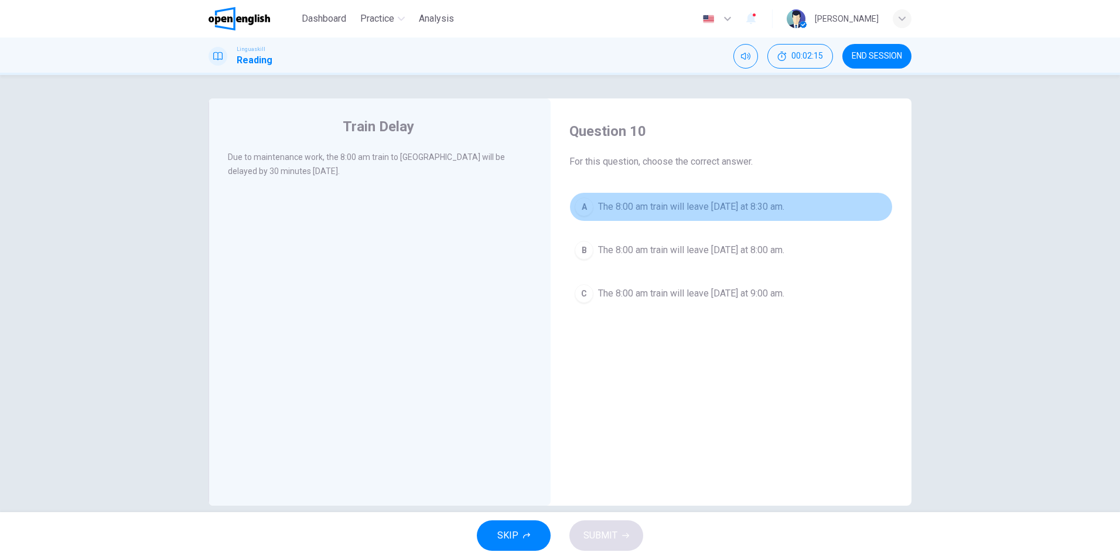
click at [709, 205] on span "The 8:00 am train will leave tomorrow at 8:30 am." at bounding box center [691, 207] width 186 height 14
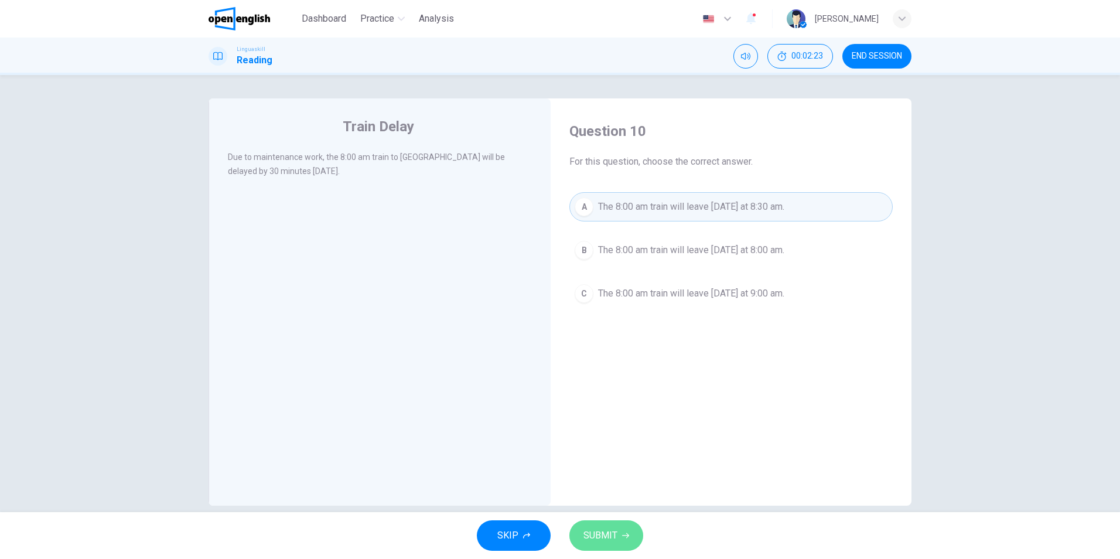
click at [618, 531] on button "SUBMIT" at bounding box center [606, 535] width 74 height 30
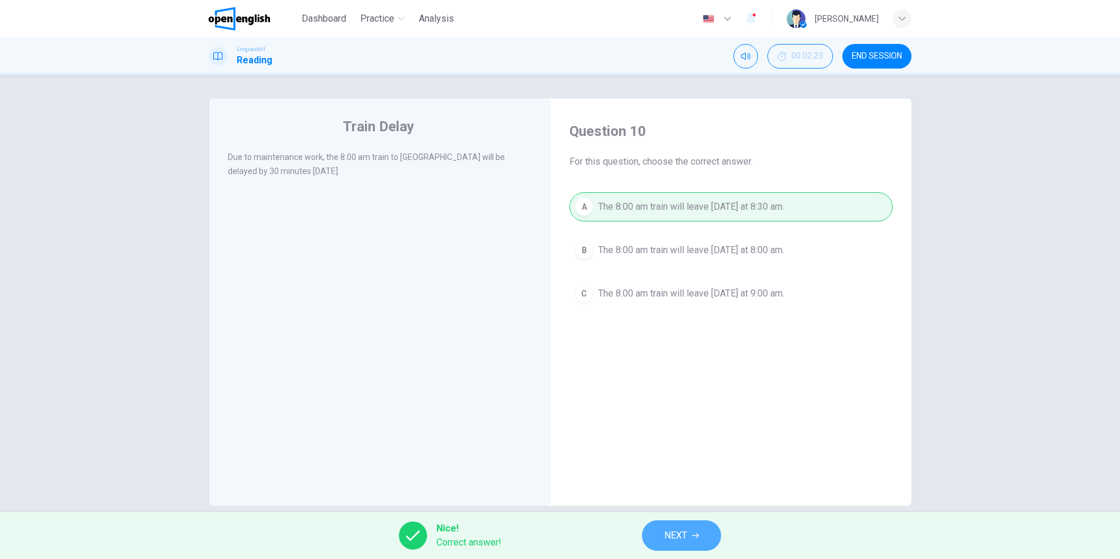
click at [695, 535] on icon "button" at bounding box center [695, 535] width 7 height 5
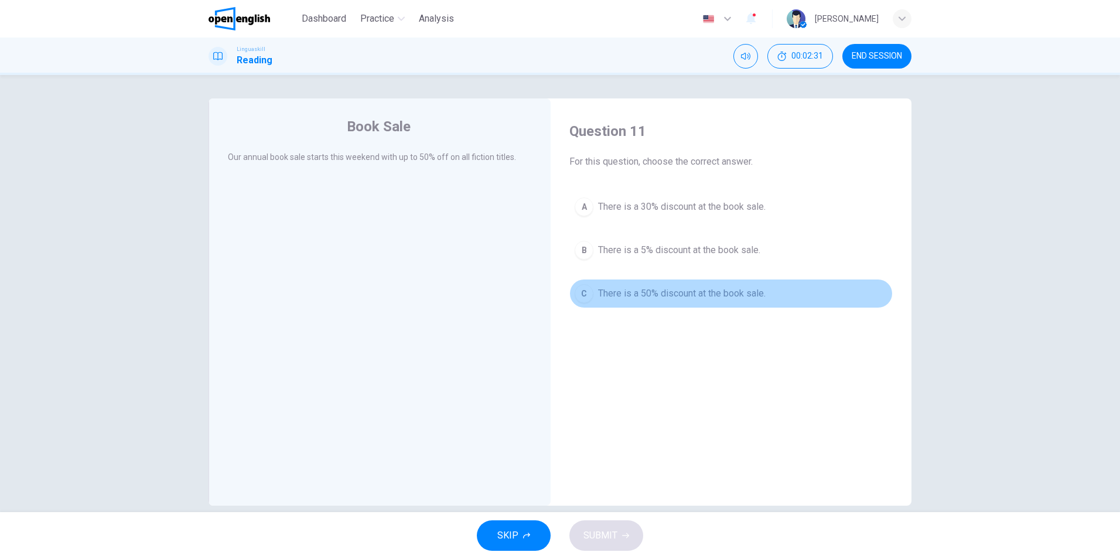
click at [620, 300] on span "There is a 50% discount at the book sale." at bounding box center [681, 293] width 167 height 14
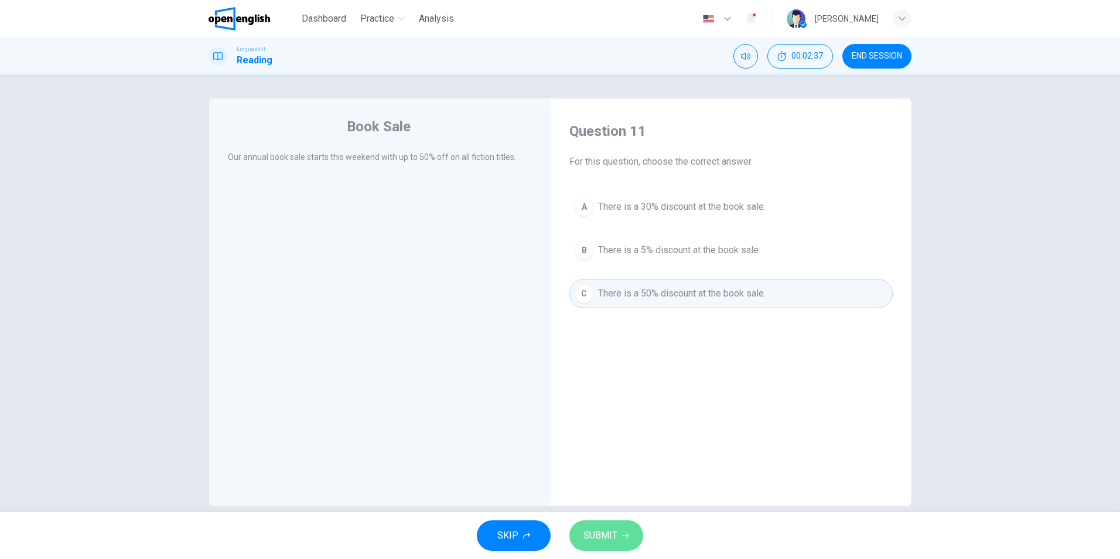
click at [607, 538] on span "SUBMIT" at bounding box center [600, 535] width 34 height 16
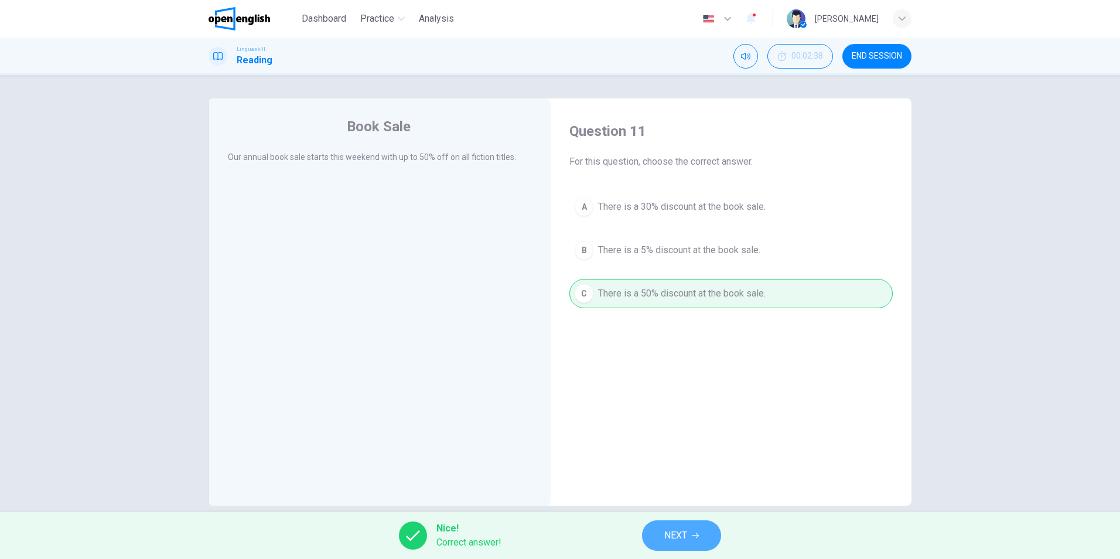
click at [680, 531] on span "NEXT" at bounding box center [675, 535] width 23 height 16
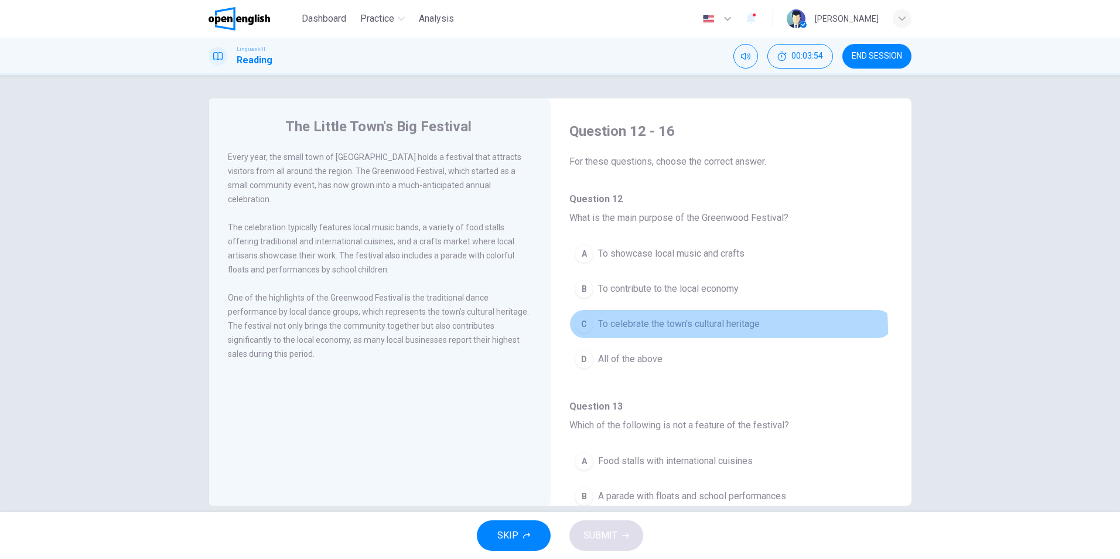
click at [654, 331] on button "C To celebrate the town's cultural heritage" at bounding box center [730, 323] width 323 height 29
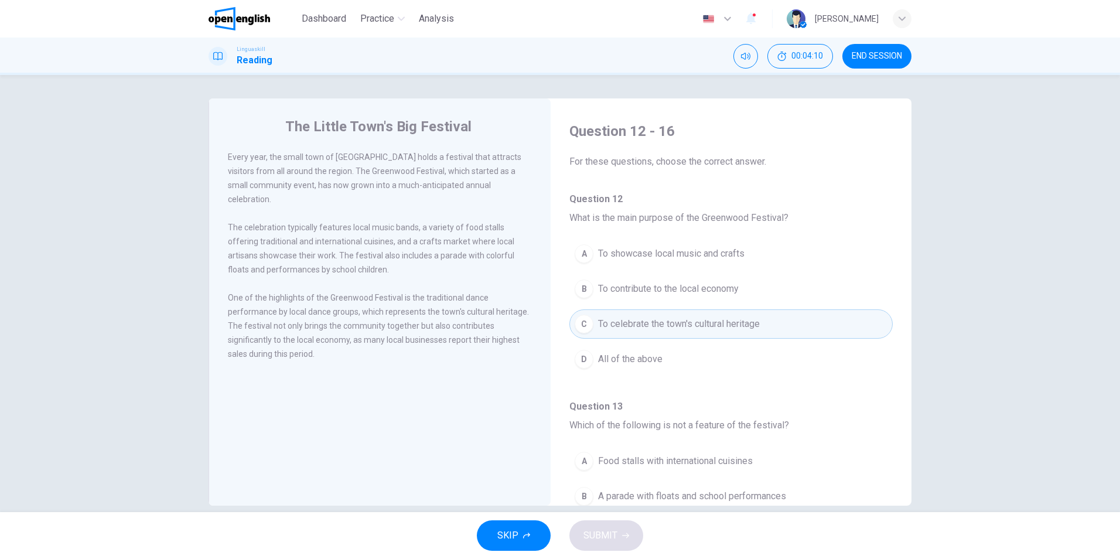
drag, startPoint x: 351, startPoint y: 213, endPoint x: 401, endPoint y: 215, distance: 50.4
click at [401, 223] on span "The celebration typically features local music bands, a variety of food stalls …" at bounding box center [371, 249] width 286 height 52
click at [623, 357] on span "All of the above" at bounding box center [630, 359] width 64 height 14
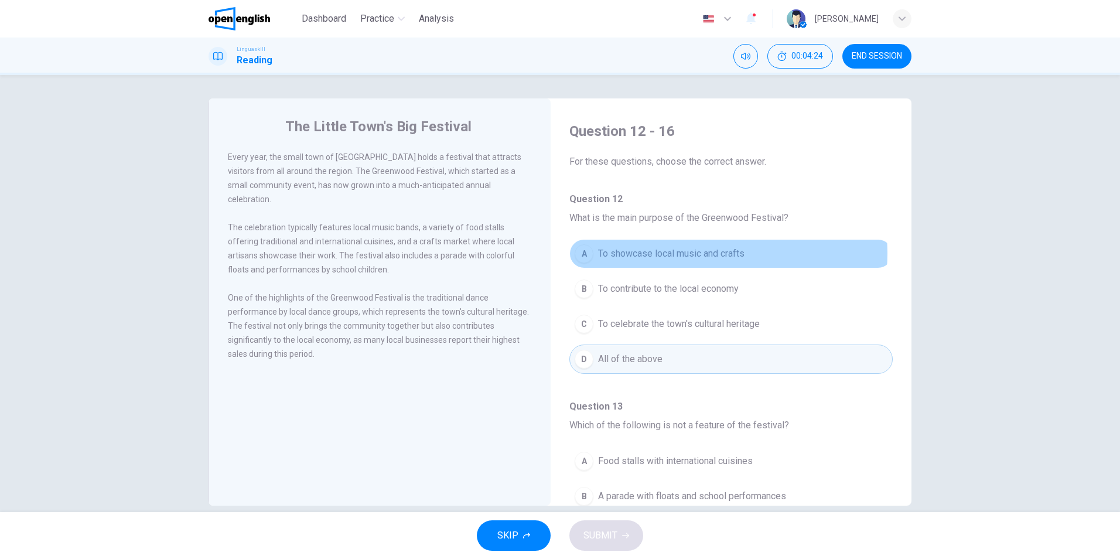
click at [704, 253] on span "To showcase local music and crafts" at bounding box center [671, 254] width 146 height 14
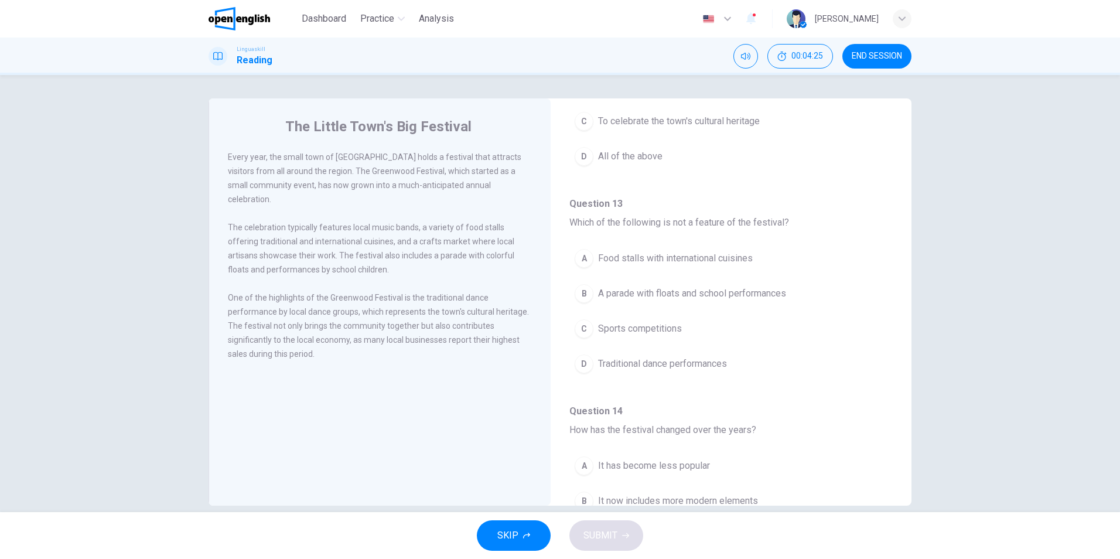
scroll to position [234, 0]
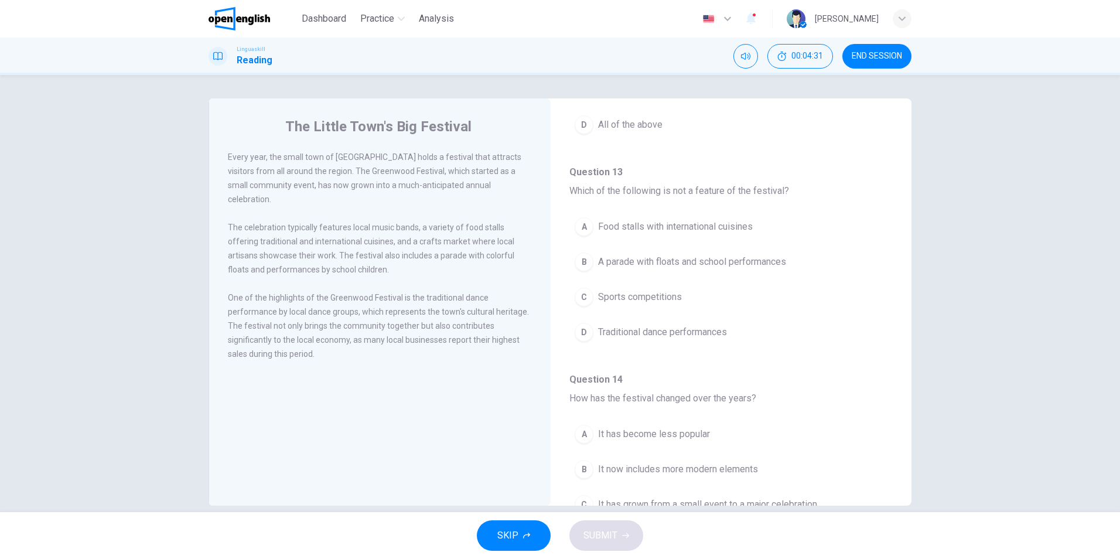
click at [328, 246] on span "The celebration typically features local music bands, a variety of food stalls …" at bounding box center [371, 249] width 286 height 52
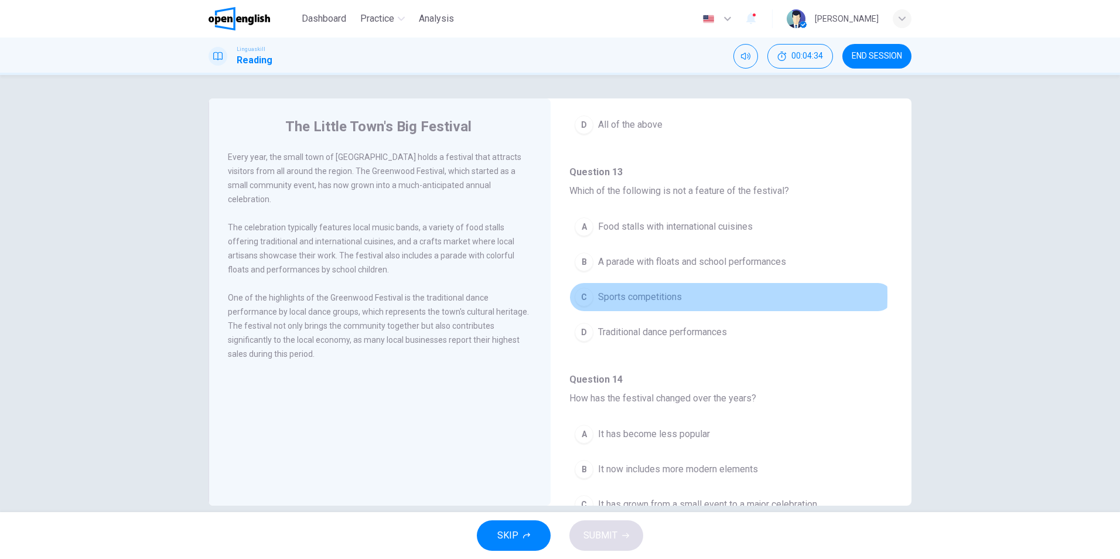
click at [584, 296] on div "C" at bounding box center [583, 297] width 19 height 19
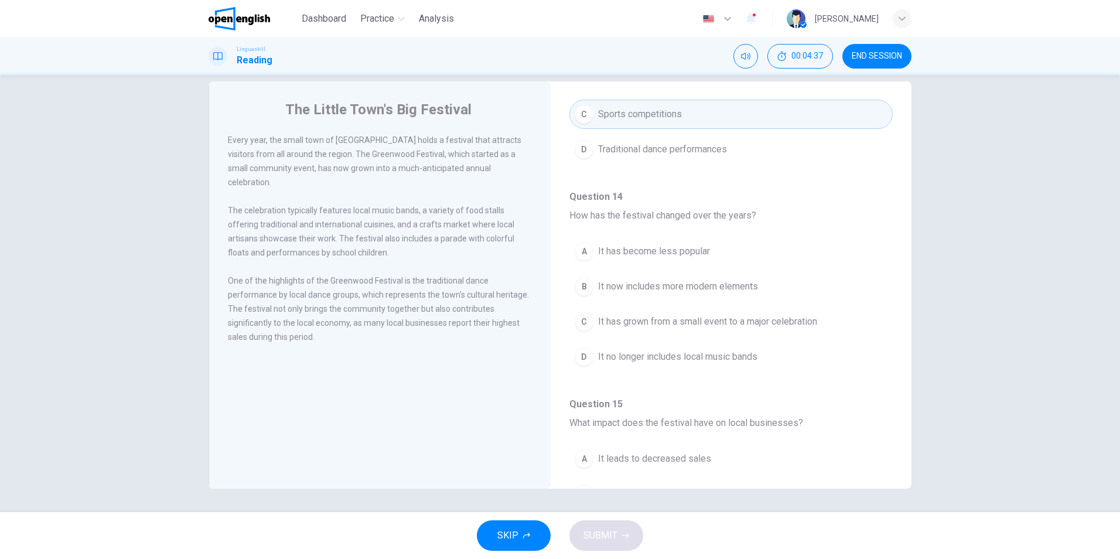
scroll to position [410, 0]
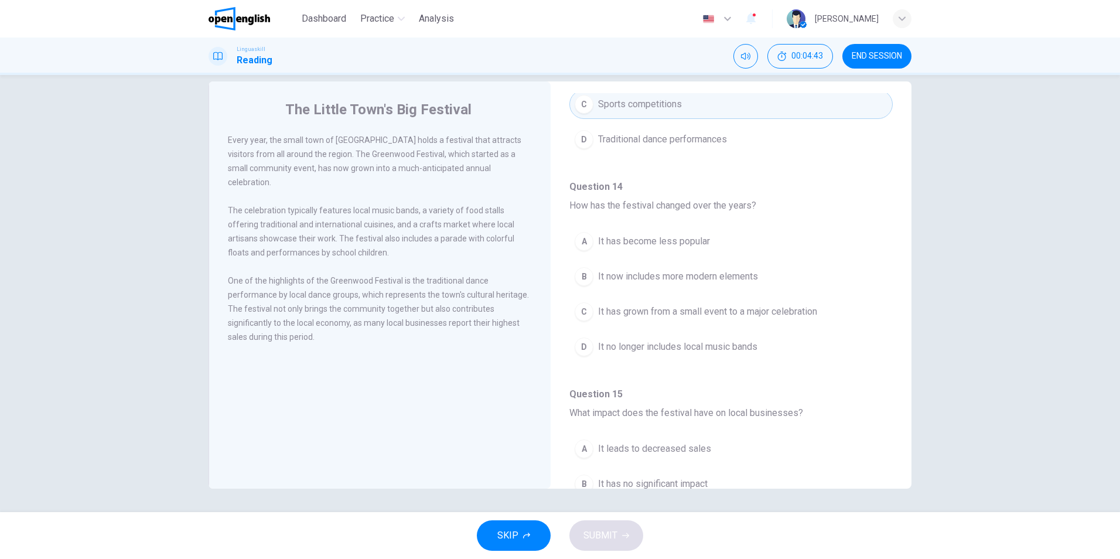
click at [617, 308] on span "It has grown from a small event to a major celebration" at bounding box center [707, 312] width 219 height 14
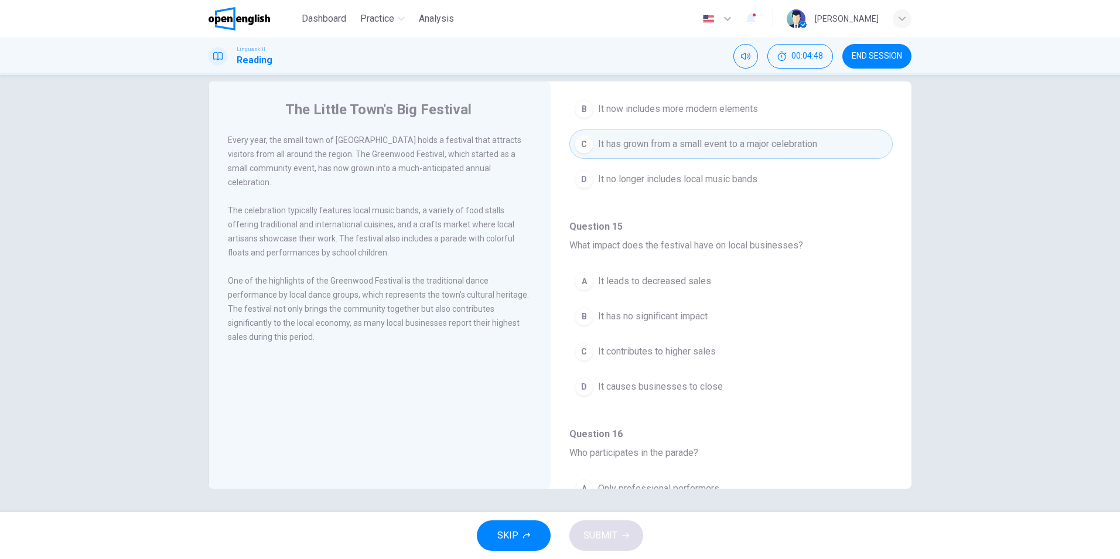
scroll to position [644, 0]
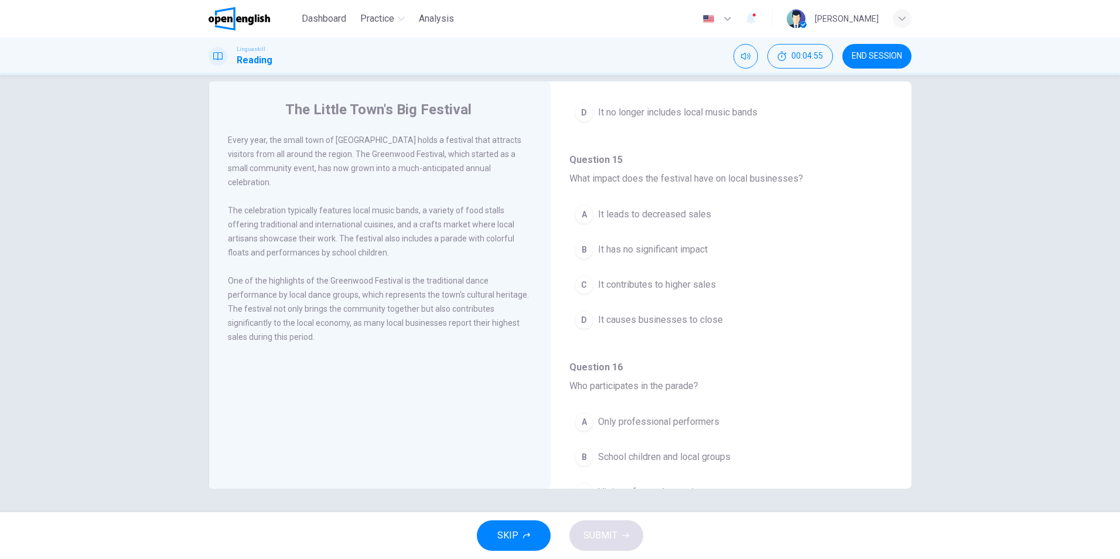
click at [710, 280] on span "It contributes to higher sales" at bounding box center [657, 285] width 118 height 14
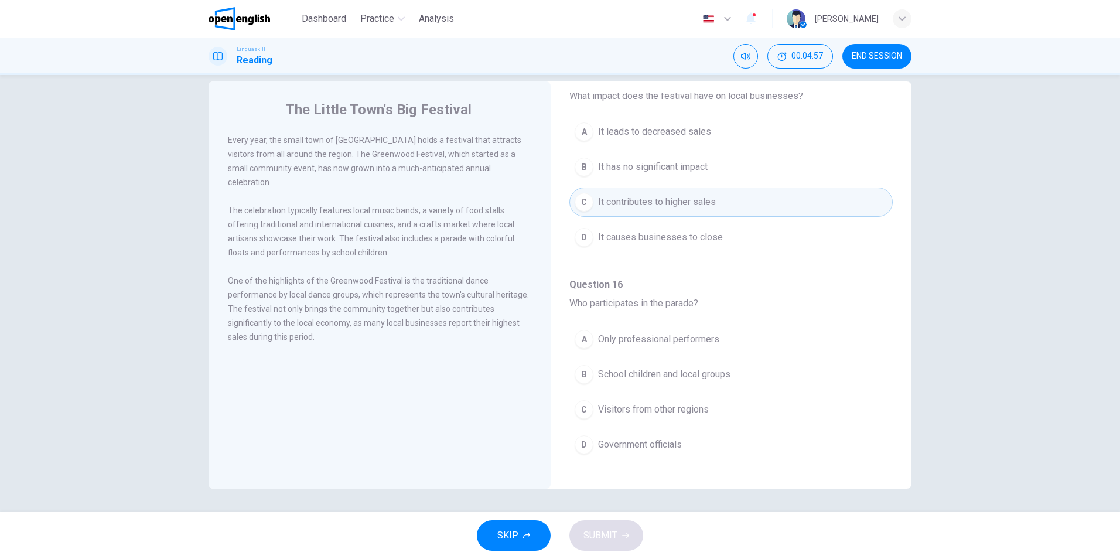
scroll to position [733, 0]
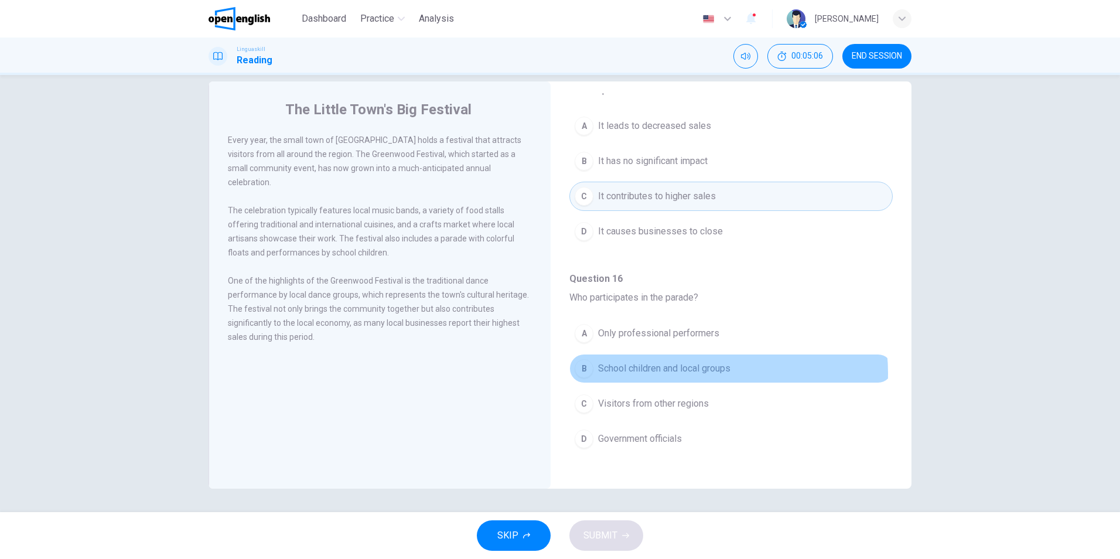
click at [692, 373] on span "School children and local groups" at bounding box center [664, 368] width 132 height 14
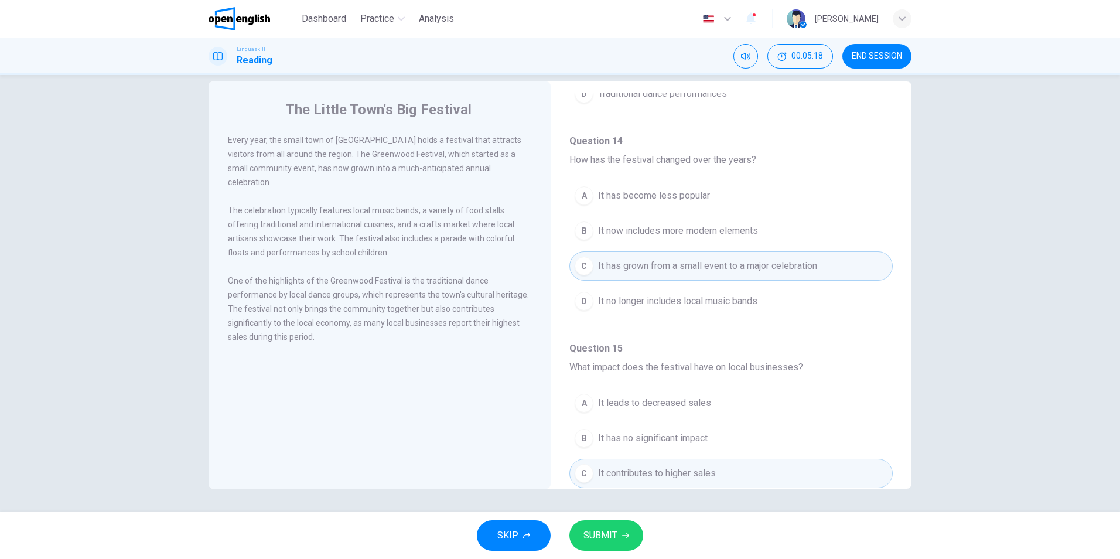
scroll to position [498, 0]
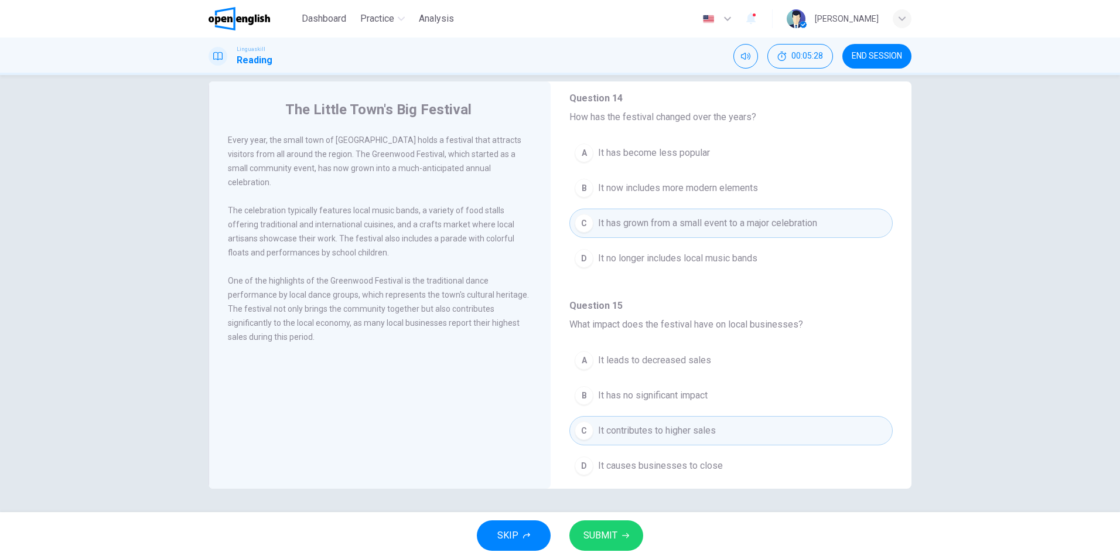
drag, startPoint x: 232, startPoint y: 265, endPoint x: 422, endPoint y: 289, distance: 191.9
click at [422, 289] on div "One of the highlights of the Greenwood Festival is the traditional dance perfor…" at bounding box center [380, 308] width 305 height 70
click at [603, 533] on span "SUBMIT" at bounding box center [600, 535] width 34 height 16
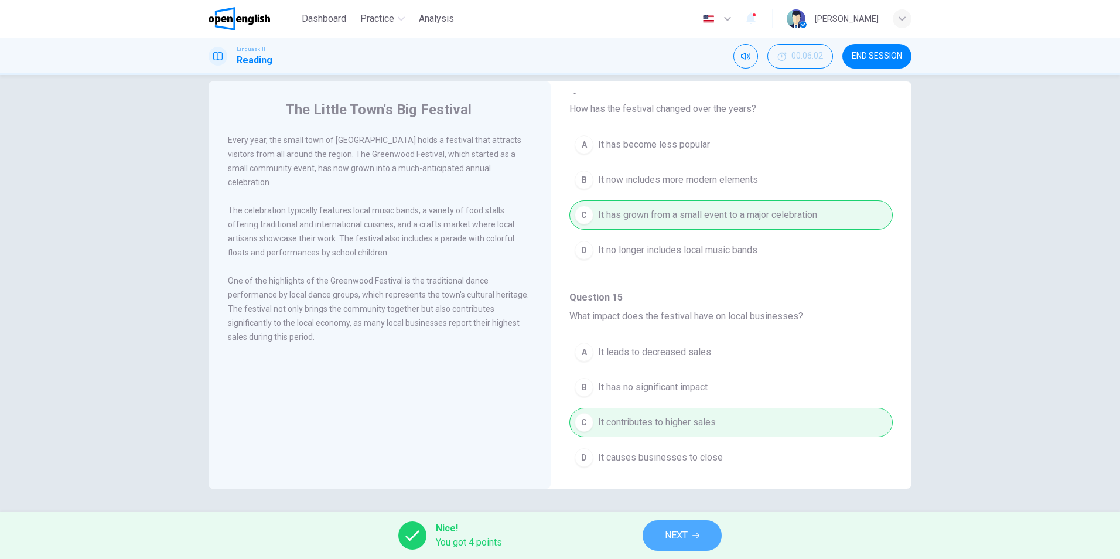
click at [692, 540] on button "NEXT" at bounding box center [681, 535] width 79 height 30
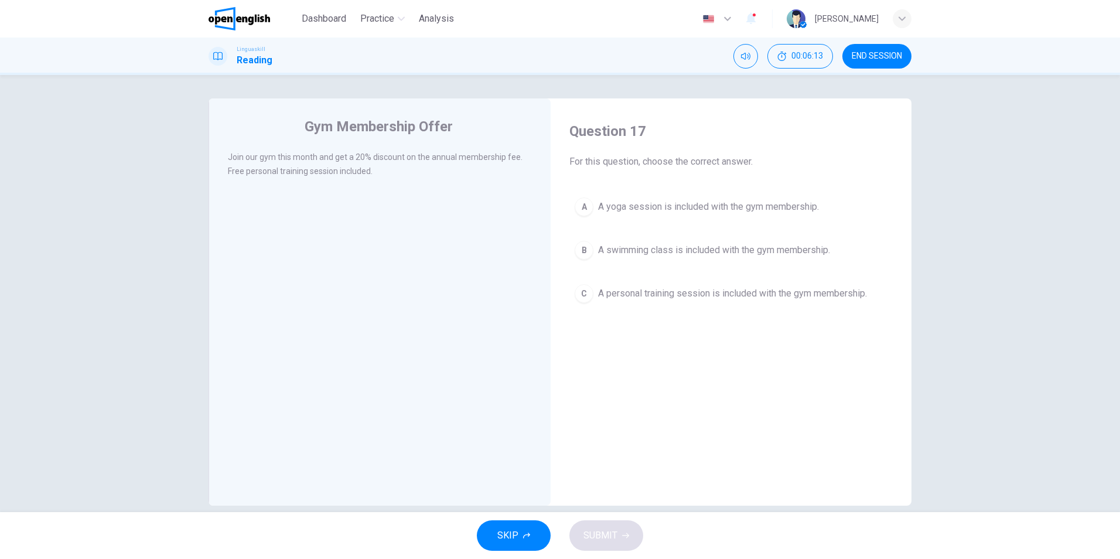
click at [761, 295] on span "A personal training session is included with the gym membership." at bounding box center [732, 293] width 269 height 14
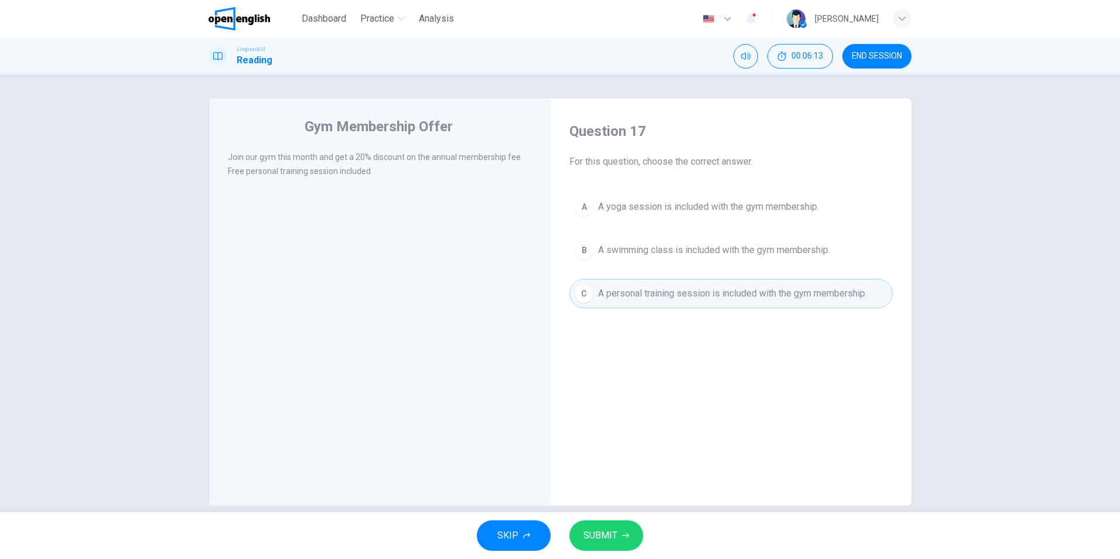
click at [592, 540] on span "SUBMIT" at bounding box center [600, 535] width 34 height 16
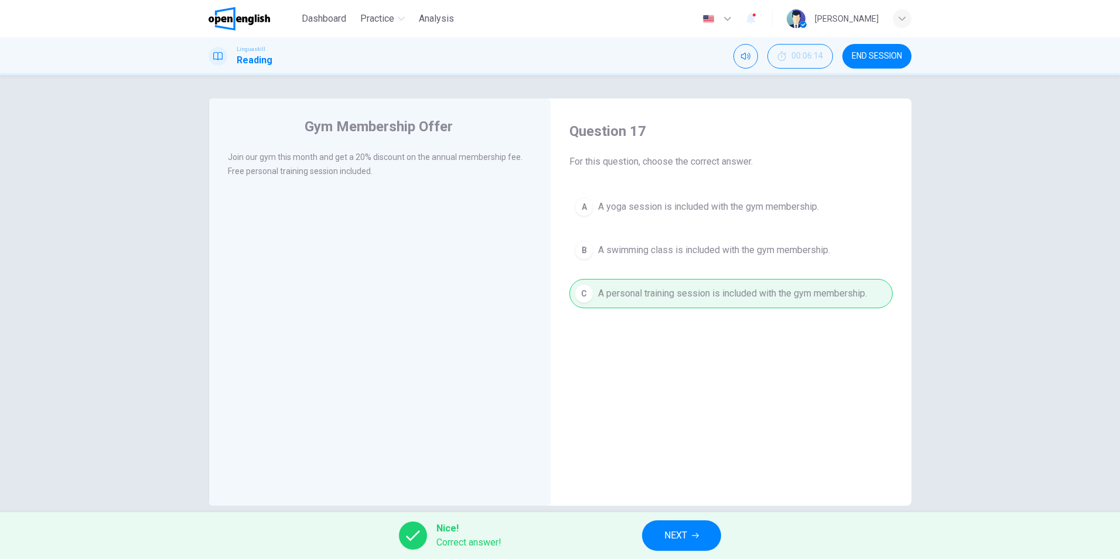
click at [696, 530] on button "NEXT" at bounding box center [681, 535] width 79 height 30
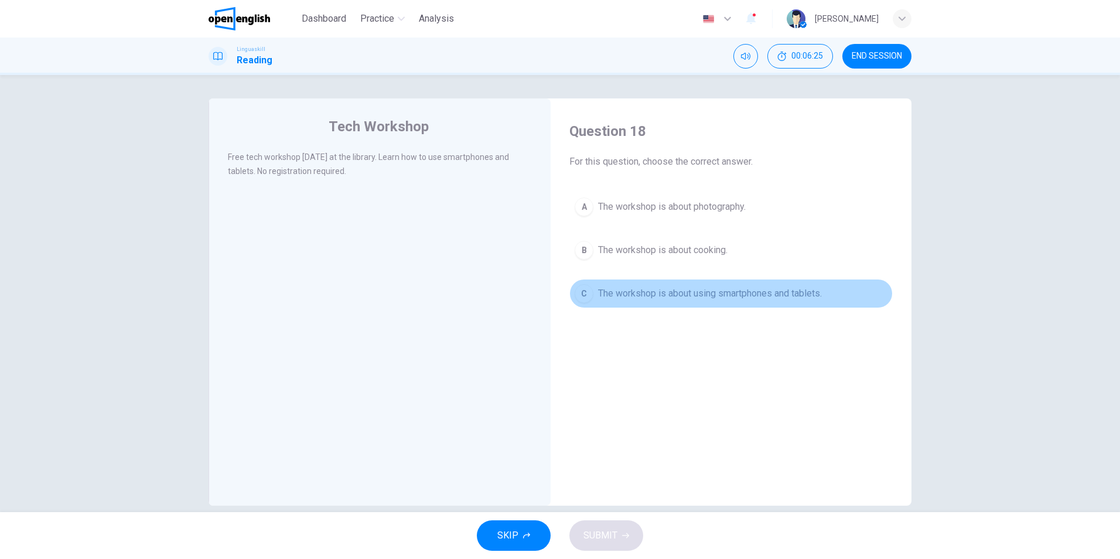
click at [624, 290] on span "The workshop is about using smartphones and tablets." at bounding box center [710, 293] width 224 height 14
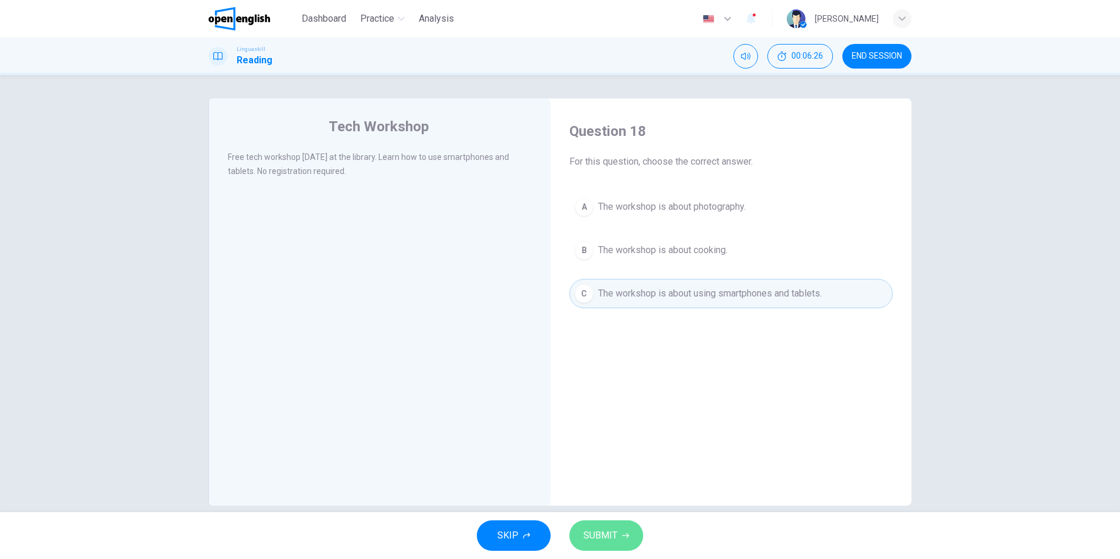
click at [628, 541] on button "SUBMIT" at bounding box center [606, 535] width 74 height 30
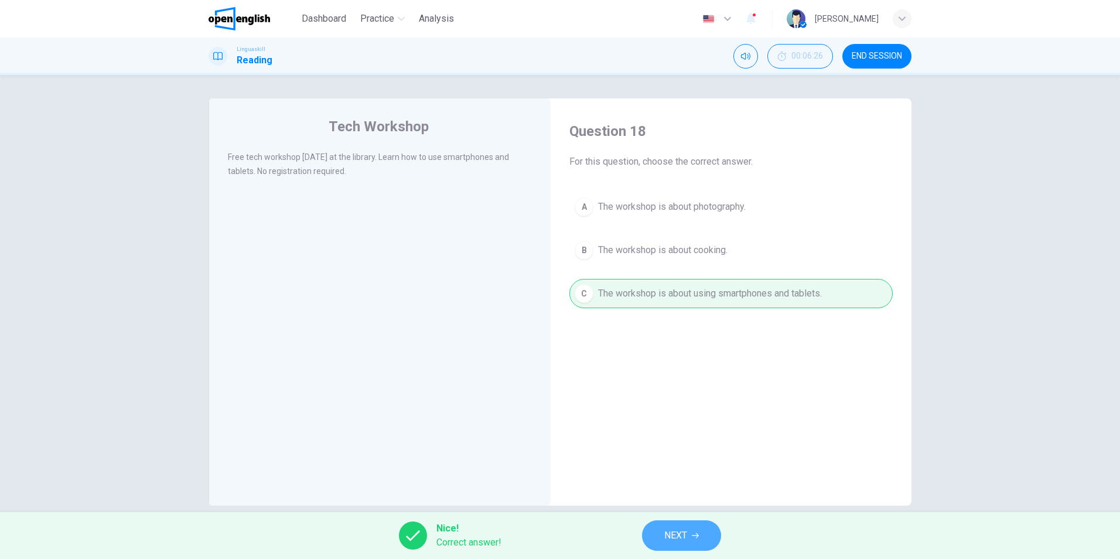
click at [670, 530] on span "NEXT" at bounding box center [675, 535] width 23 height 16
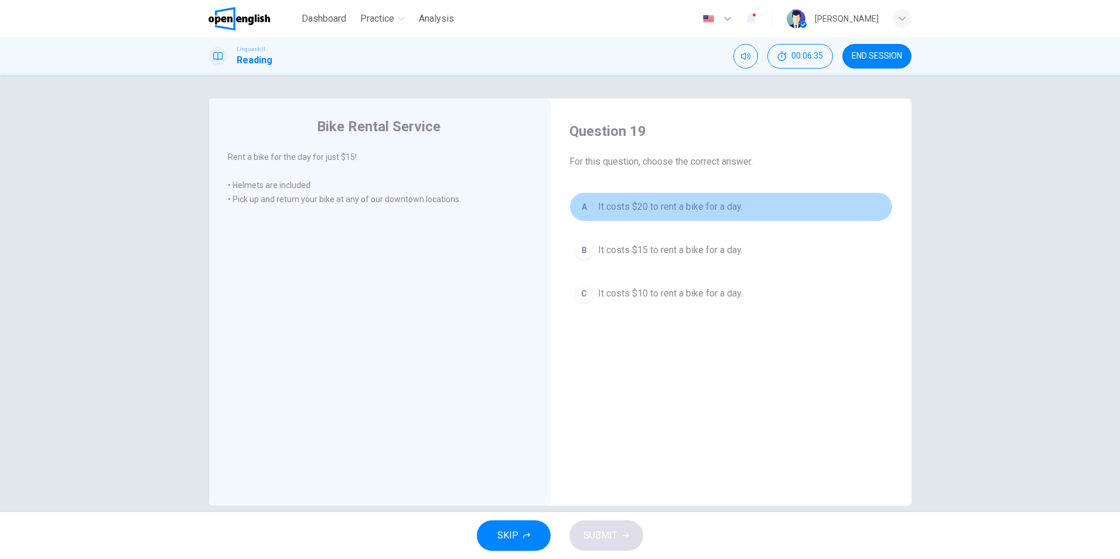
click at [621, 206] on span "It costs $20 to rent a bike for a day." at bounding box center [670, 207] width 145 height 14
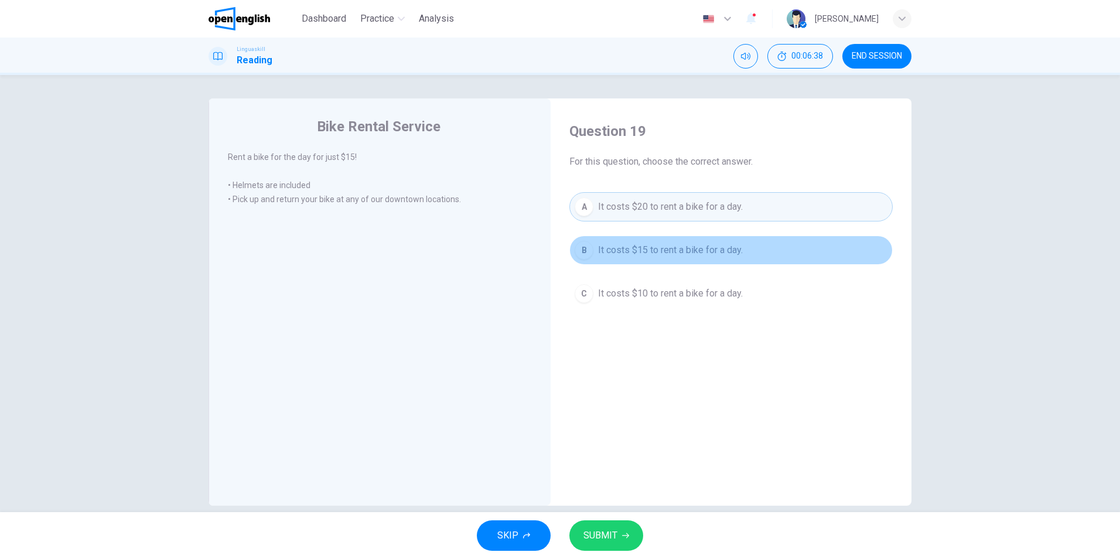
click at [605, 247] on span "It costs $15 to rent a bike for a day." at bounding box center [670, 250] width 145 height 14
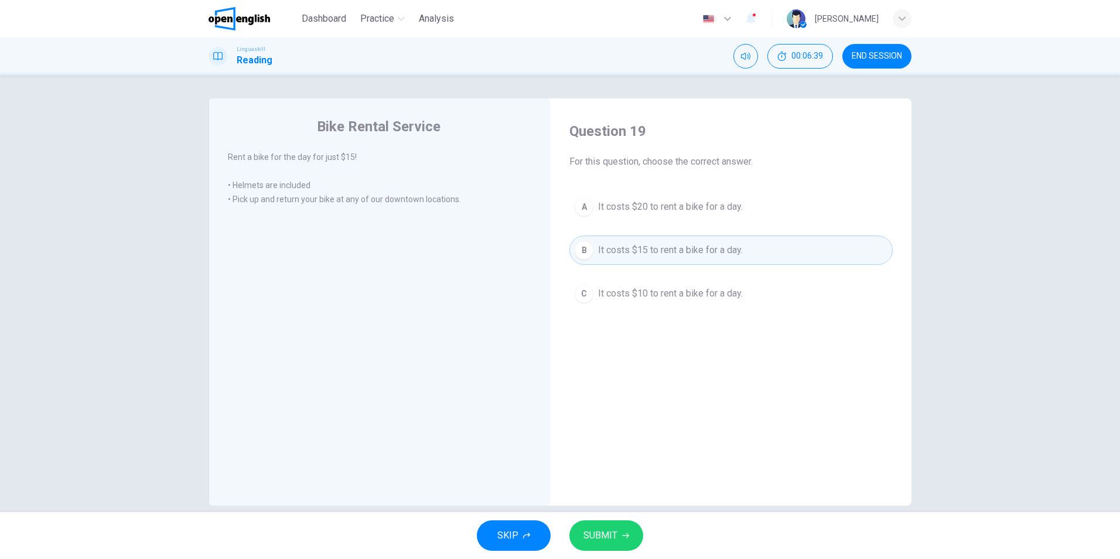
click at [598, 528] on span "SUBMIT" at bounding box center [600, 535] width 34 height 16
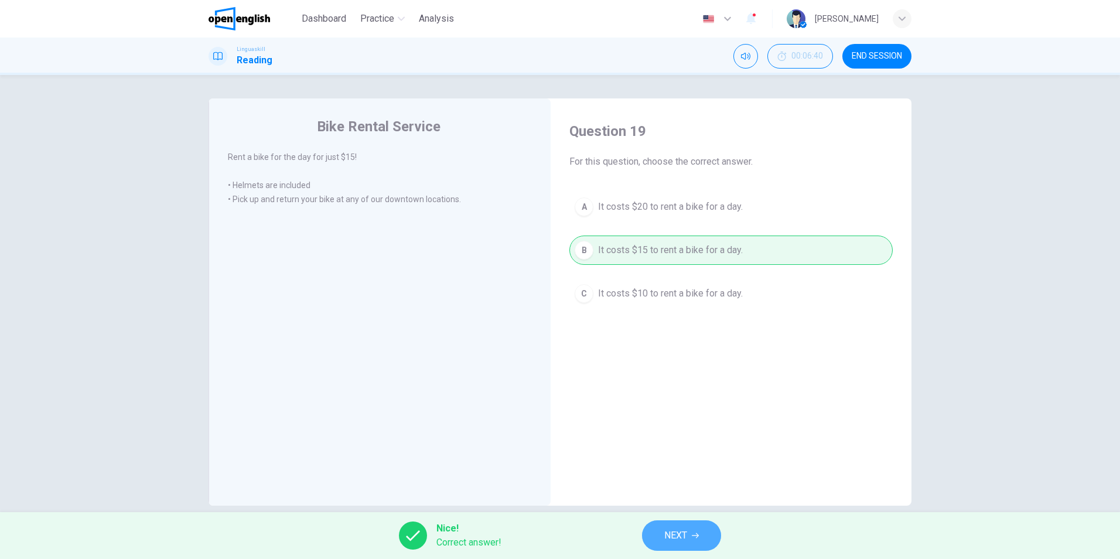
click at [670, 536] on span "NEXT" at bounding box center [675, 535] width 23 height 16
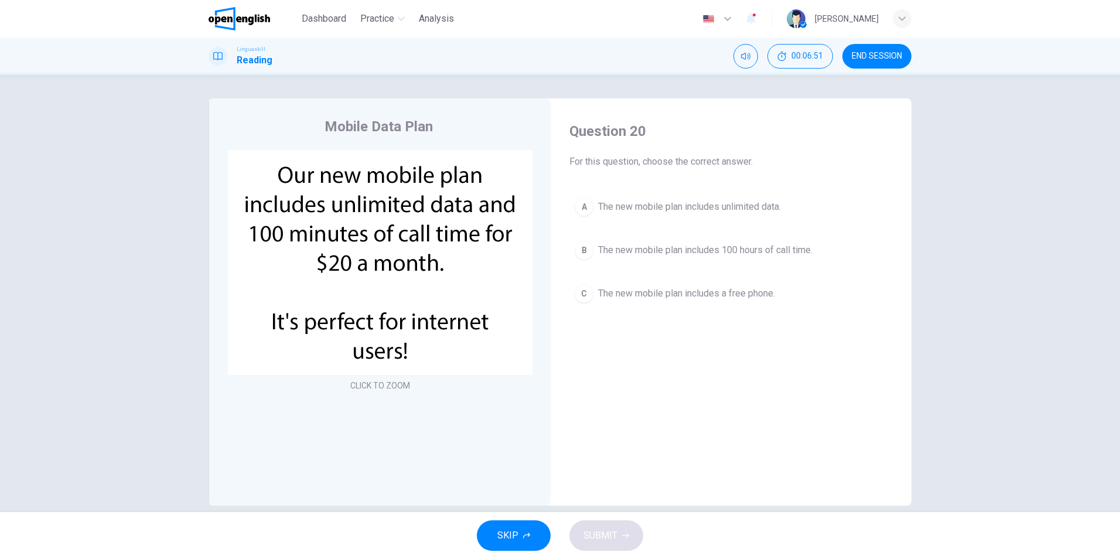
click at [683, 210] on span "The new mobile plan includes unlimited data." at bounding box center [689, 207] width 183 height 14
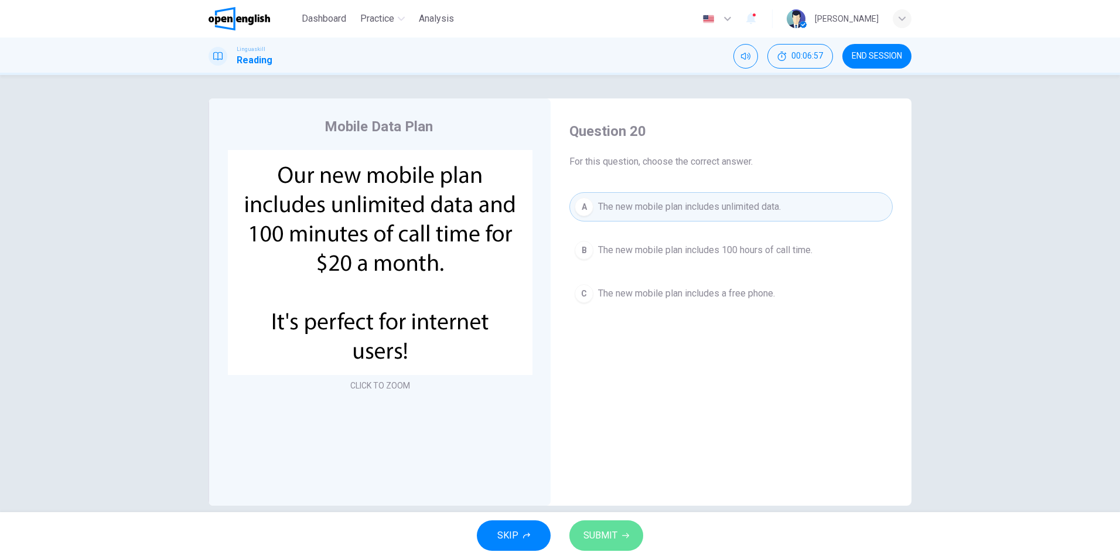
click at [623, 525] on button "SUBMIT" at bounding box center [606, 535] width 74 height 30
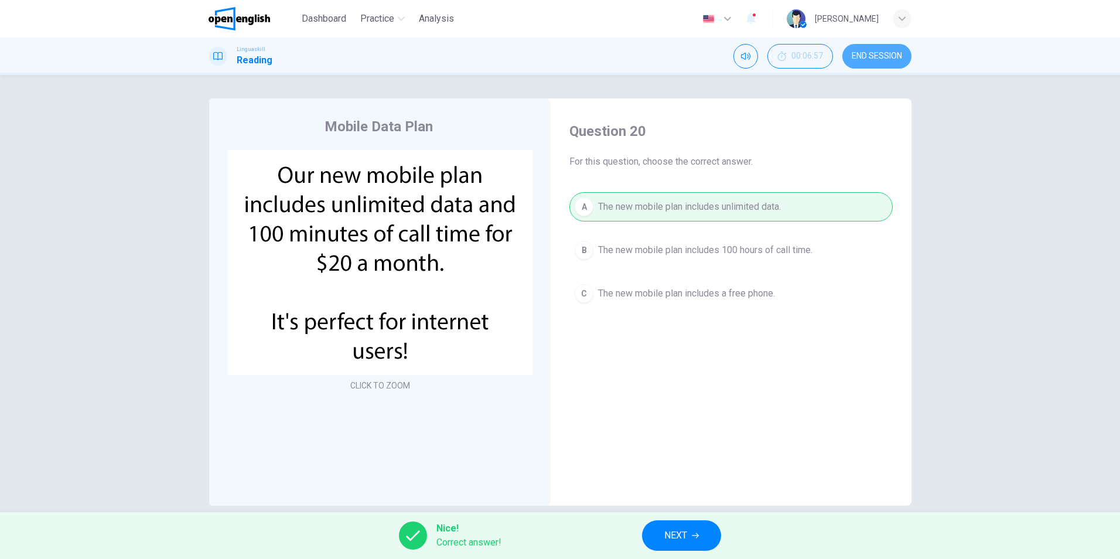
click at [871, 60] on span "END SESSION" at bounding box center [876, 56] width 50 height 9
